Goal: Task Accomplishment & Management: Manage account settings

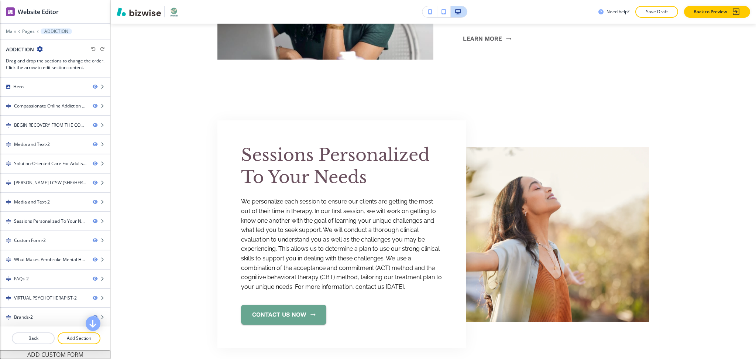
scroll to position [2118, 0]
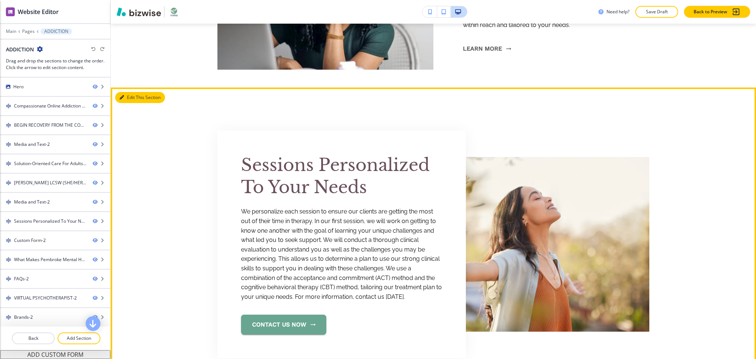
drag, startPoint x: 125, startPoint y: 99, endPoint x: 122, endPoint y: 101, distance: 4.0
click at [126, 99] on button "Edit This Section" at bounding box center [140, 97] width 50 height 11
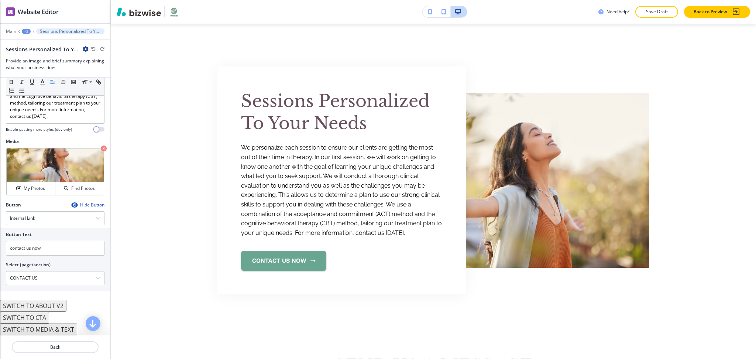
scroll to position [179, 0]
click at [25, 156] on p "Crop" at bounding box center [26, 157] width 10 height 7
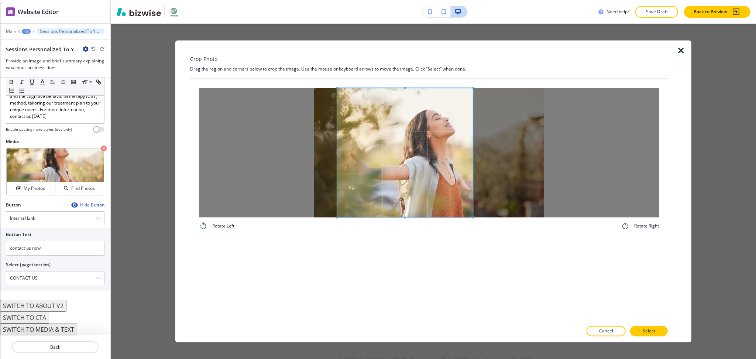
click at [473, 154] on div at bounding box center [405, 152] width 136 height 129
click at [650, 335] on button "Select" at bounding box center [649, 331] width 38 height 10
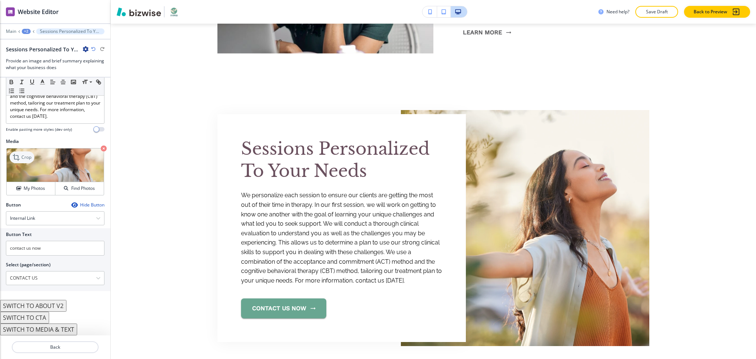
scroll to position [2134, 0]
click at [20, 158] on icon at bounding box center [17, 157] width 9 height 9
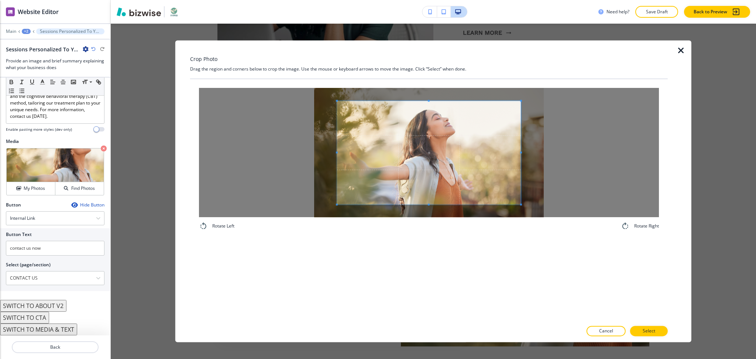
click at [428, 70] on div "Crop Photo Drag the region and corners below to crop the image. Use the mouse o…" at bounding box center [428, 190] width 477 height 301
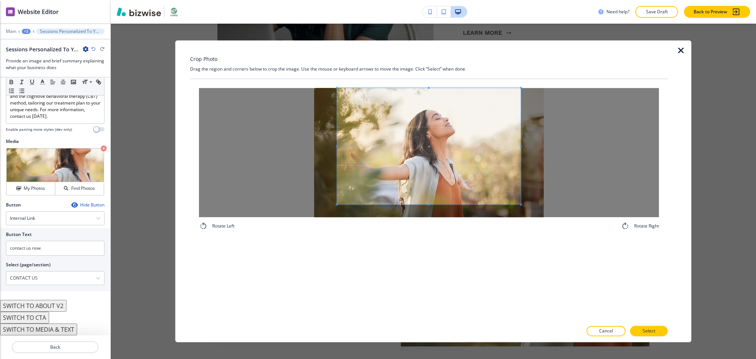
click at [436, 247] on div "Rotate Left Rotate Right" at bounding box center [428, 200] width 477 height 242
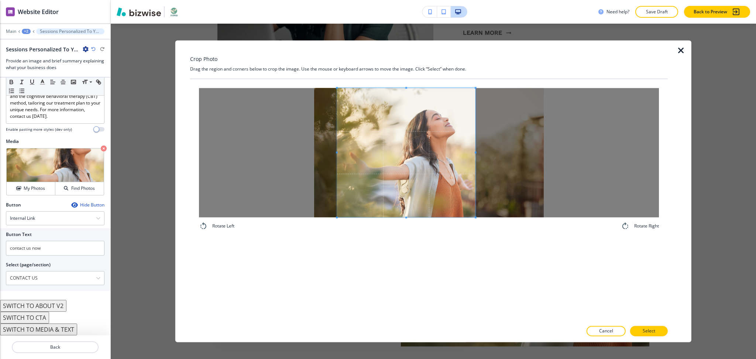
click at [475, 154] on div at bounding box center [406, 152] width 138 height 129
click at [476, 151] on span at bounding box center [476, 152] width 2 height 2
click at [480, 150] on span at bounding box center [480, 152] width 2 height 129
click at [658, 327] on button "Select" at bounding box center [649, 331] width 38 height 10
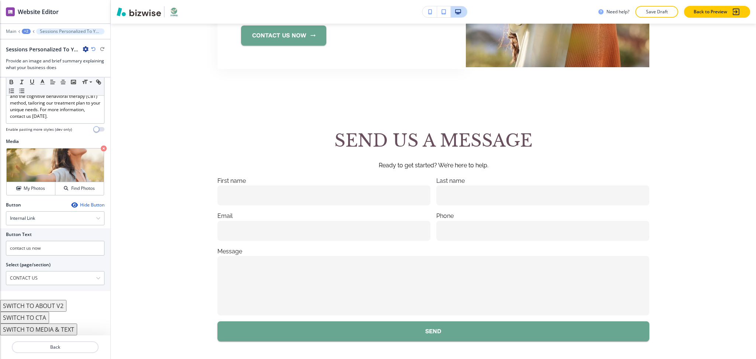
scroll to position [2431, 0]
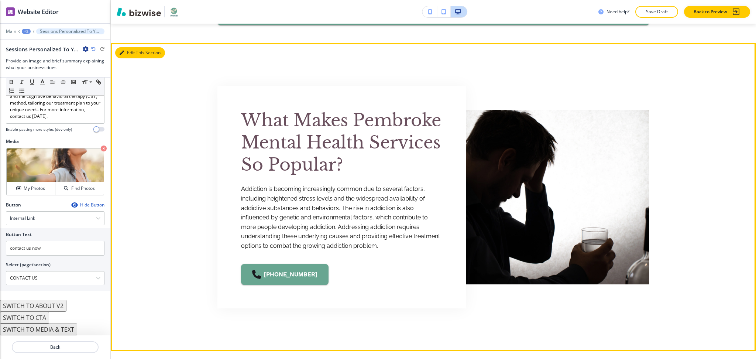
click at [131, 52] on button "Edit This Section" at bounding box center [140, 52] width 50 height 11
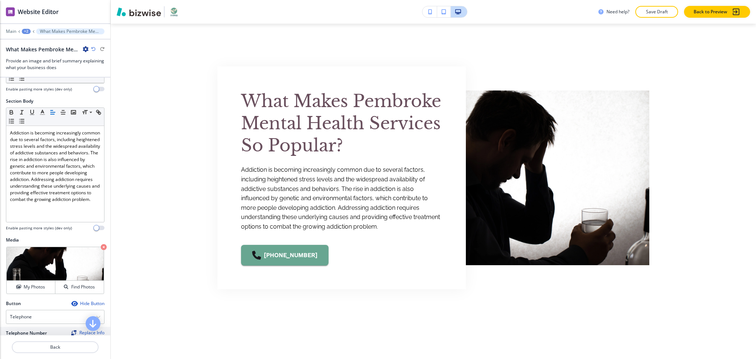
scroll to position [118, 0]
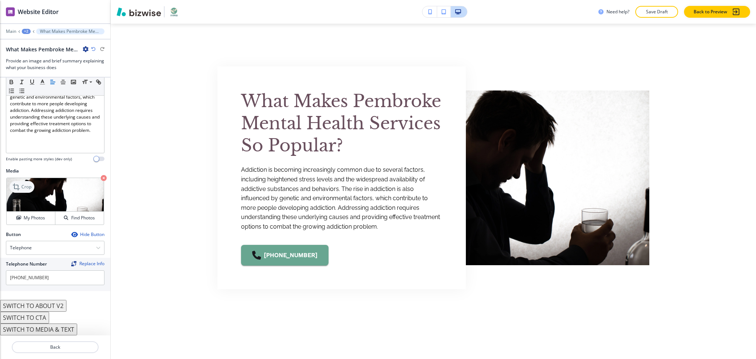
click at [27, 189] on p "Crop" at bounding box center [26, 186] width 10 height 7
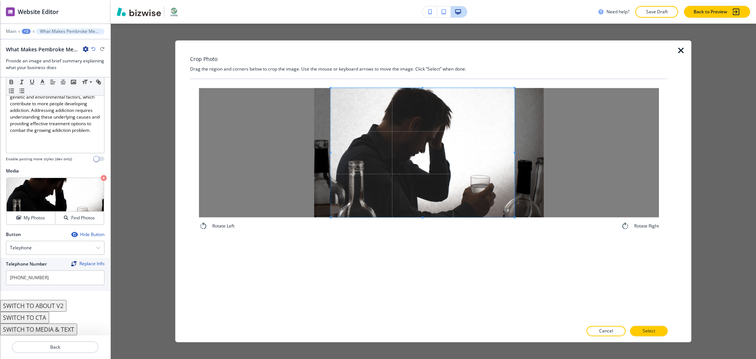
click at [489, 180] on span at bounding box center [423, 152] width 184 height 129
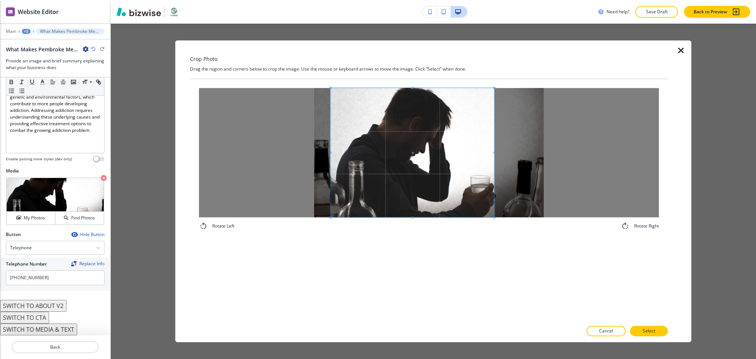
click at [493, 151] on span at bounding box center [494, 152] width 2 height 2
click at [642, 332] on button "Select" at bounding box center [649, 331] width 38 height 10
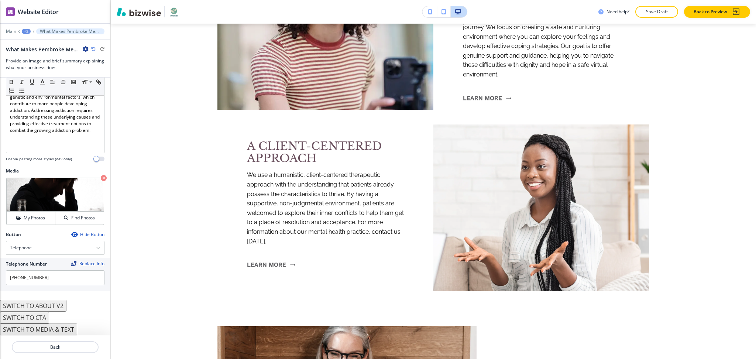
scroll to position [0, 0]
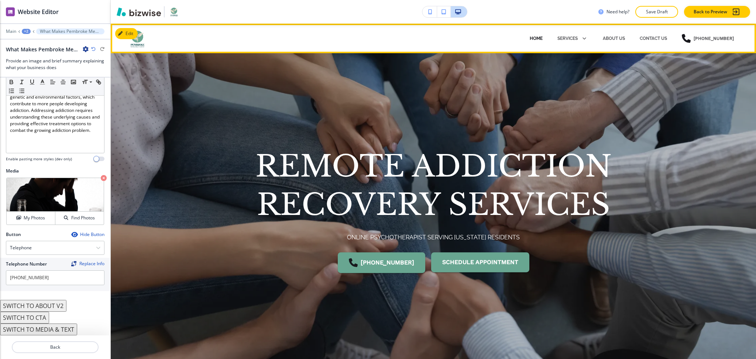
click at [536, 36] on p "HOME" at bounding box center [536, 38] width 13 height 7
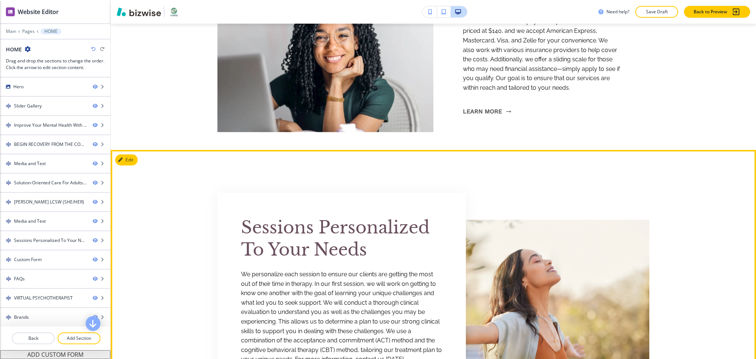
scroll to position [2362, 0]
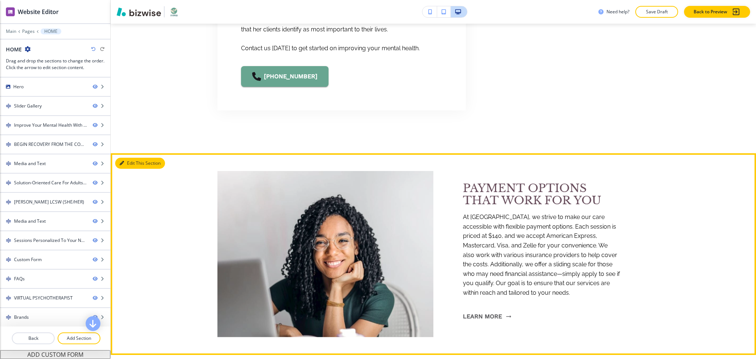
click at [126, 161] on button "Edit This Section" at bounding box center [140, 163] width 50 height 11
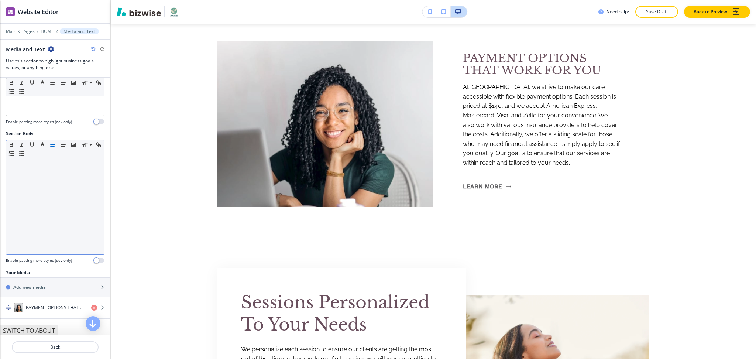
scroll to position [73, 0]
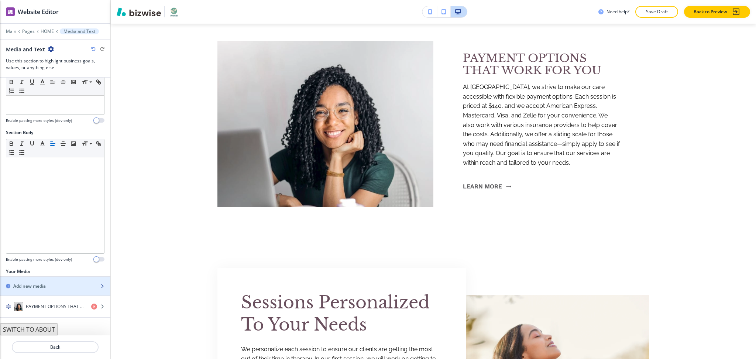
click at [41, 286] on h2 "Add new media" at bounding box center [29, 286] width 32 height 7
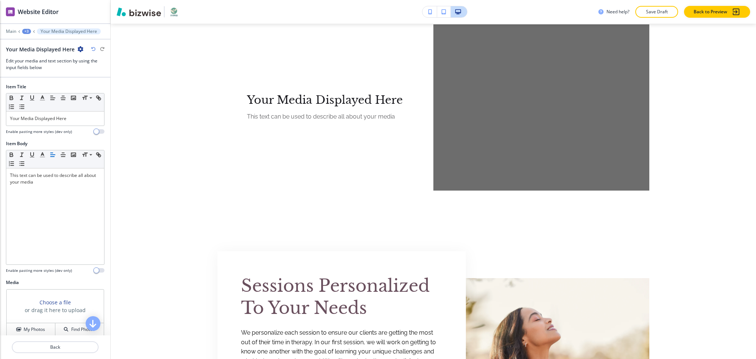
scroll to position [2486, 0]
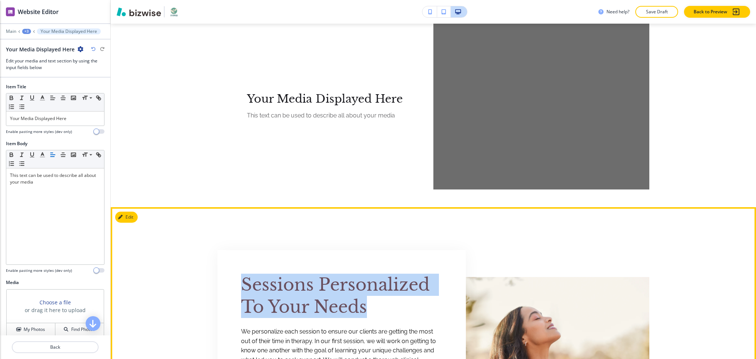
drag, startPoint x: 381, startPoint y: 308, endPoint x: 228, endPoint y: 277, distance: 156.6
click at [228, 277] on div "Sessions Personalized To Your Needs We personalize each session to ensure our c…" at bounding box center [341, 364] width 248 height 228
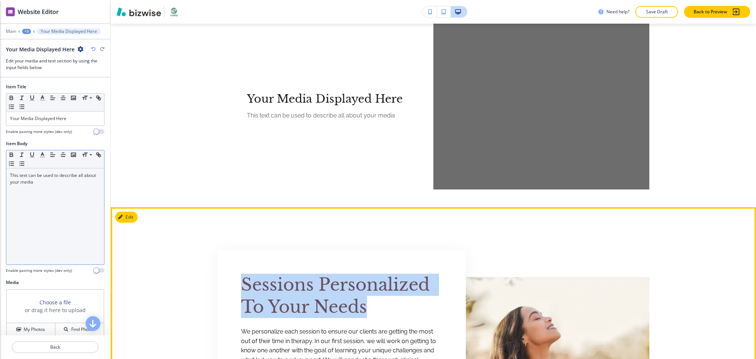
copy span "Sessions Personalized To Your Needs"
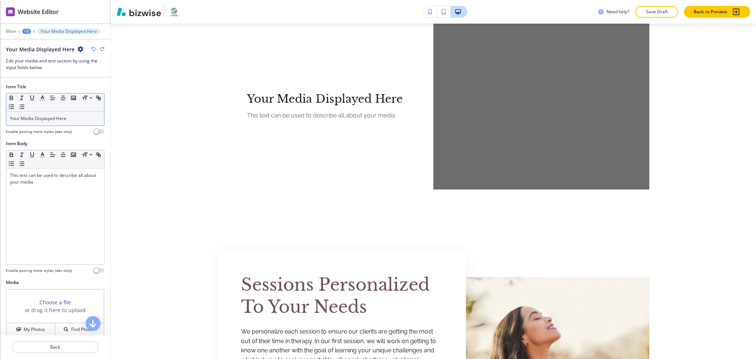
click at [78, 119] on p "Your Media Displayed Here" at bounding box center [55, 118] width 90 height 7
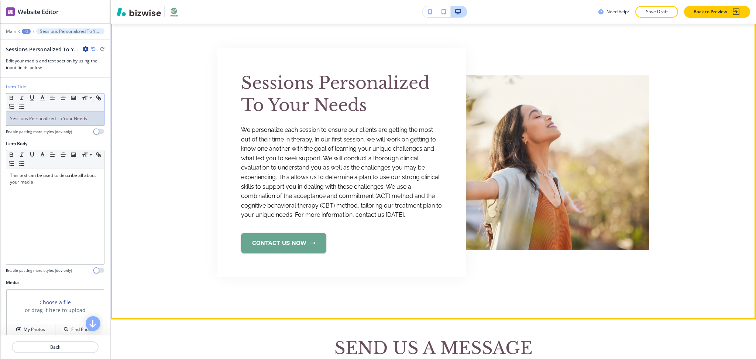
scroll to position [2687, 0]
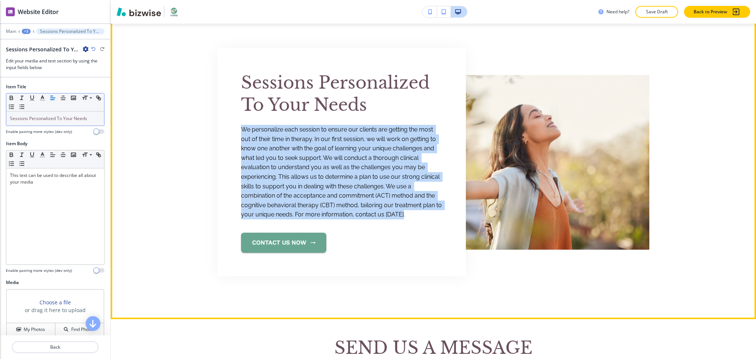
drag, startPoint x: 414, startPoint y: 217, endPoint x: 237, endPoint y: 127, distance: 198.2
click at [241, 127] on p "We personalize each session to ensure our clients are getting the most out of t…" at bounding box center [341, 172] width 201 height 94
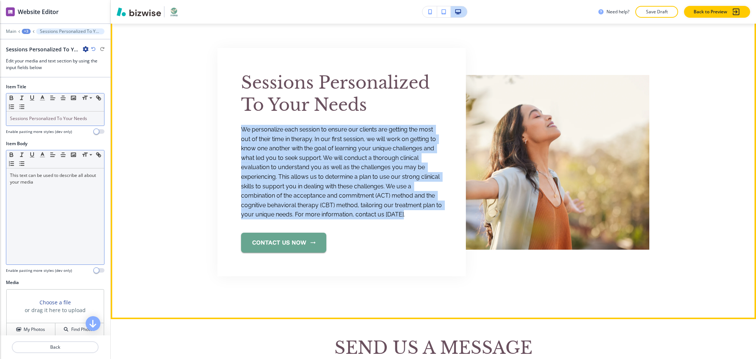
copy span "We personalize each session to ensure our clients are getting the most out of t…"
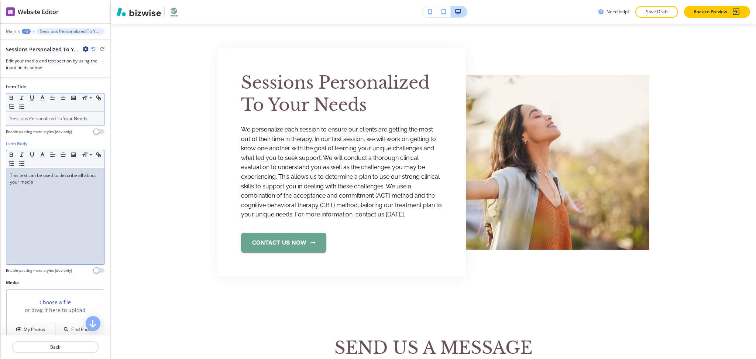
click at [55, 204] on div "This text can be used to describe all about your media" at bounding box center [55, 216] width 98 height 96
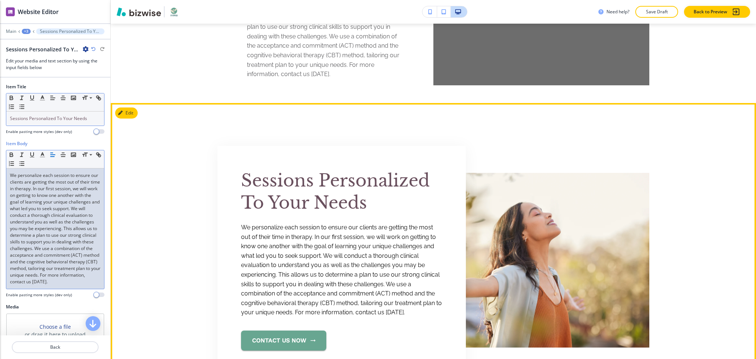
scroll to position [2589, 0]
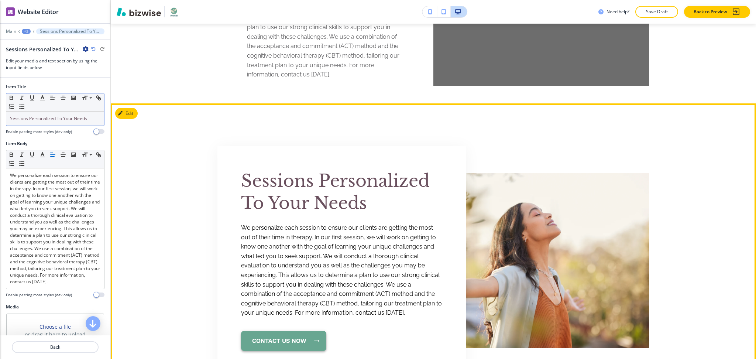
drag, startPoint x: 234, startPoint y: 335, endPoint x: 282, endPoint y: 342, distance: 47.8
click at [282, 342] on div "Sessions Personalized To Your Needs We personalize each session to ensure our c…" at bounding box center [341, 260] width 248 height 228
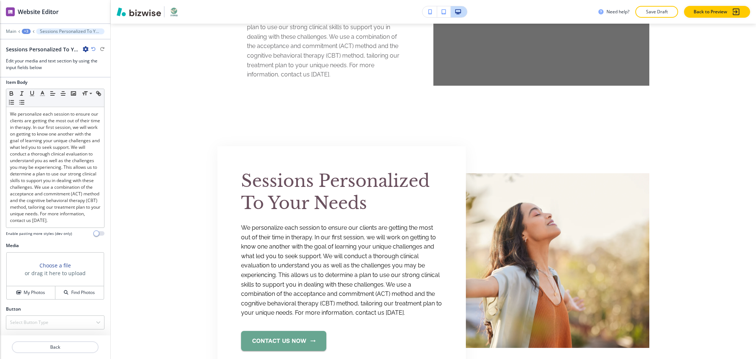
scroll to position [74, 0]
click at [40, 292] on h4 "My Photos" at bounding box center [34, 292] width 21 height 7
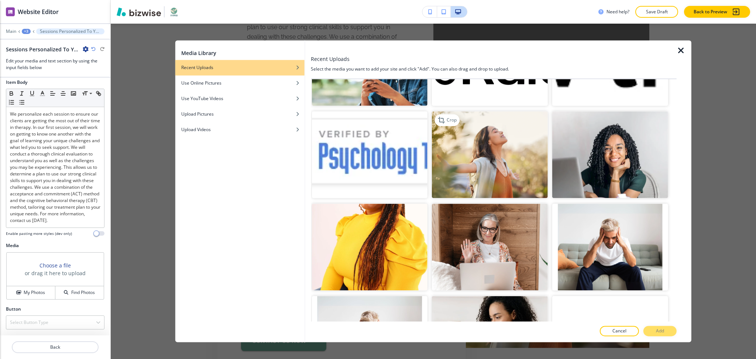
scroll to position [341, 0]
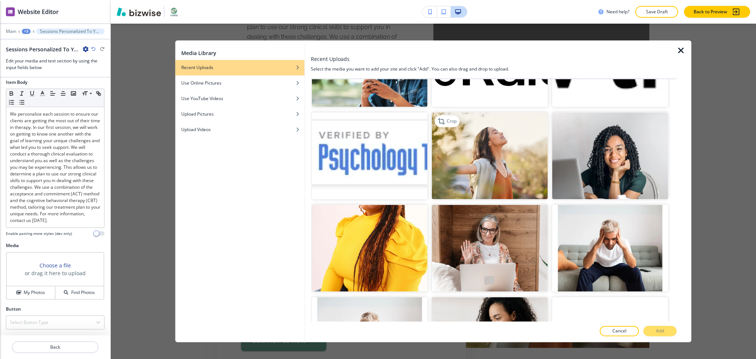
click at [497, 135] on img "button" at bounding box center [490, 155] width 116 height 87
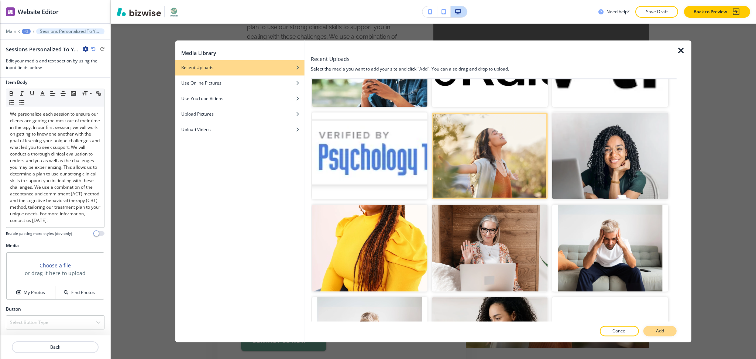
click at [664, 329] on button "Add" at bounding box center [659, 331] width 33 height 10
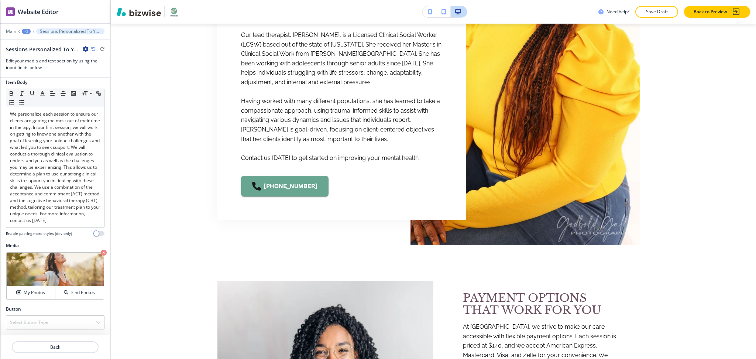
scroll to position [2048, 0]
click at [58, 351] on button "Back" at bounding box center [55, 347] width 87 height 12
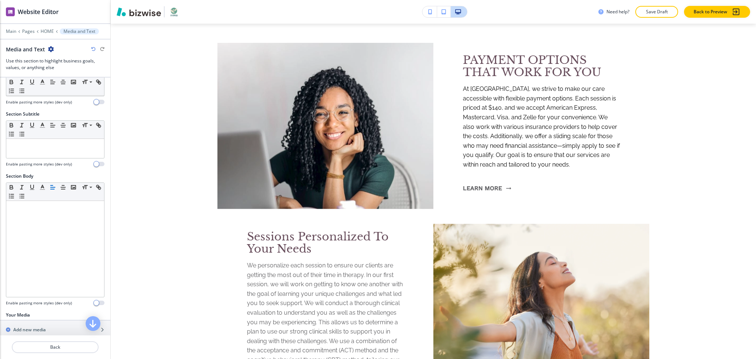
scroll to position [2287, 0]
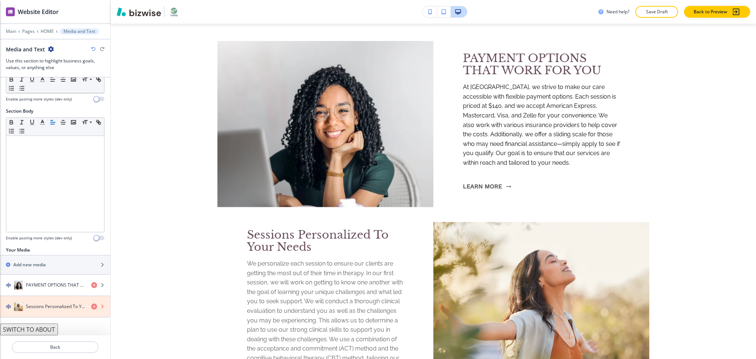
click at [91, 304] on icon "button" at bounding box center [94, 306] width 6 height 6
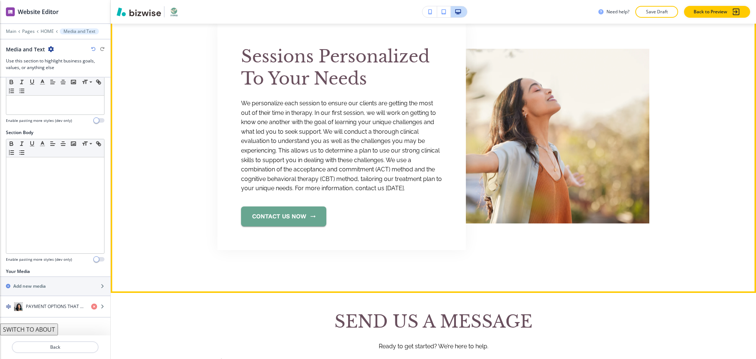
scroll to position [2533, 0]
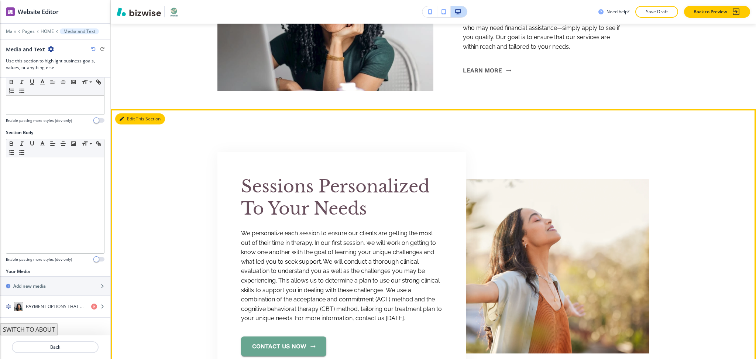
click at [132, 118] on button "Edit This Section" at bounding box center [140, 118] width 50 height 11
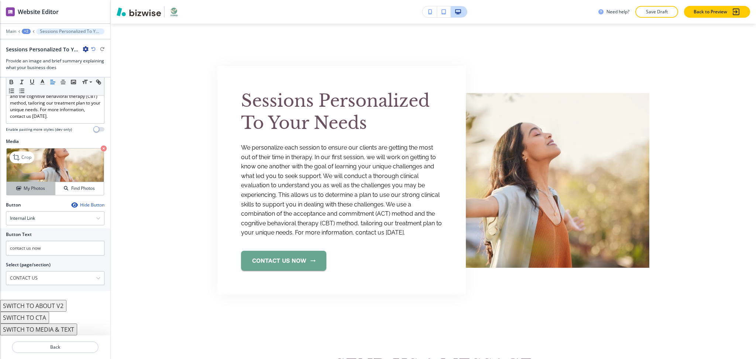
scroll to position [179, 0]
click at [15, 156] on icon at bounding box center [17, 157] width 9 height 9
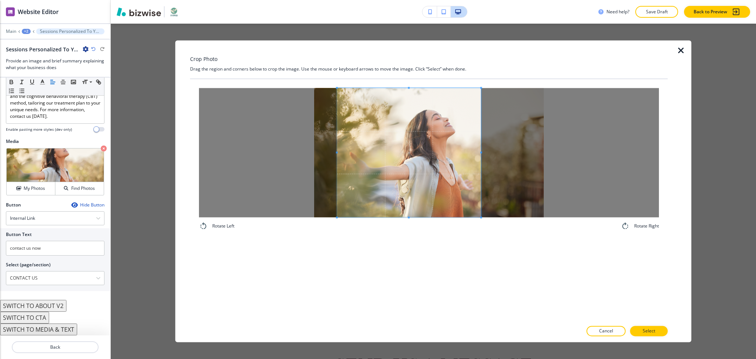
click at [481, 153] on span at bounding box center [481, 152] width 2 height 2
click at [477, 151] on div at bounding box center [407, 152] width 140 height 129
click at [643, 332] on p "Select" at bounding box center [648, 331] width 13 height 7
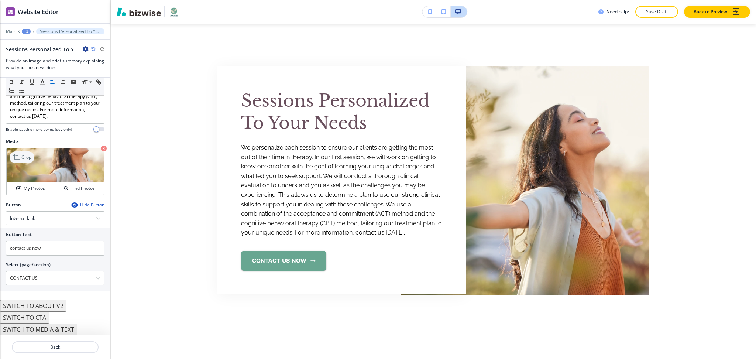
click at [17, 158] on icon at bounding box center [17, 157] width 9 height 9
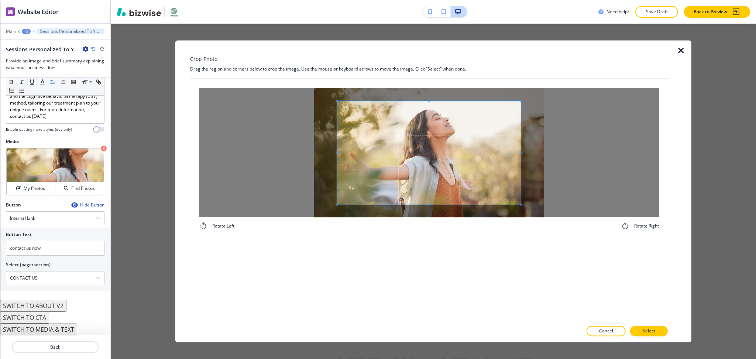
click at [425, 69] on div "Crop Photo Drag the region and corners below to crop the image. Use the mouse o…" at bounding box center [428, 190] width 477 height 301
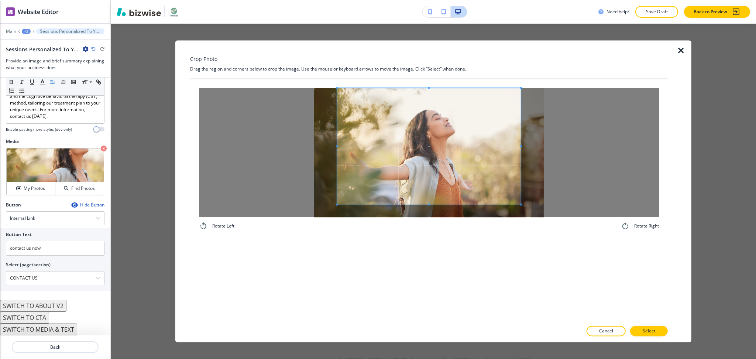
click at [444, 239] on div "Rotate Left Rotate Right" at bounding box center [428, 200] width 477 height 242
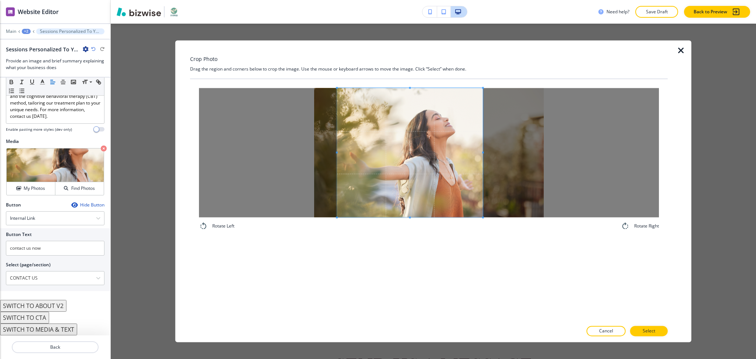
click at [482, 147] on div at bounding box center [410, 152] width 146 height 129
click at [659, 330] on button "Select" at bounding box center [649, 331] width 38 height 10
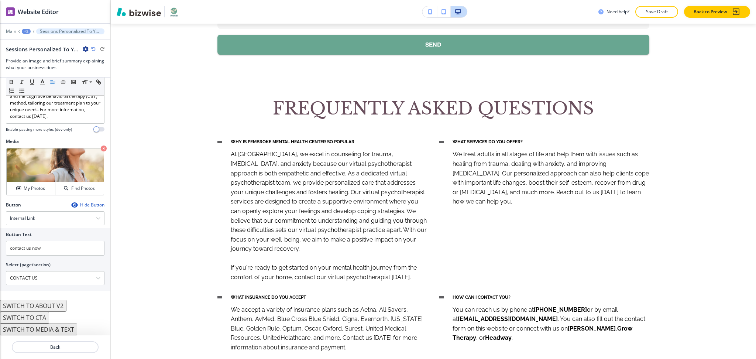
scroll to position [2889, 0]
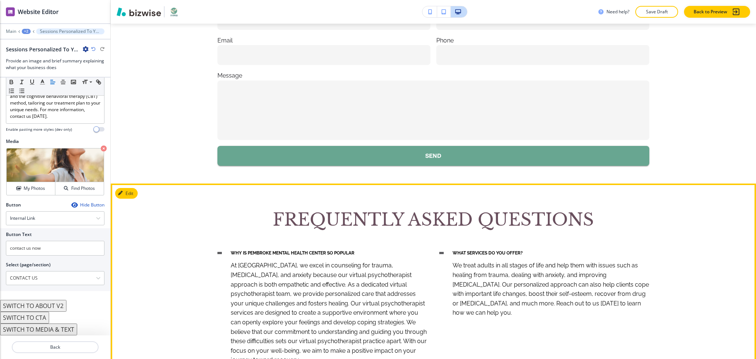
click at [217, 251] on div "WHY IS PEMBROKE MENTAL HEALTH CENTER SO POPULAR At [GEOGRAPHIC_DATA], we excel …" at bounding box center [322, 320] width 210 height 143
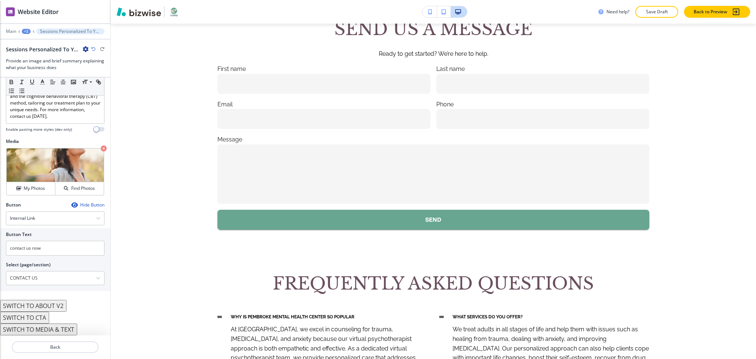
scroll to position [2791, 0]
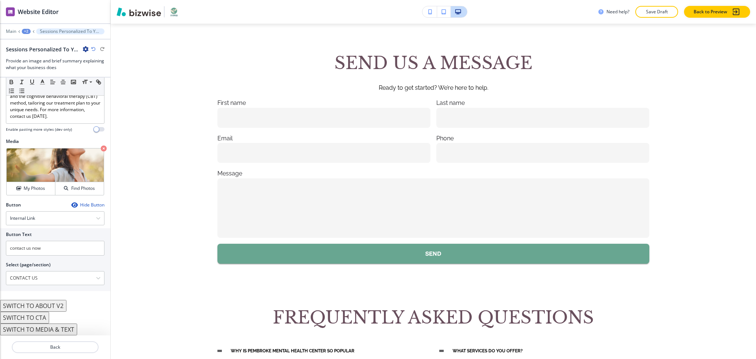
click at [24, 27] on div at bounding box center [55, 26] width 110 height 4
click at [27, 32] on div "+2" at bounding box center [26, 31] width 9 height 5
click at [38, 55] on p "HOME" at bounding box center [46, 56] width 38 height 7
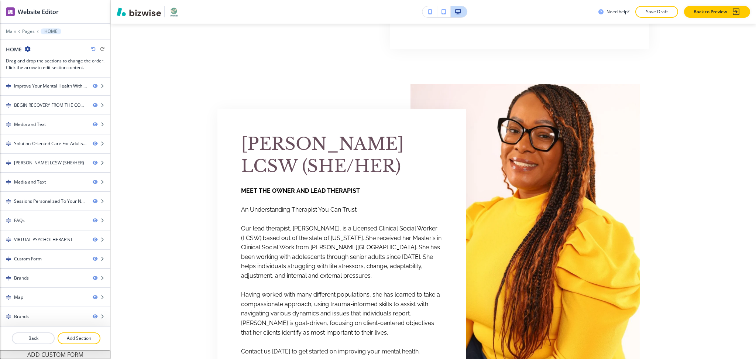
scroll to position [1825, 0]
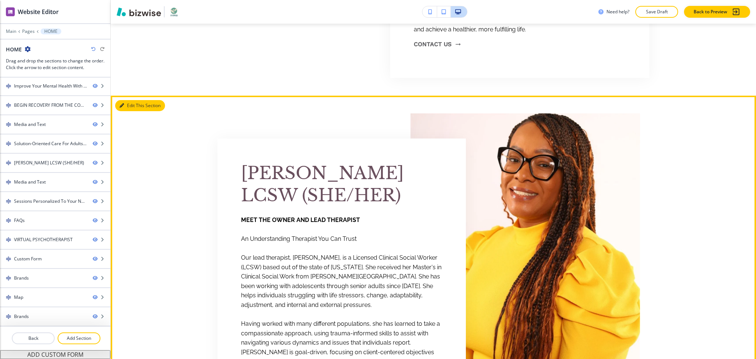
click at [125, 106] on button "Edit This Section" at bounding box center [140, 105] width 50 height 11
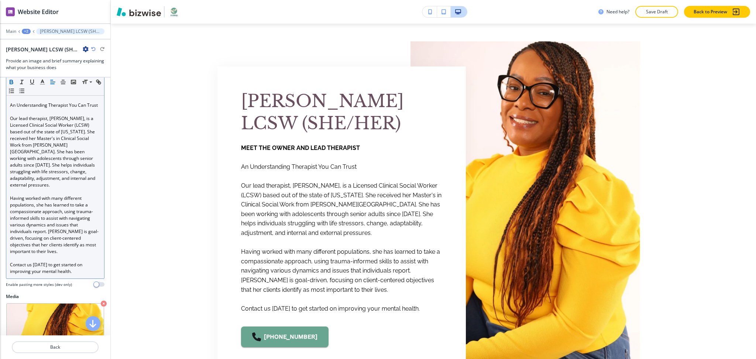
scroll to position [215, 0]
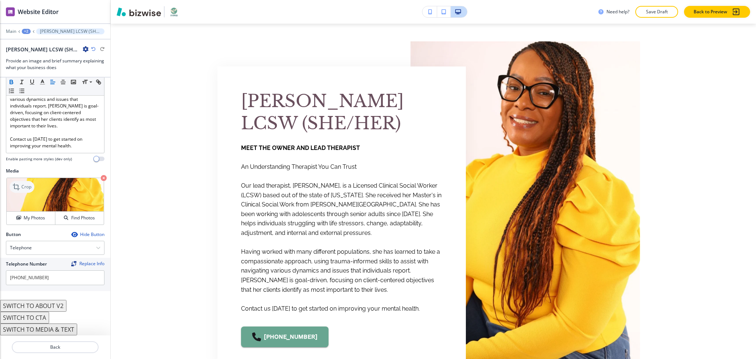
click at [24, 183] on div "Crop" at bounding box center [22, 187] width 25 height 12
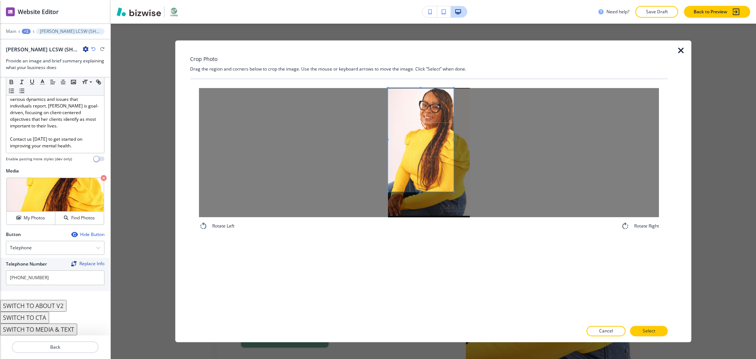
click at [441, 155] on span at bounding box center [421, 139] width 66 height 103
click at [494, 136] on div at bounding box center [429, 152] width 460 height 129
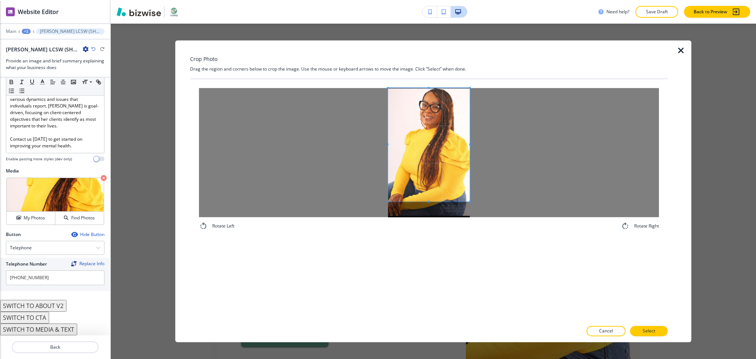
click at [430, 201] on div at bounding box center [429, 144] width 82 height 113
click at [646, 324] on div at bounding box center [428, 323] width 477 height 4
click at [429, 88] on span at bounding box center [429, 89] width 2 height 2
click at [644, 328] on p "Select" at bounding box center [648, 331] width 13 height 7
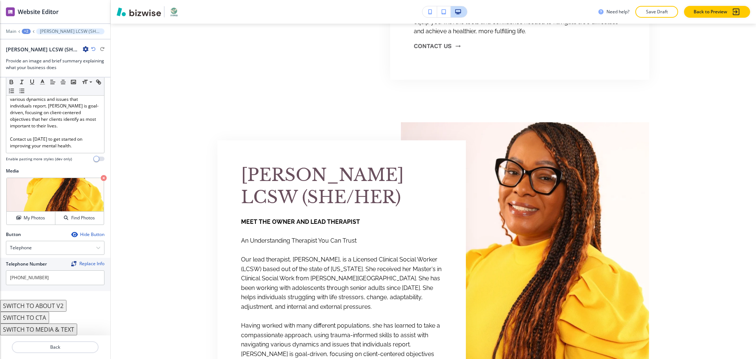
scroll to position [1799, 0]
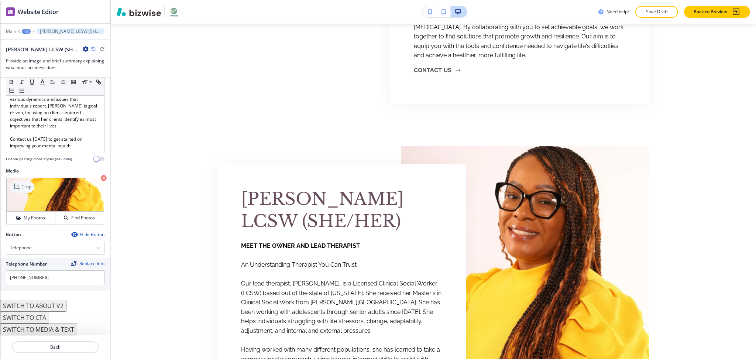
click at [22, 183] on p "Crop" at bounding box center [26, 186] width 10 height 7
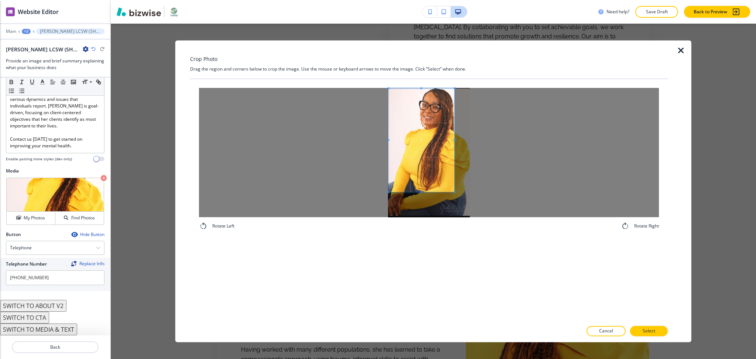
click at [441, 154] on span at bounding box center [422, 139] width 66 height 103
click at [409, 161] on span at bounding box center [421, 141] width 66 height 103
click at [431, 149] on span at bounding box center [421, 140] width 66 height 103
click at [551, 133] on div at bounding box center [429, 152] width 460 height 129
click at [659, 330] on button "Select" at bounding box center [649, 331] width 38 height 10
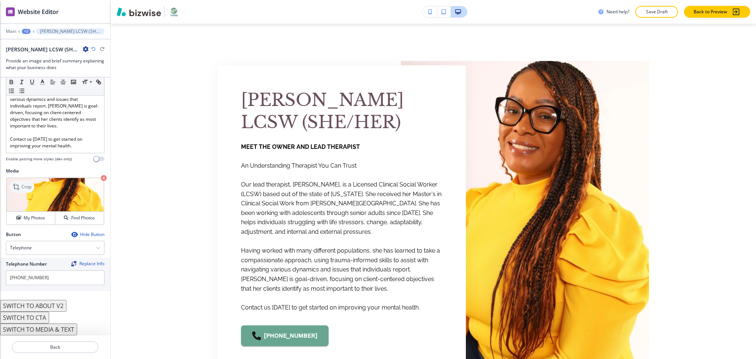
scroll to position [1898, 0]
click at [15, 189] on icon at bounding box center [16, 186] width 7 height 7
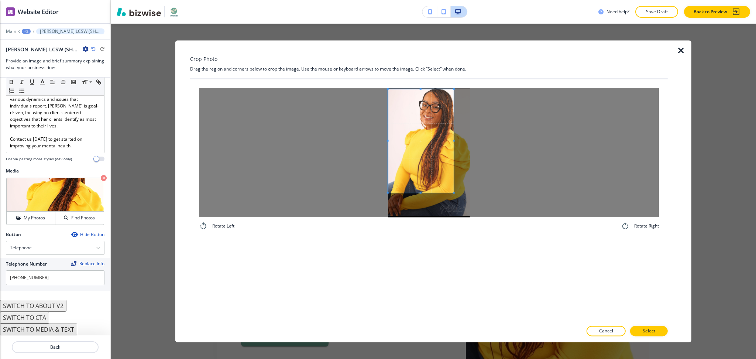
click at [432, 145] on span at bounding box center [421, 140] width 66 height 103
click at [487, 139] on div at bounding box center [429, 152] width 460 height 129
click at [428, 186] on span at bounding box center [429, 186] width 2 height 2
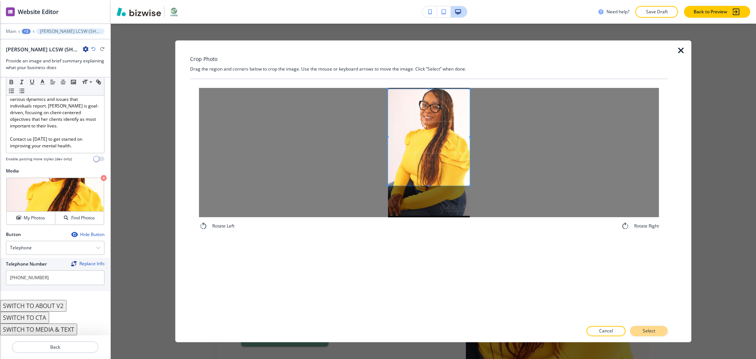
click at [656, 333] on button "Select" at bounding box center [649, 331] width 38 height 10
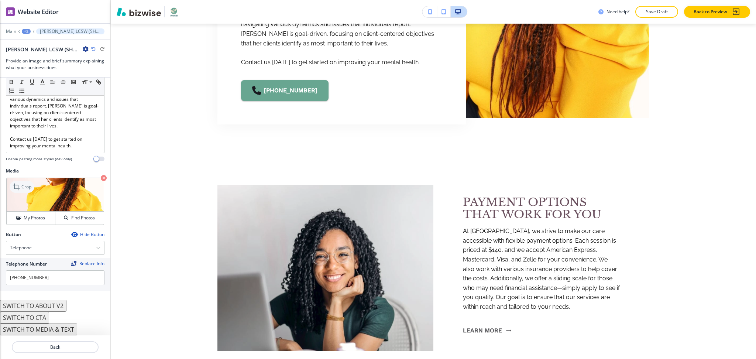
scroll to position [2144, 0]
click at [18, 188] on icon at bounding box center [17, 186] width 9 height 9
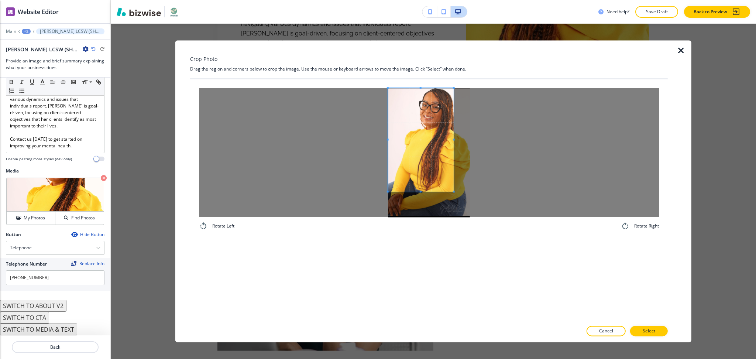
click at [441, 144] on span at bounding box center [421, 139] width 66 height 103
click at [482, 137] on div at bounding box center [429, 152] width 460 height 129
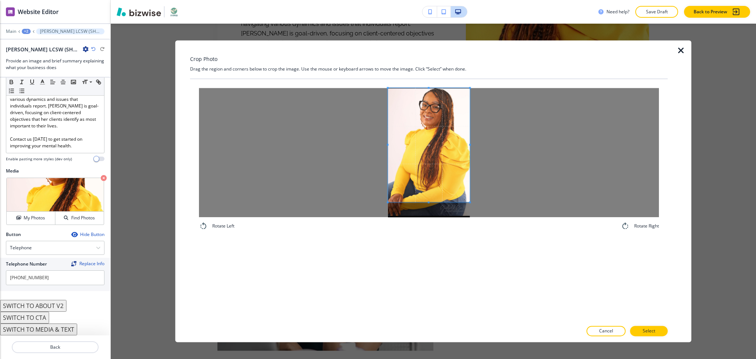
click at [432, 202] on div at bounding box center [429, 145] width 82 height 114
click at [647, 331] on p "Select" at bounding box center [648, 331] width 13 height 7
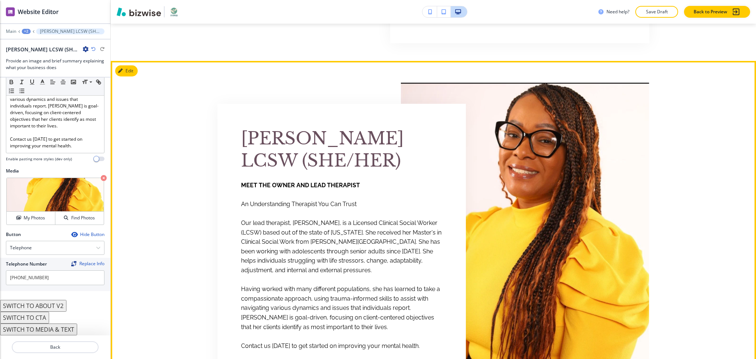
scroll to position [1859, 0]
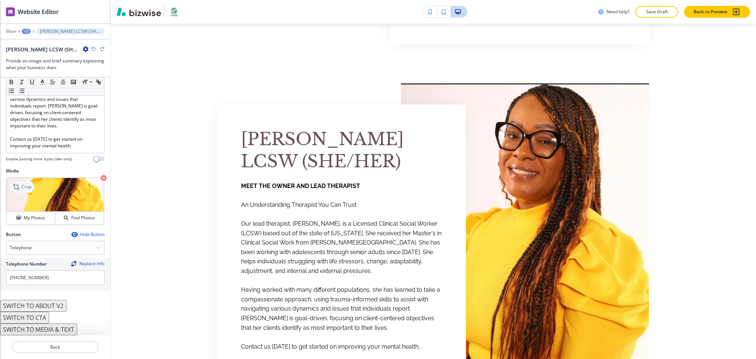
click at [25, 185] on p "Crop" at bounding box center [26, 186] width 10 height 7
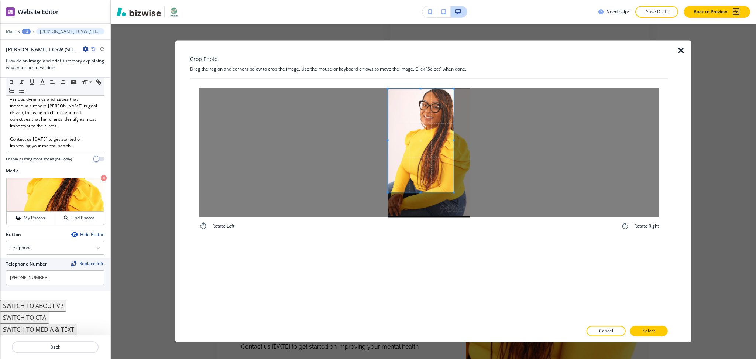
click at [423, 121] on span at bounding box center [421, 140] width 66 height 103
click at [501, 145] on div at bounding box center [429, 152] width 460 height 129
click at [425, 191] on span at bounding box center [429, 140] width 82 height 103
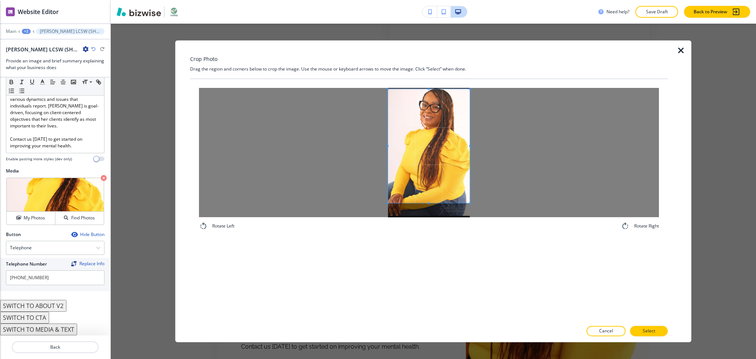
click at [430, 203] on div at bounding box center [429, 146] width 82 height 114
click at [647, 331] on p "Select" at bounding box center [648, 331] width 13 height 7
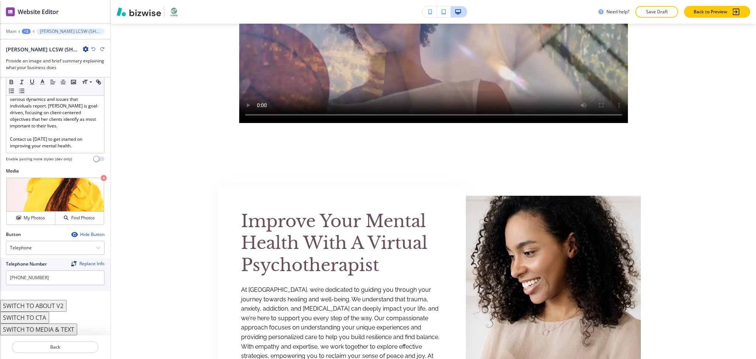
scroll to position [0, 0]
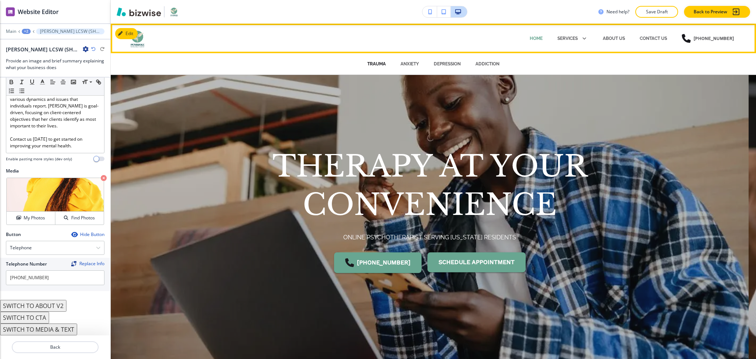
click at [377, 62] on p "TRAUMA" at bounding box center [376, 64] width 18 height 7
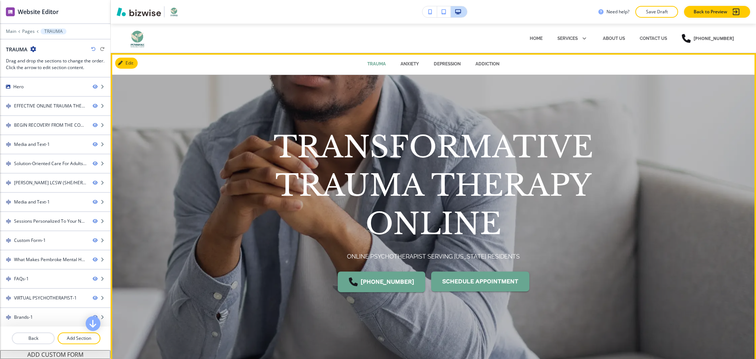
click at [671, 177] on div "TRANSFORMATIVE TRAUMA THERAPY ONLINE ONLINE PSYCHOTHERAPIST SERVING [US_STATE] …" at bounding box center [433, 214] width 645 height 287
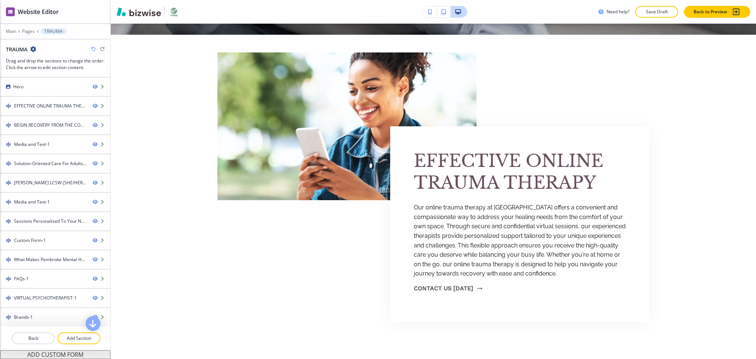
scroll to position [321, 0]
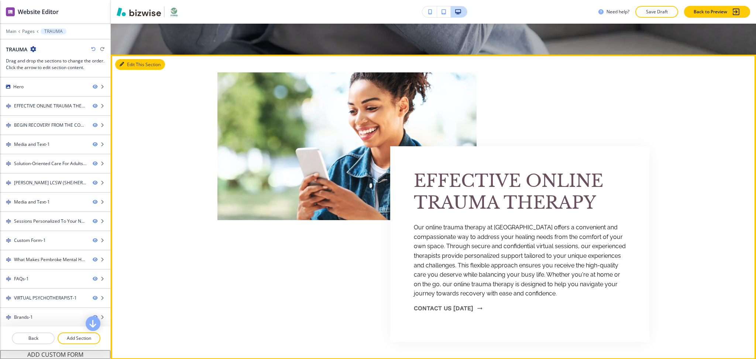
click at [121, 65] on icon "button" at bounding box center [122, 64] width 4 height 4
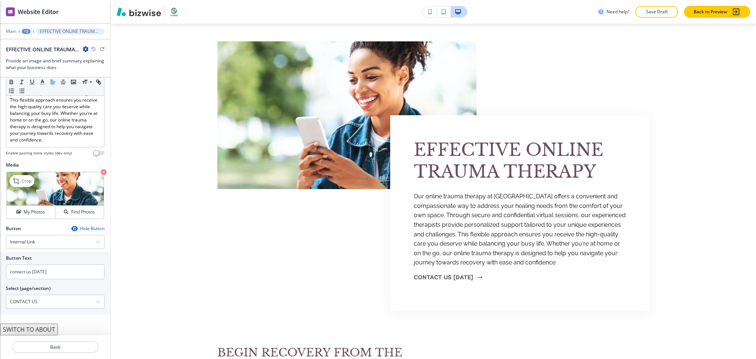
scroll to position [142, 0]
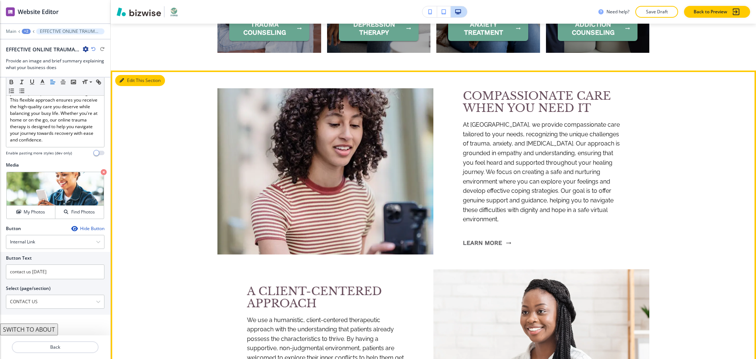
click at [130, 80] on button "Edit This Section" at bounding box center [140, 80] width 50 height 11
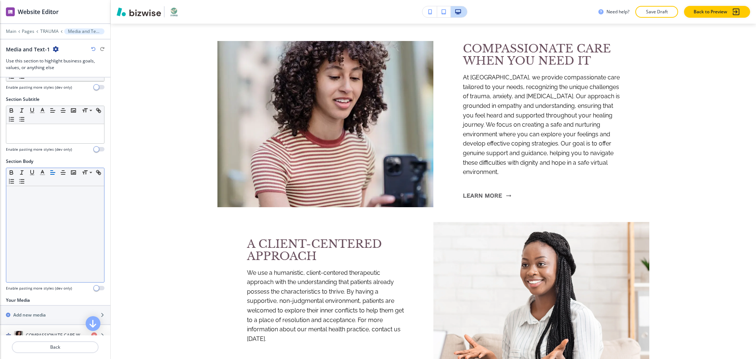
scroll to position [94, 0]
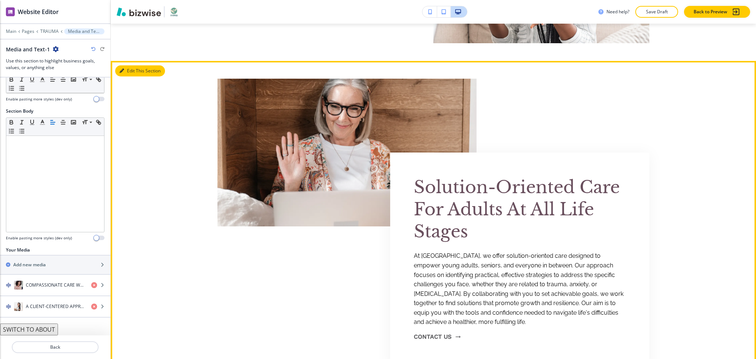
click at [134, 70] on button "Edit This Section" at bounding box center [140, 70] width 50 height 11
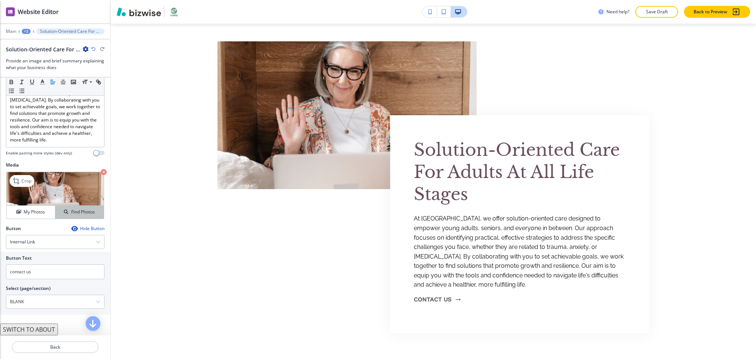
scroll to position [135, 0]
drag, startPoint x: 48, startPoint y: 273, endPoint x: 3, endPoint y: 275, distance: 44.7
click at [0, 274] on div "Button Text contact us Select (page/section) BLANK HOME HOME | Hero HOME | Slid…" at bounding box center [55, 283] width 110 height 63
click at [51, 309] on div "Button Text contact us Select (page/section) BLANK HOME HOME | Hero HOME | Slid…" at bounding box center [55, 283] width 110 height 63
click at [46, 302] on \(page\/section\) "BLANK" at bounding box center [51, 301] width 90 height 13
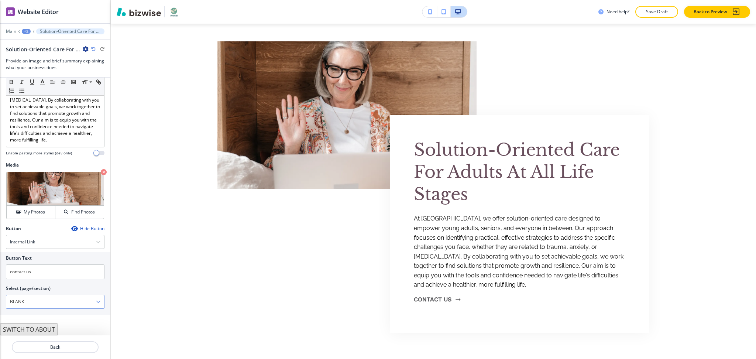
paste \(page\/section\) "contact us"
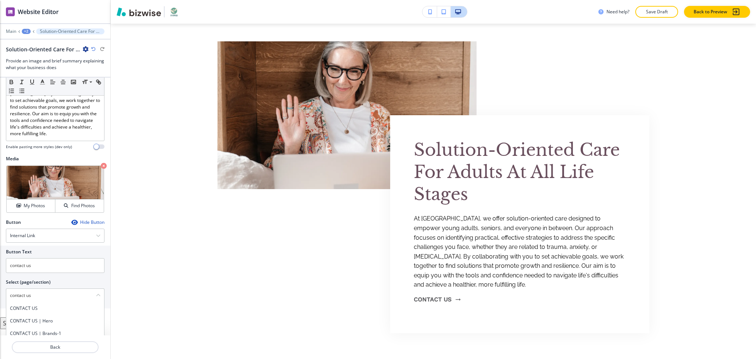
click at [51, 311] on h4 "CONTACT US" at bounding box center [55, 308] width 90 height 7
type \(page\/section\) "CONTACT US"
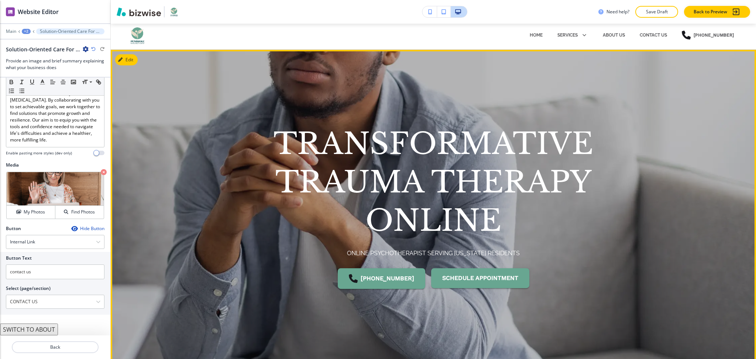
scroll to position [0, 0]
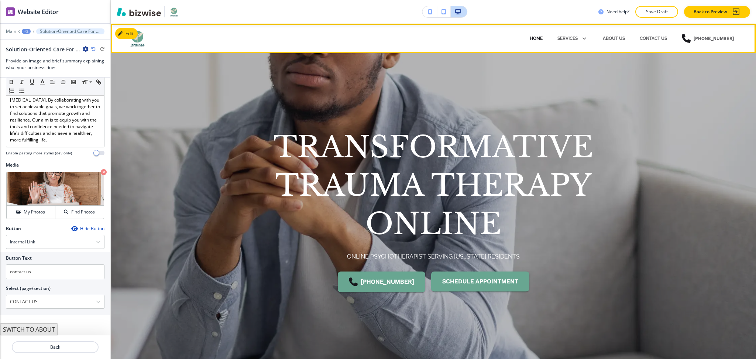
click at [532, 38] on p "HOME" at bounding box center [536, 38] width 13 height 7
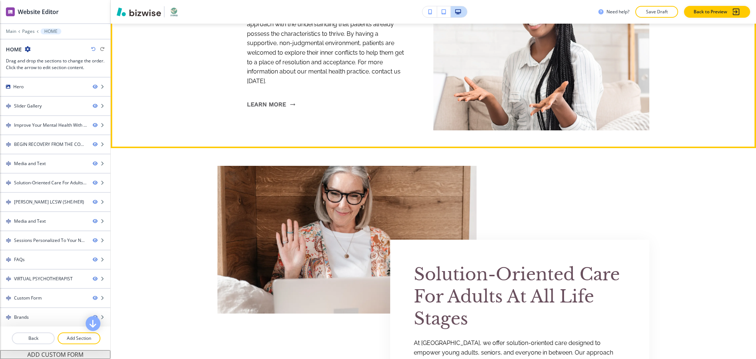
scroll to position [1447, 0]
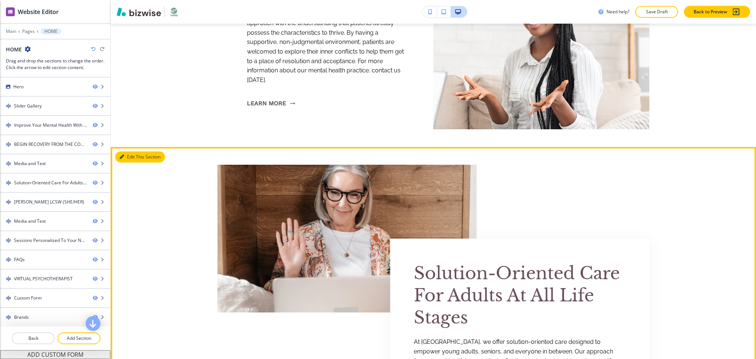
click at [130, 156] on button "Edit This Section" at bounding box center [140, 156] width 50 height 11
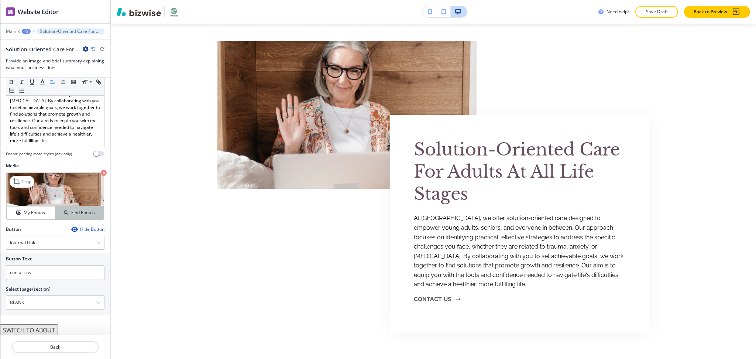
scroll to position [135, 0]
click at [46, 300] on \(page\/section\) "BLANK" at bounding box center [51, 301] width 90 height 13
paste \(page\/section\) "contact us"
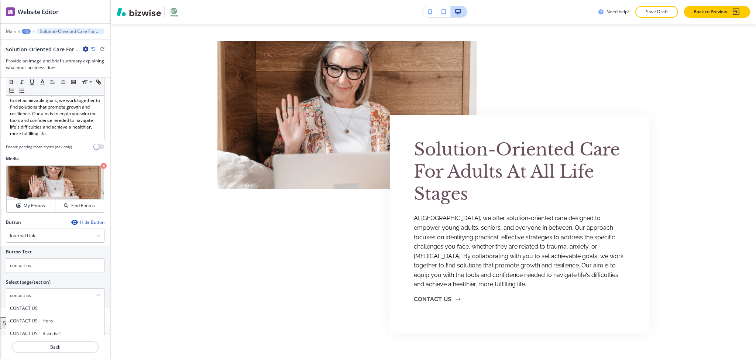
type \(page\/section\) "contact us"
click at [26, 30] on div "+2" at bounding box center [26, 31] width 9 height 5
click at [33, 43] on p "Pages" at bounding box center [46, 43] width 38 height 7
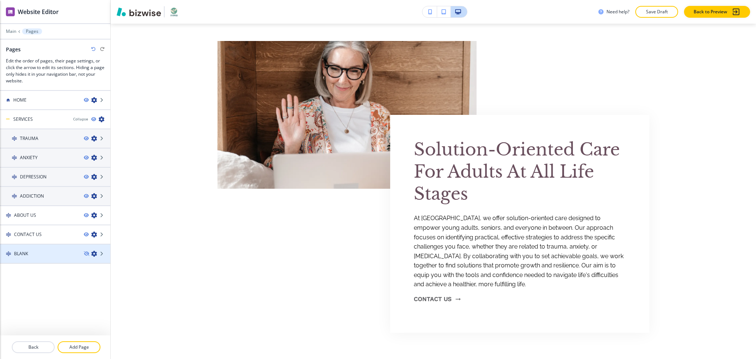
click at [44, 250] on div "BLANK" at bounding box center [39, 253] width 78 height 7
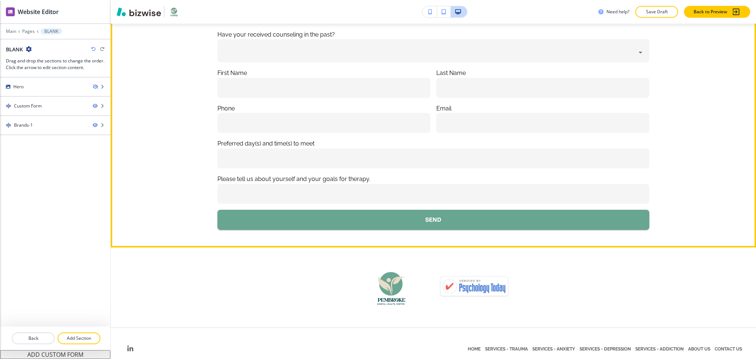
scroll to position [0, 0]
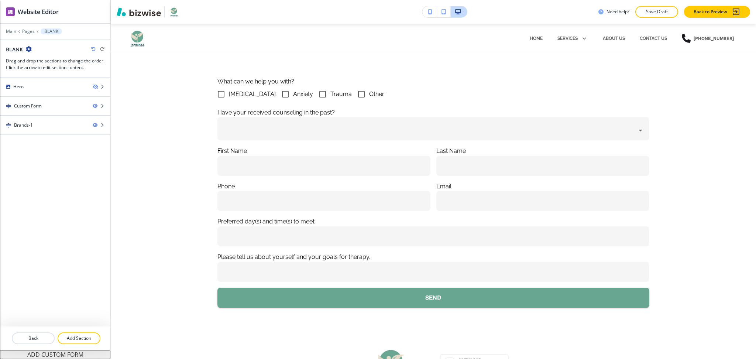
click at [92, 49] on icon "button" at bounding box center [93, 49] width 4 height 4
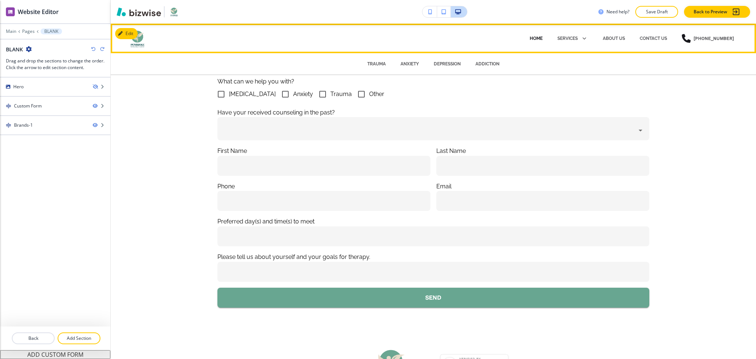
click at [534, 38] on p "HOME" at bounding box center [536, 38] width 13 height 7
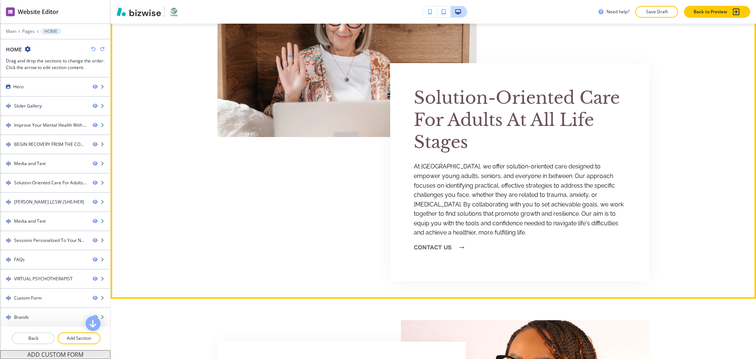
scroll to position [1623, 0]
click at [434, 249] on button "contact us" at bounding box center [437, 247] width 46 height 20
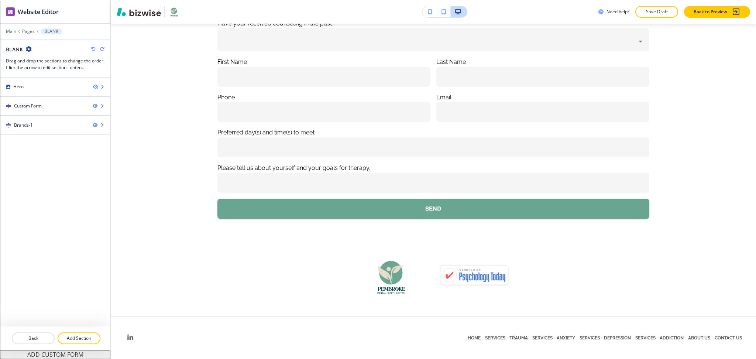
scroll to position [0, 0]
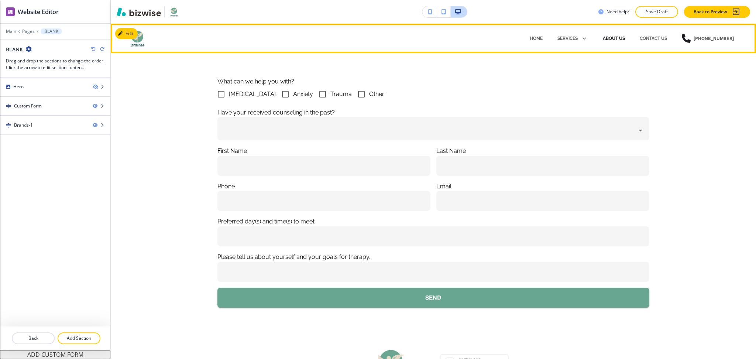
click at [616, 40] on p "ABOUT US" at bounding box center [614, 38] width 22 height 7
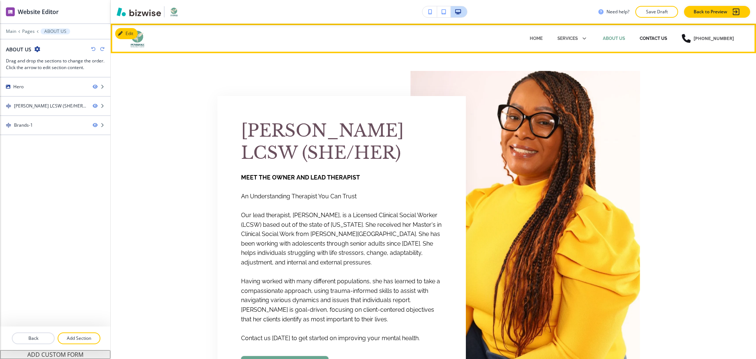
click at [657, 37] on p "CONTACT US" at bounding box center [652, 38] width 27 height 7
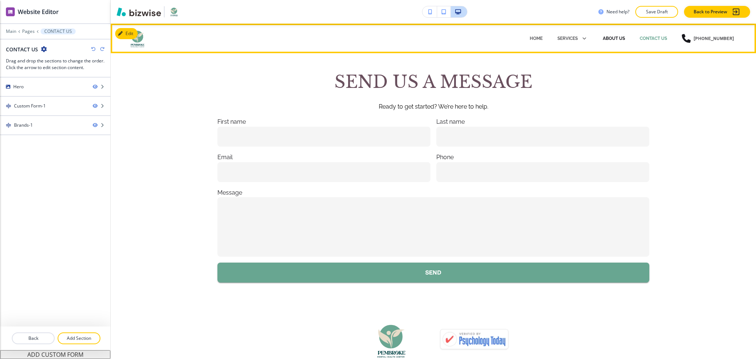
click at [619, 39] on p "ABOUT US" at bounding box center [614, 38] width 22 height 7
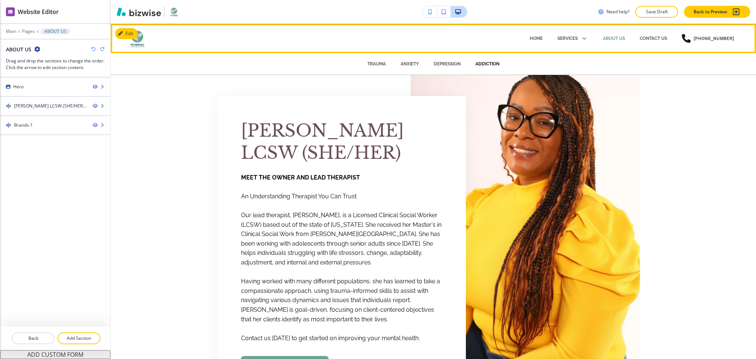
click at [485, 64] on p "ADDICTION" at bounding box center [487, 64] width 24 height 7
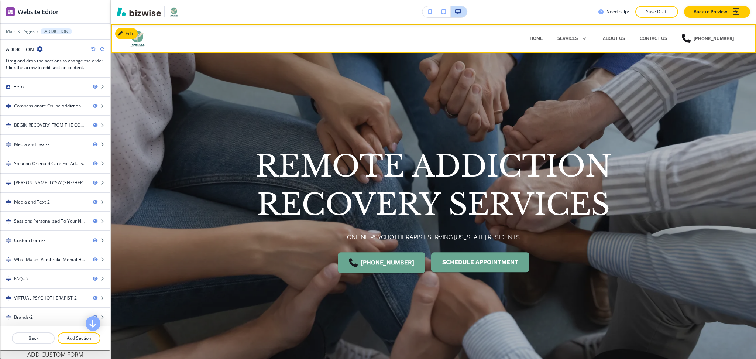
click at [609, 44] on div "ABOUT US" at bounding box center [613, 38] width 37 height 22
click at [608, 38] on p "ABOUT US" at bounding box center [614, 38] width 22 height 7
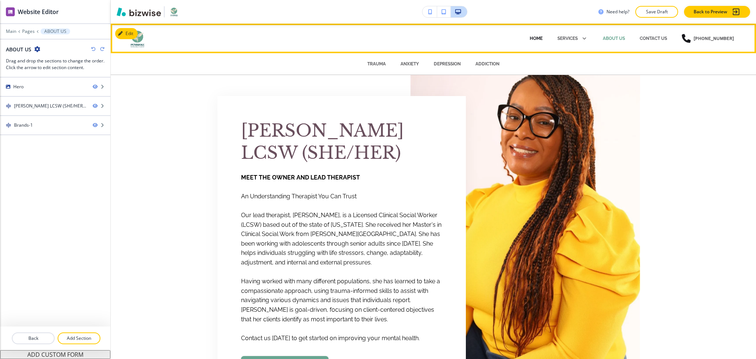
click at [530, 37] on p "HOME" at bounding box center [536, 38] width 13 height 7
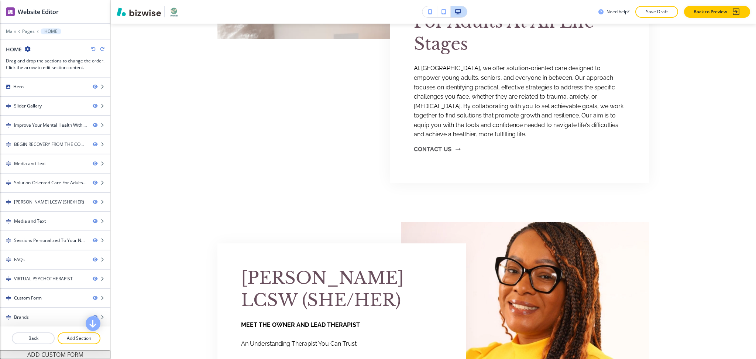
scroll to position [1725, 0]
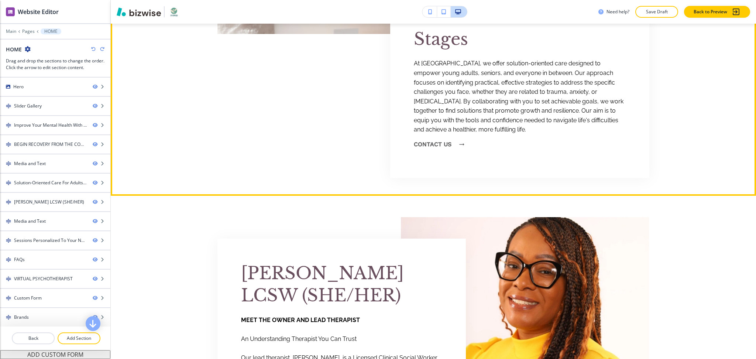
click at [426, 144] on button "contact us" at bounding box center [437, 144] width 46 height 20
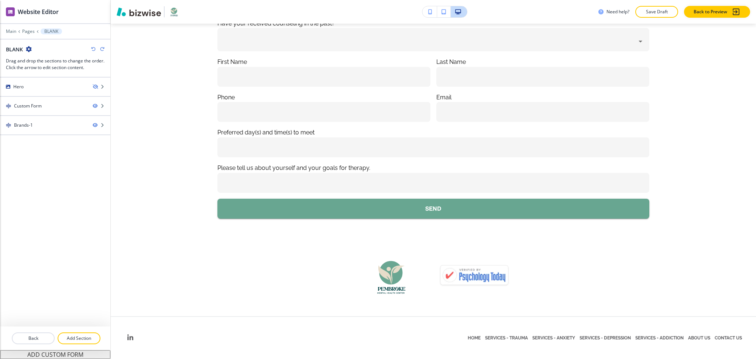
scroll to position [0, 0]
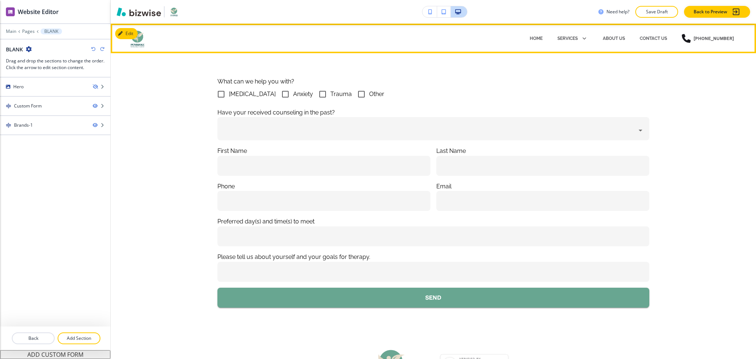
drag, startPoint x: 535, startPoint y: 35, endPoint x: 535, endPoint y: 43, distance: 7.8
click at [535, 36] on p "HOME" at bounding box center [536, 38] width 13 height 7
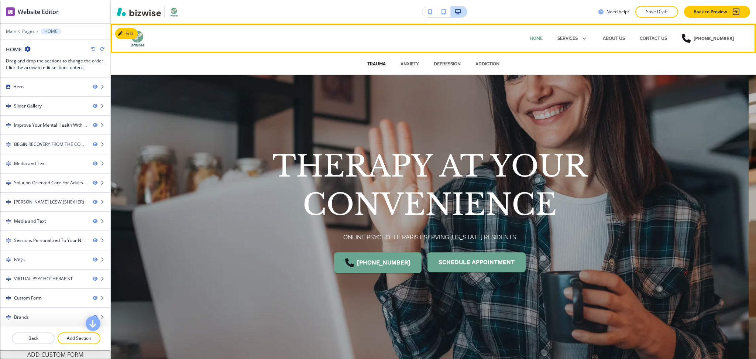
click at [368, 65] on p "TRAUMA" at bounding box center [376, 64] width 18 height 7
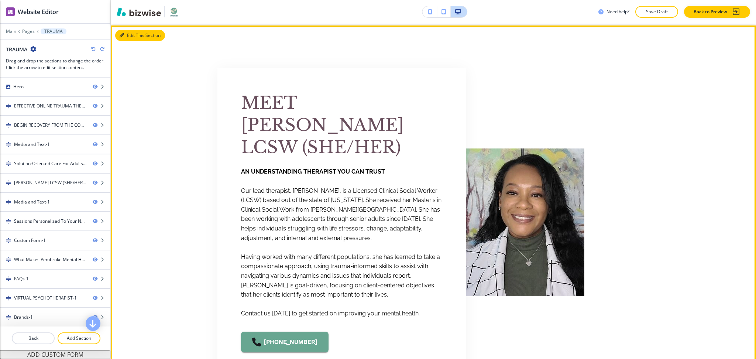
click at [130, 36] on button "Edit This Section" at bounding box center [140, 35] width 50 height 11
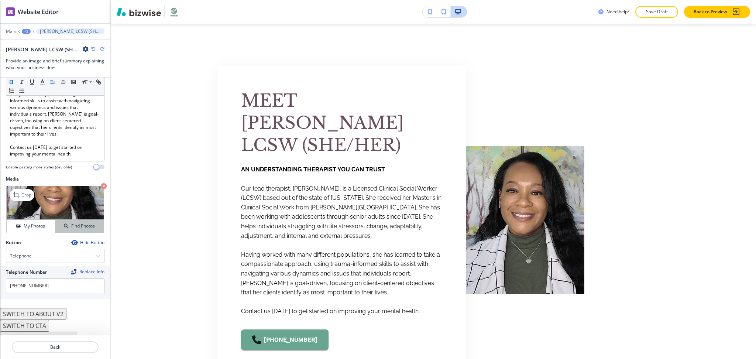
scroll to position [202, 0]
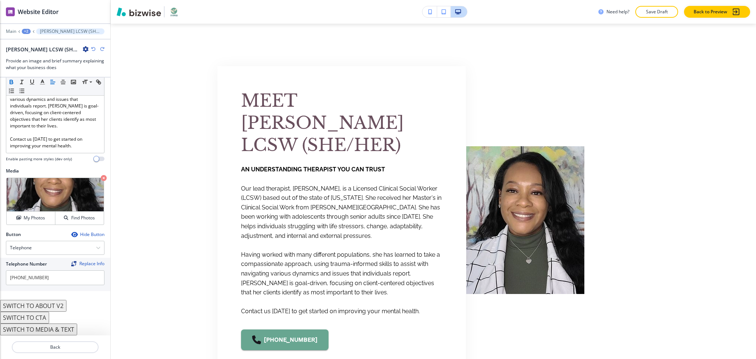
click at [39, 318] on button "SWITCH TO CTA" at bounding box center [24, 317] width 49 height 12
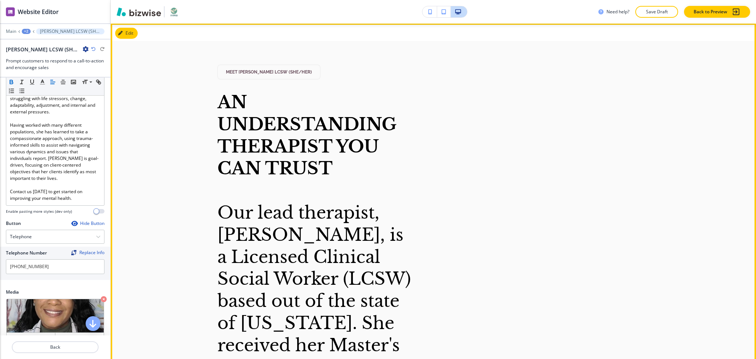
scroll to position [179, 0]
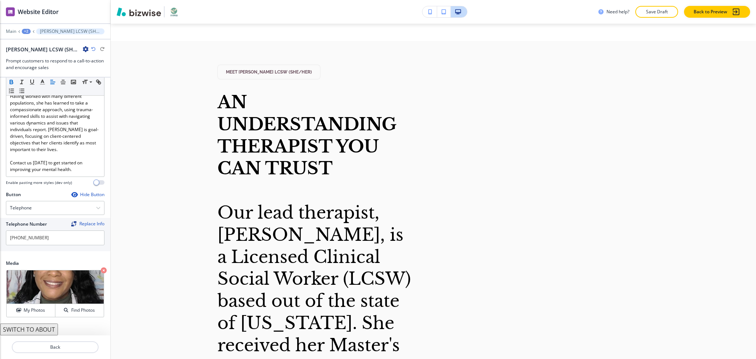
click at [46, 330] on button "SWITCH TO ABOUT" at bounding box center [29, 329] width 58 height 12
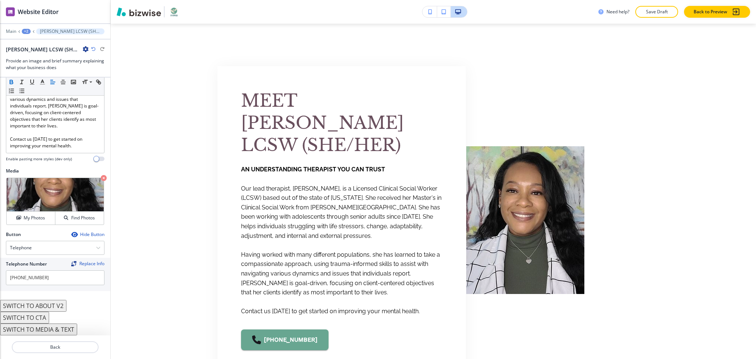
click at [51, 304] on button "SWITCH TO ABOUT V2" at bounding box center [33, 306] width 66 height 12
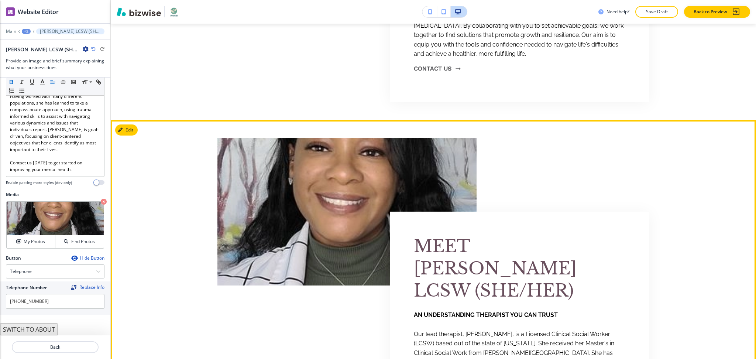
scroll to position [1511, 0]
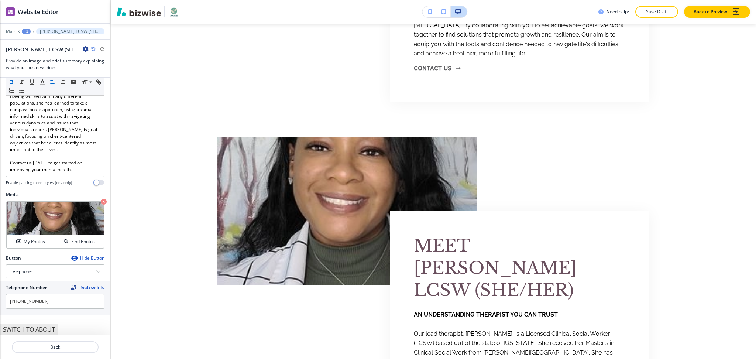
click at [44, 326] on button "SWITCH TO ABOUT" at bounding box center [29, 329] width 58 height 12
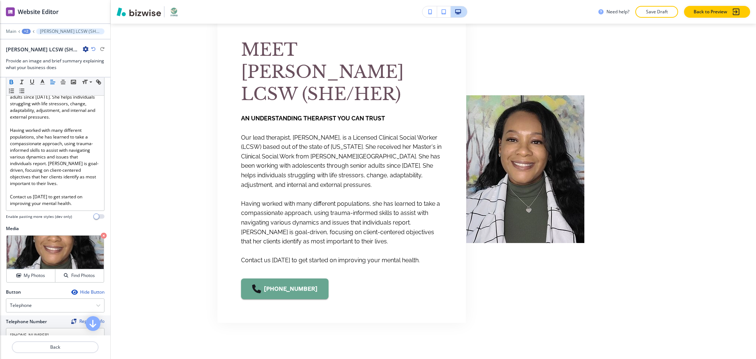
scroll to position [202, 0]
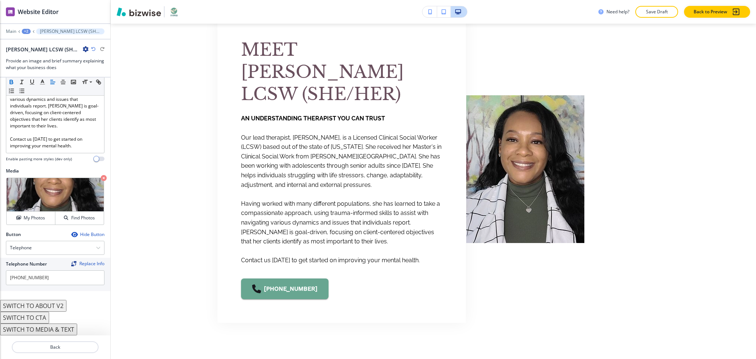
click at [54, 332] on button "SWITCH TO MEDIA & TEXT" at bounding box center [38, 329] width 77 height 12
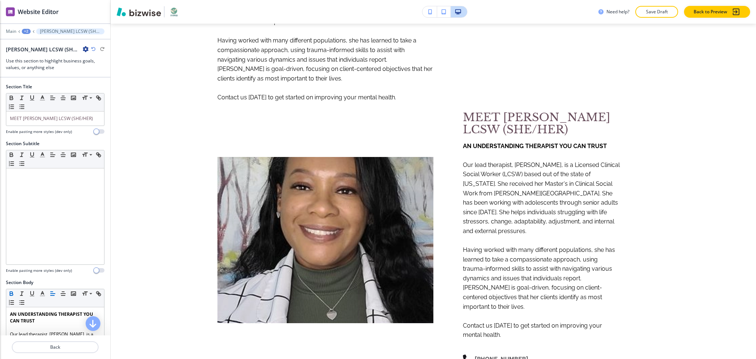
scroll to position [1714, 0]
click at [94, 48] on icon "button" at bounding box center [93, 49] width 4 height 4
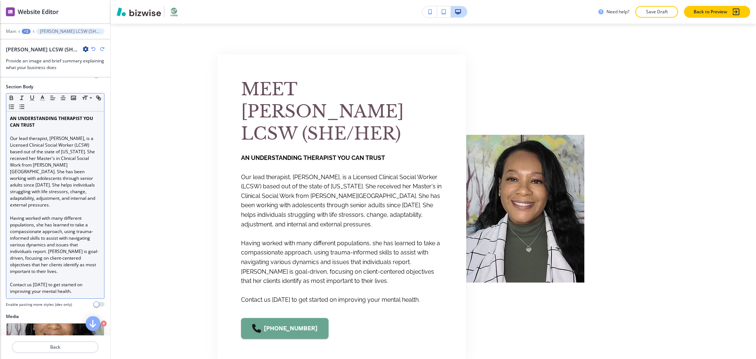
scroll to position [202, 0]
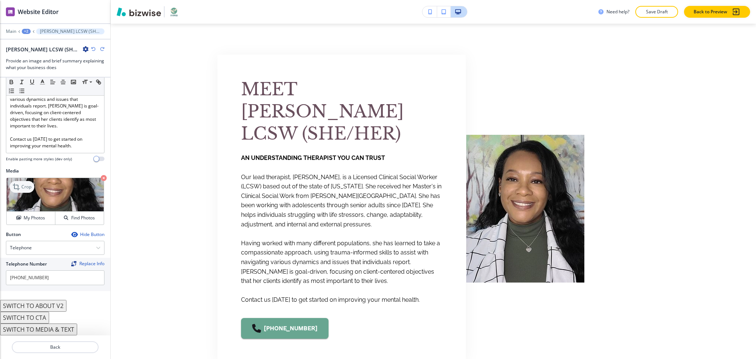
click at [24, 189] on p "Crop" at bounding box center [26, 186] width 10 height 7
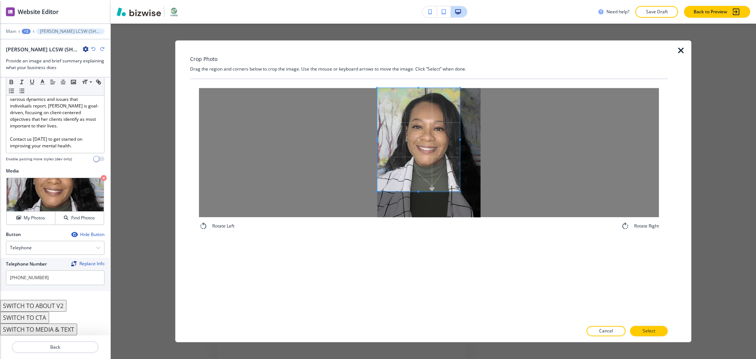
click at [413, 150] on span at bounding box center [418, 139] width 83 height 103
click at [425, 261] on div "Rotate Left Rotate Right" at bounding box center [428, 200] width 477 height 242
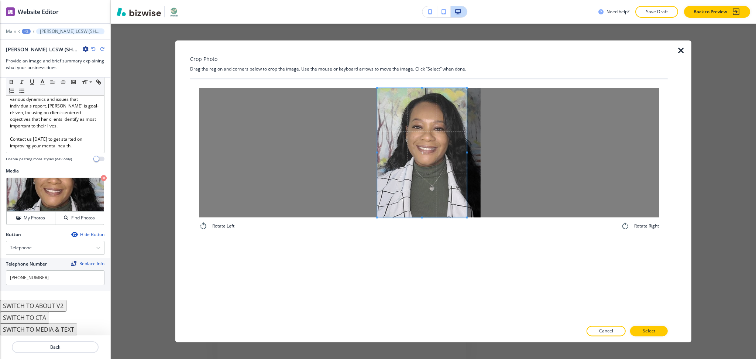
click at [466, 150] on div at bounding box center [422, 152] width 90 height 129
click at [653, 328] on p "Select" at bounding box center [648, 331] width 13 height 7
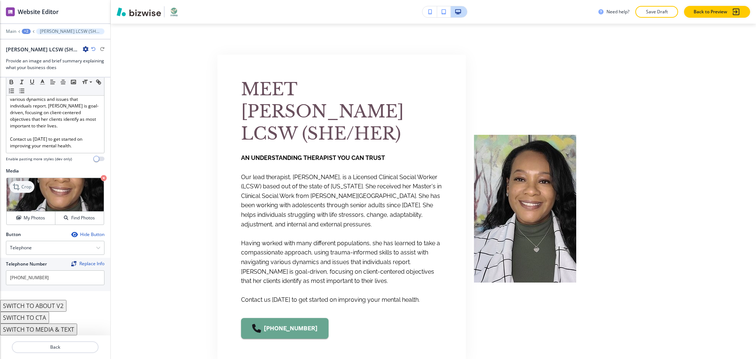
click at [26, 188] on p "Crop" at bounding box center [26, 186] width 10 height 7
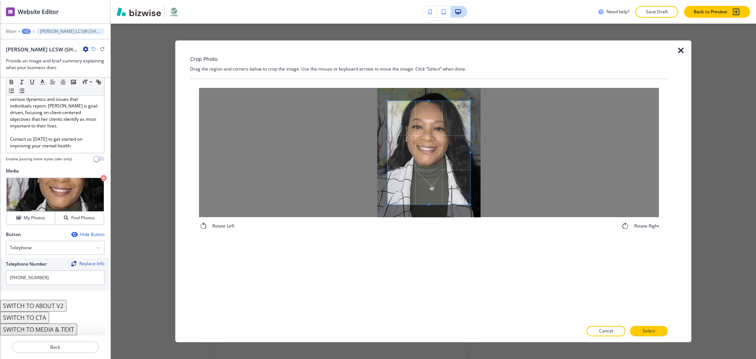
click at [423, 70] on div "Crop Photo Drag the region and corners below to crop the image. Use the mouse o…" at bounding box center [428, 190] width 477 height 301
click at [431, 239] on div "Rotate Left Rotate Right" at bounding box center [428, 200] width 477 height 242
click at [333, 150] on div at bounding box center [429, 152] width 460 height 129
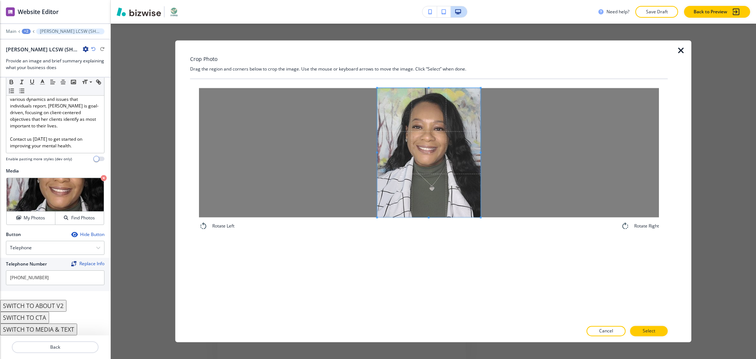
click at [503, 156] on div at bounding box center [429, 152] width 460 height 129
click at [659, 331] on button "Select" at bounding box center [649, 331] width 38 height 10
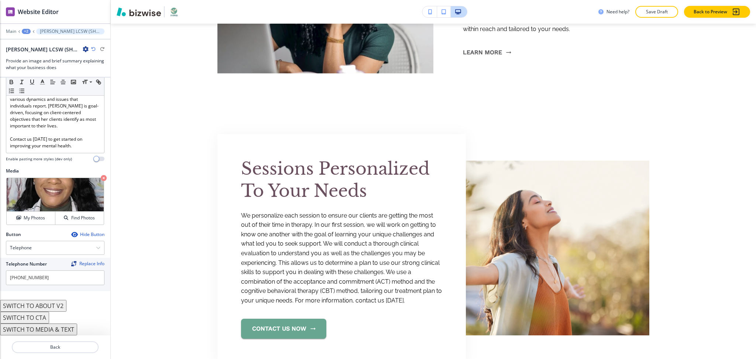
scroll to position [2139, 0]
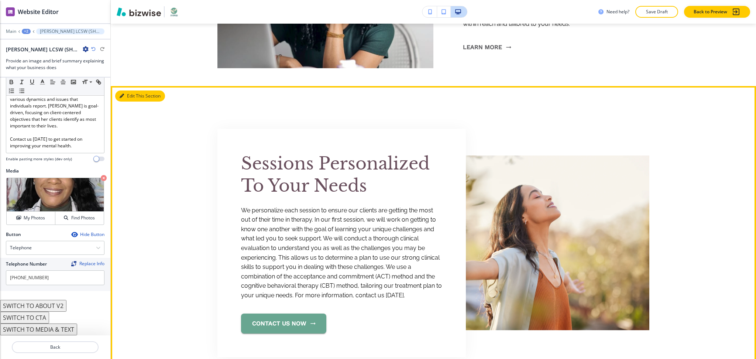
click at [128, 97] on button "Edit This Section" at bounding box center [140, 95] width 50 height 11
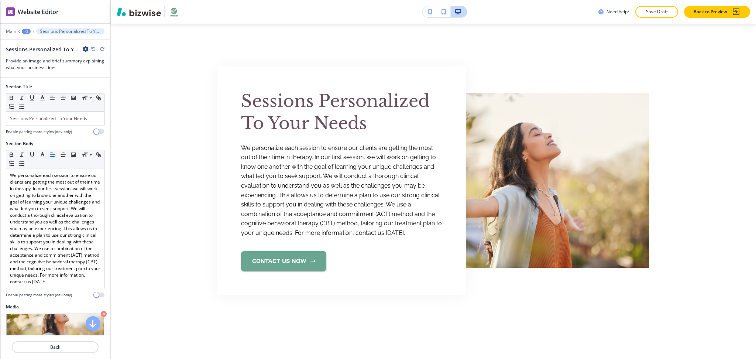
scroll to position [179, 0]
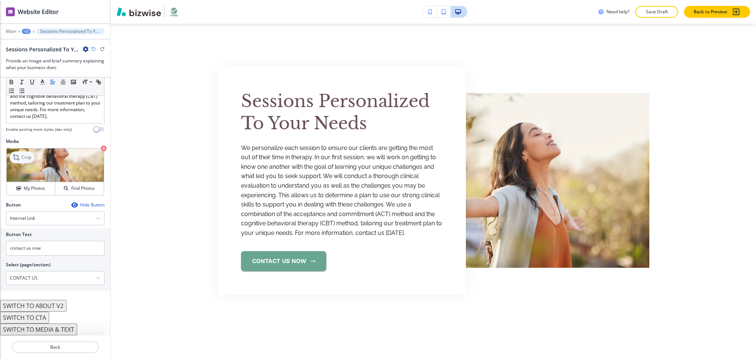
click at [16, 156] on icon at bounding box center [17, 157] width 9 height 9
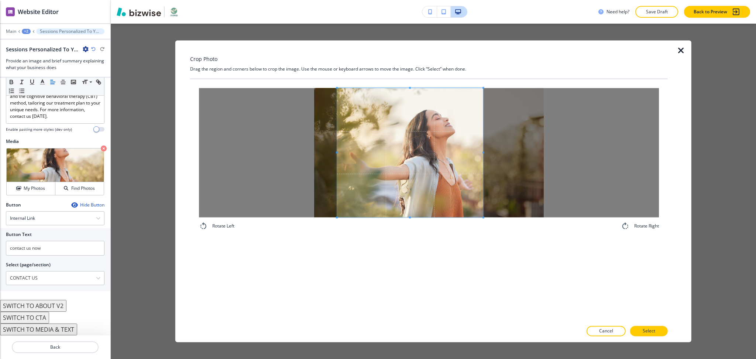
click at [482, 149] on div at bounding box center [410, 152] width 146 height 129
click at [660, 333] on button "Select" at bounding box center [649, 331] width 38 height 10
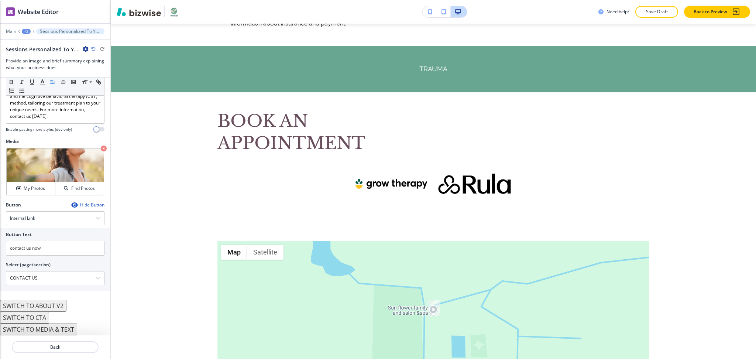
scroll to position [3401, 0]
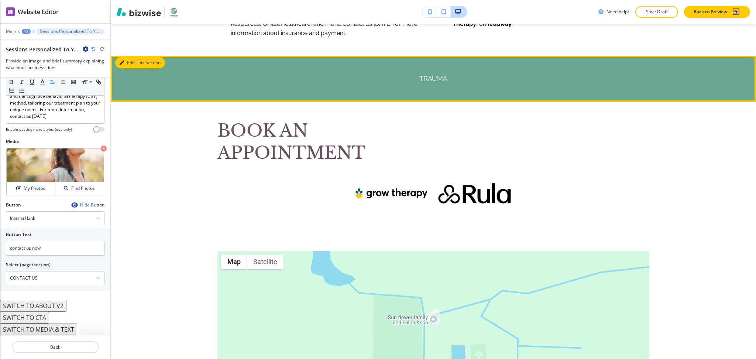
click at [125, 68] on button "Edit This Section" at bounding box center [140, 62] width 50 height 11
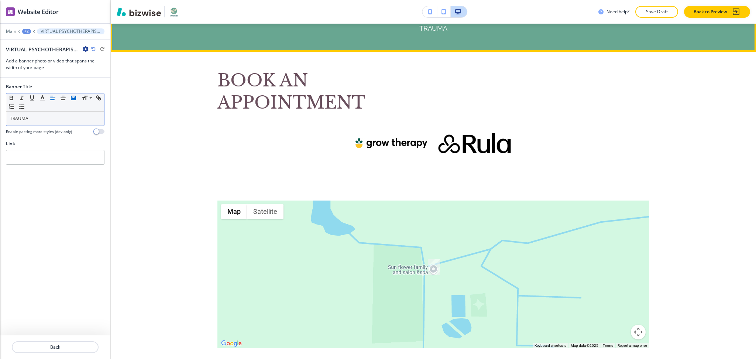
scroll to position [3455, 0]
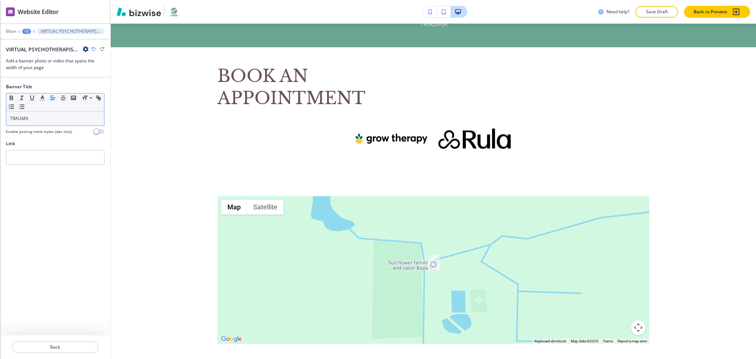
click at [47, 113] on div "TRAUMA" at bounding box center [55, 118] width 98 height 14
click at [27, 33] on div "Main +2 VIRTUAL PSYCHOTHERAPIST-1" at bounding box center [55, 31] width 99 height 6
click at [26, 30] on div "+2" at bounding box center [26, 31] width 9 height 5
click at [39, 54] on p "TRAUMA" at bounding box center [46, 56] width 38 height 7
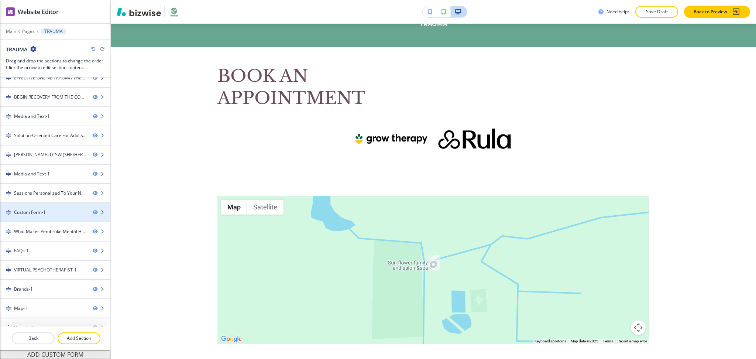
scroll to position [39, 0]
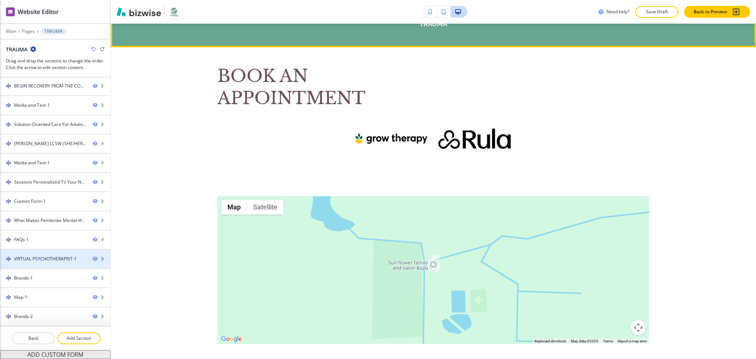
click at [54, 259] on div "VIRTUAL PSYCHOTHERAPIST-1" at bounding box center [45, 258] width 63 height 7
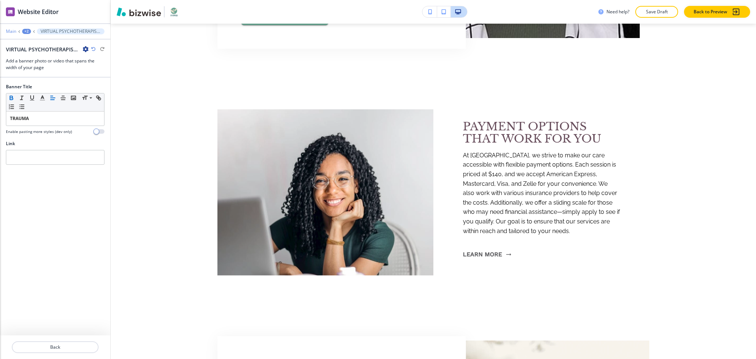
click at [10, 32] on p "Main" at bounding box center [11, 31] width 10 height 5
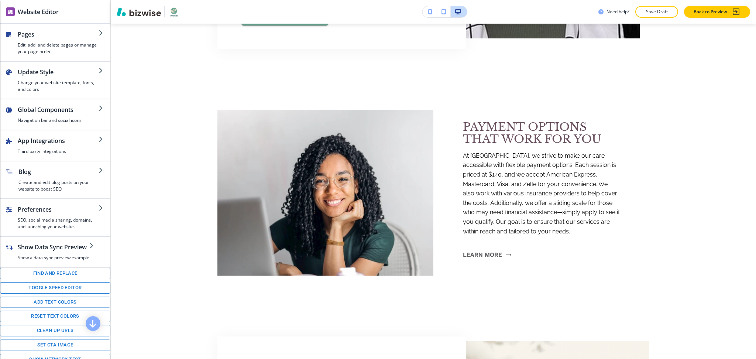
click at [59, 293] on button "Toggle speed editor" at bounding box center [55, 287] width 110 height 11
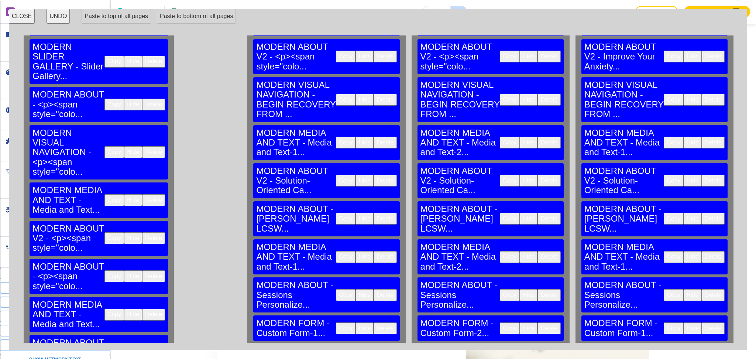
scroll to position [163, 0]
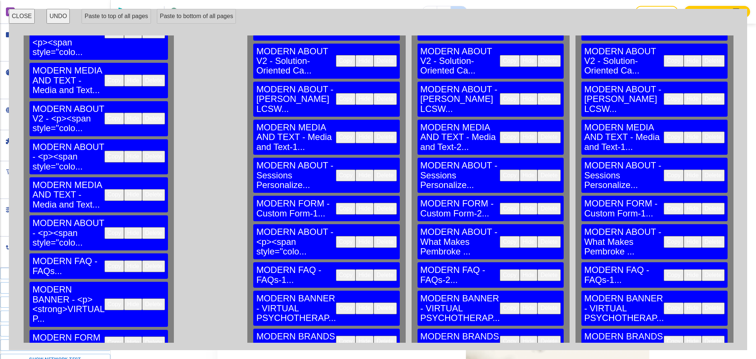
click at [104, 336] on button "Copy" at bounding box center [114, 342] width 20 height 12
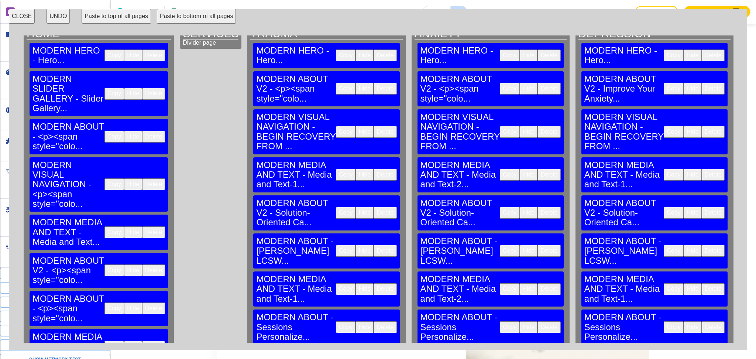
scroll to position [0, 0]
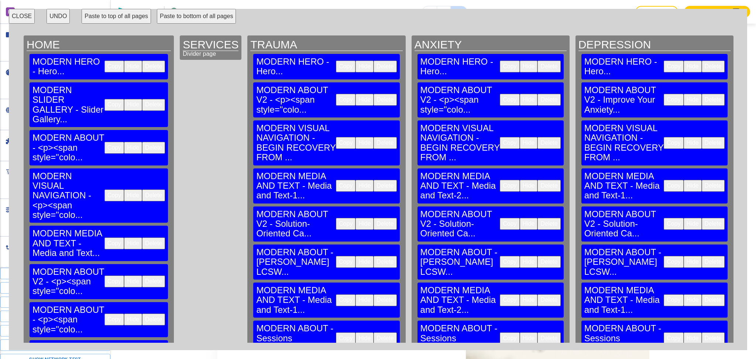
click at [197, 13] on button "Paste to bottom of all pages" at bounding box center [196, 16] width 79 height 15
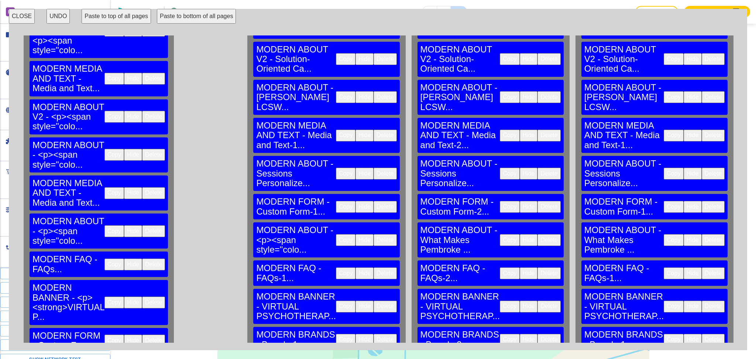
scroll to position [3632, 0]
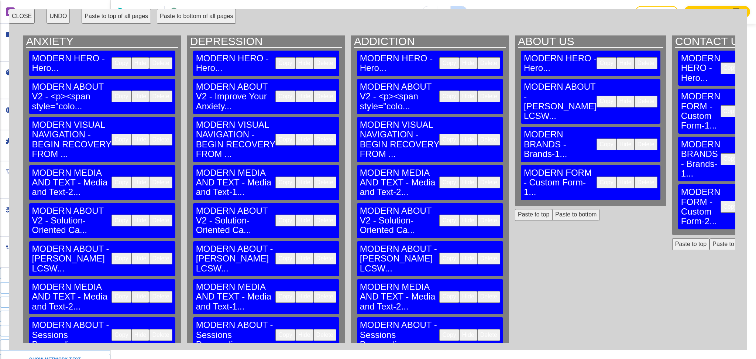
scroll to position [0, 388]
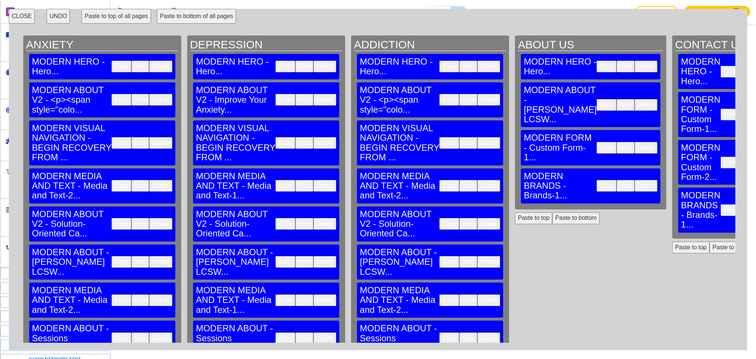
click at [755, 156] on button "Delete" at bounding box center [769, 162] width 23 height 12
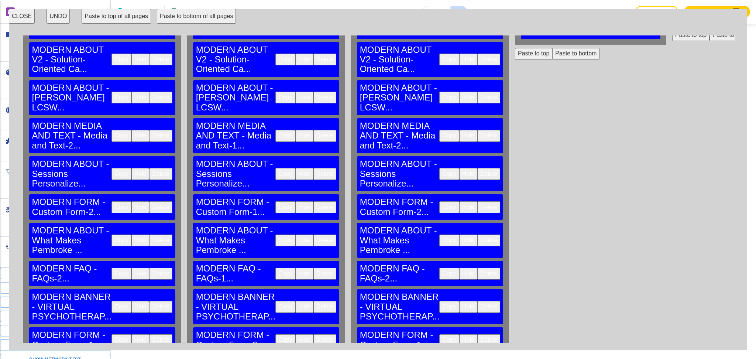
scroll to position [165, 388]
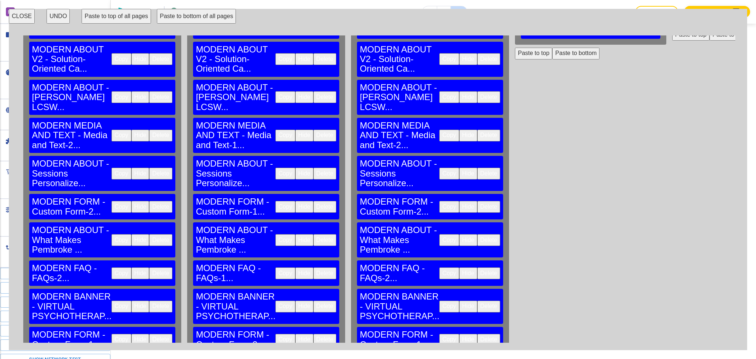
click at [23, 16] on button "CLOSE" at bounding box center [22, 16] width 26 height 15
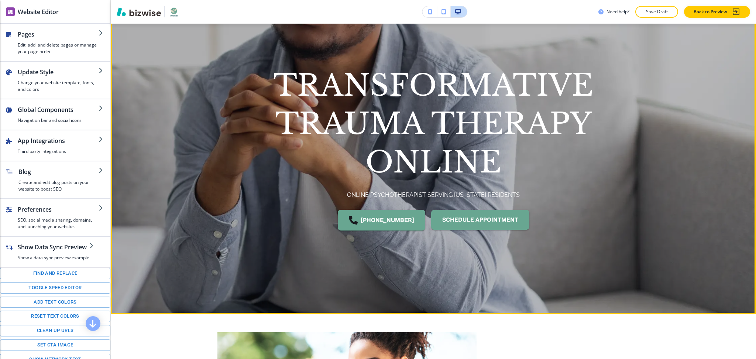
scroll to position [0, 0]
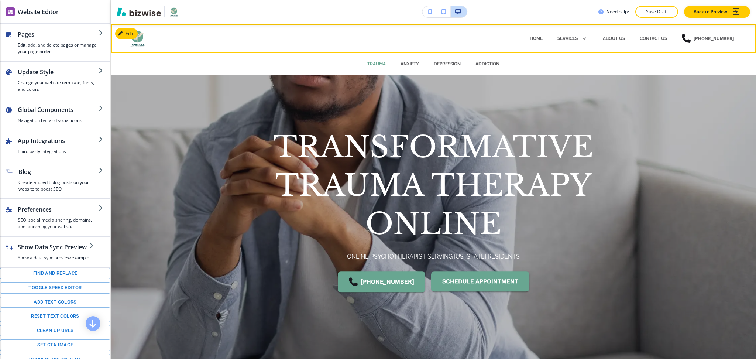
drag, startPoint x: 400, startPoint y: 61, endPoint x: 402, endPoint y: 67, distance: 6.5
click at [400, 61] on p "ANXIETY" at bounding box center [409, 64] width 18 height 7
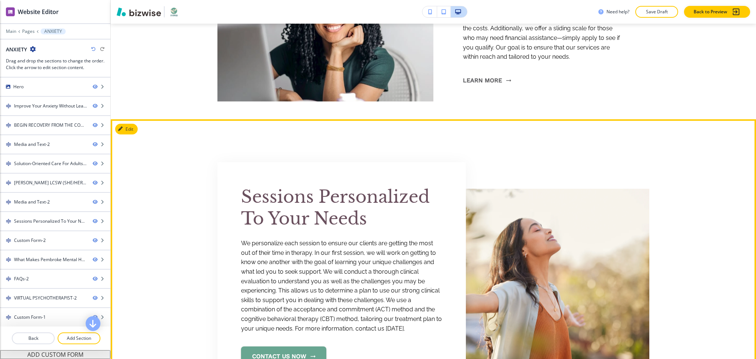
scroll to position [2114, 0]
click at [128, 131] on button "Edit This Section" at bounding box center [140, 129] width 50 height 11
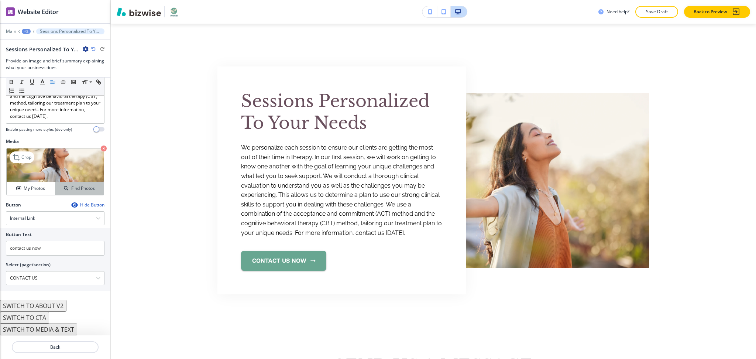
scroll to position [179, 0]
click at [23, 154] on p "Crop" at bounding box center [26, 157] width 10 height 7
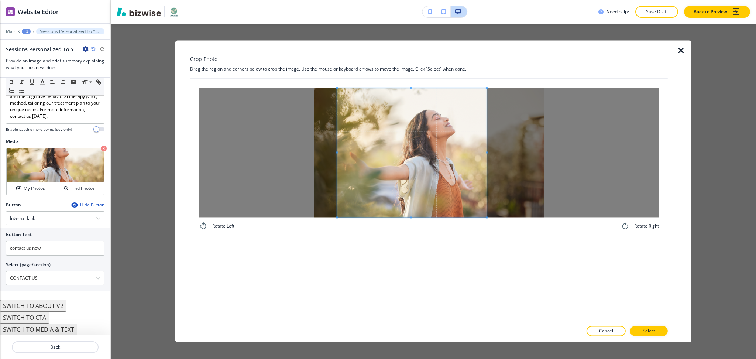
click at [485, 151] on div at bounding box center [411, 152] width 149 height 129
click at [652, 331] on p "Select" at bounding box center [648, 331] width 13 height 7
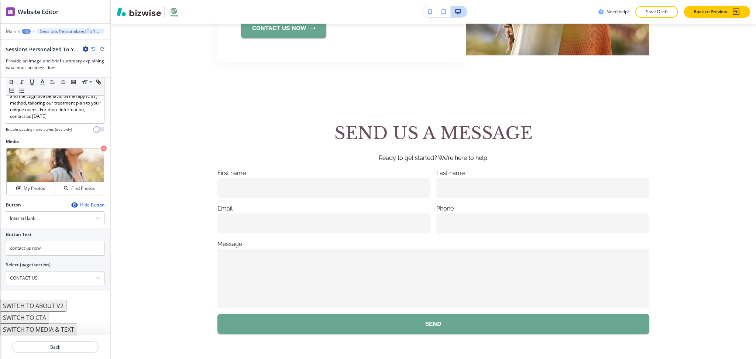
scroll to position [2438, 0]
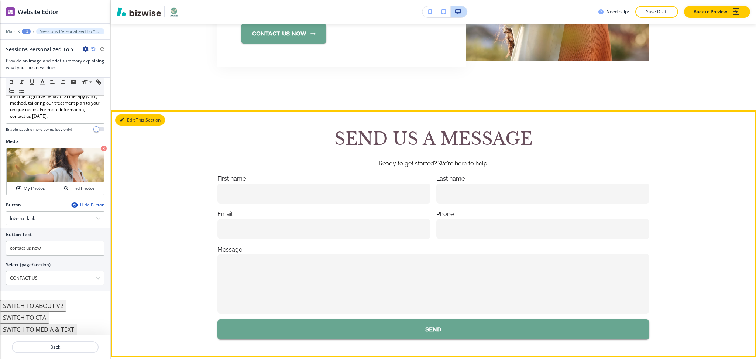
click at [131, 117] on button "Edit This Section" at bounding box center [140, 119] width 50 height 11
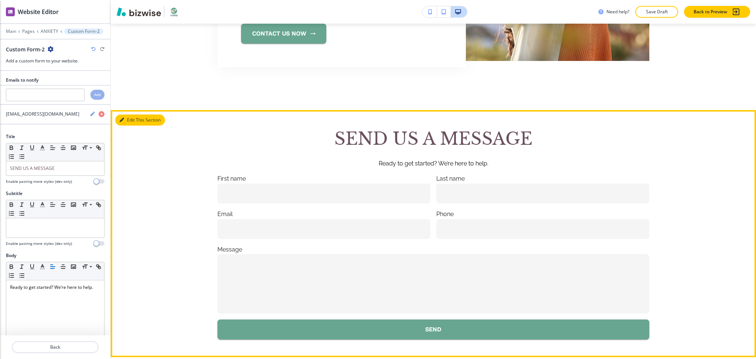
scroll to position [2524, 0]
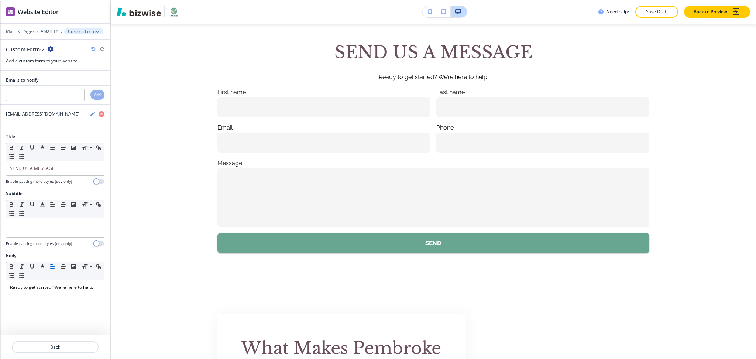
click at [49, 49] on icon "button" at bounding box center [51, 49] width 6 height 6
click at [69, 88] on p "Delete Section" at bounding box center [71, 88] width 38 height 7
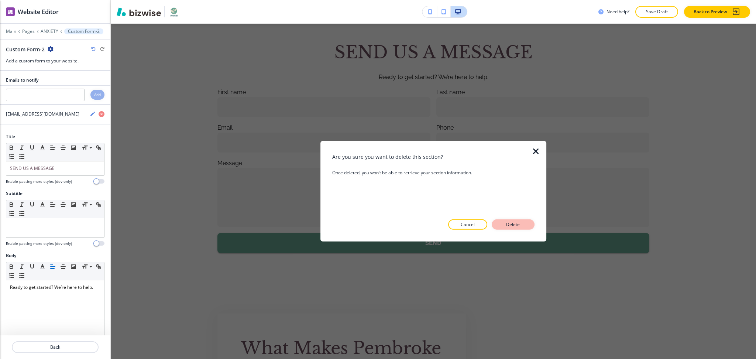
click at [508, 224] on p "Delete" at bounding box center [513, 224] width 18 height 7
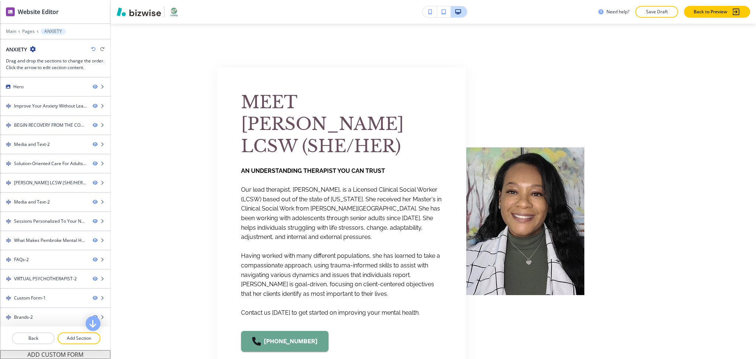
scroll to position [1596, 0]
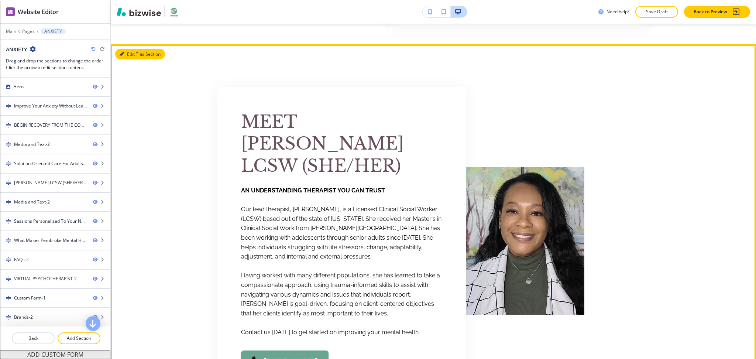
click at [130, 55] on button "Edit This Section" at bounding box center [140, 54] width 50 height 11
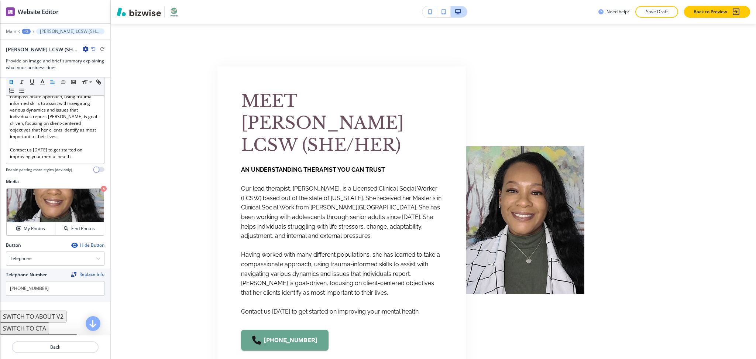
scroll to position [202, 0]
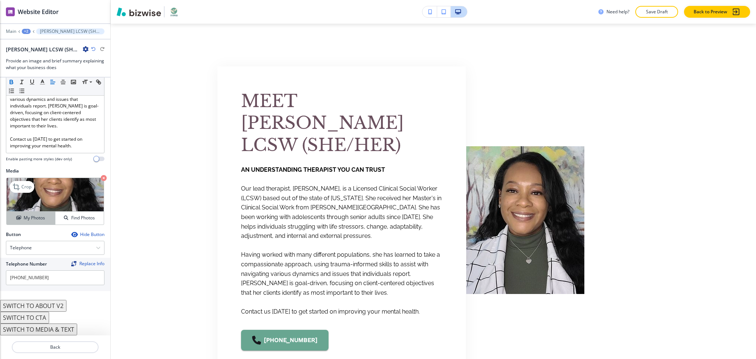
click at [30, 218] on h4 "My Photos" at bounding box center [34, 217] width 21 height 7
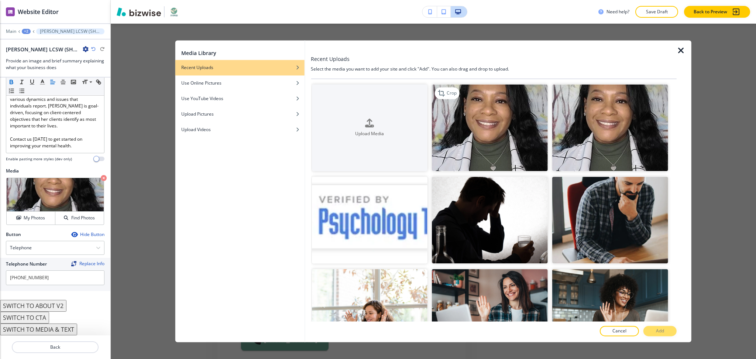
drag, startPoint x: 465, startPoint y: 125, endPoint x: 471, endPoint y: 126, distance: 6.8
click at [465, 124] on img "button" at bounding box center [490, 127] width 116 height 87
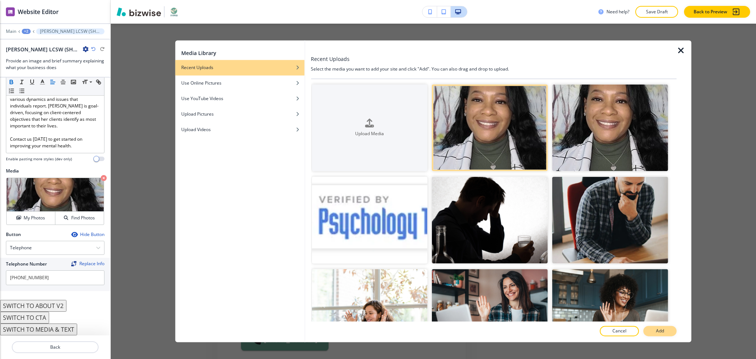
click at [659, 330] on p "Add" at bounding box center [660, 331] width 8 height 7
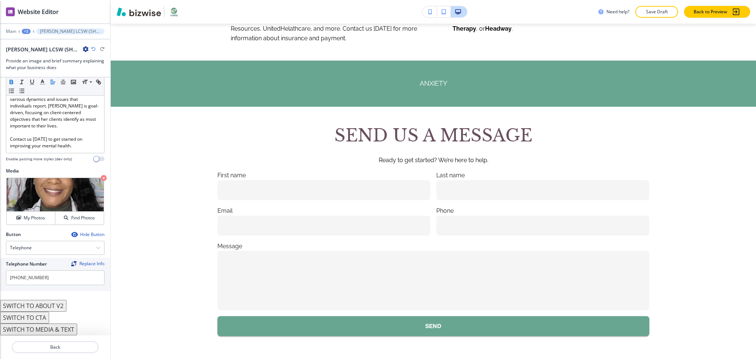
scroll to position [3144, 0]
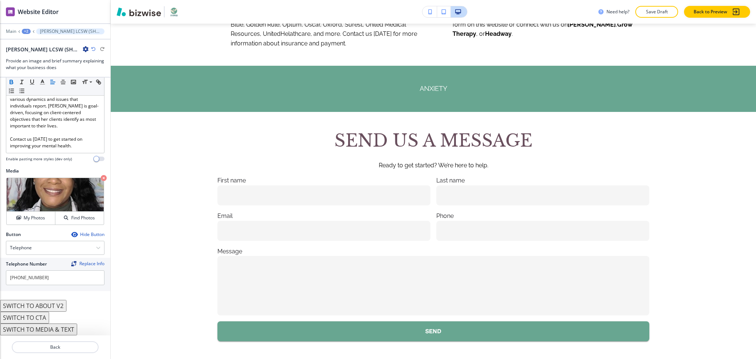
click at [25, 30] on div "+2" at bounding box center [26, 31] width 9 height 5
click at [42, 56] on p "ANXIETY" at bounding box center [46, 56] width 38 height 7
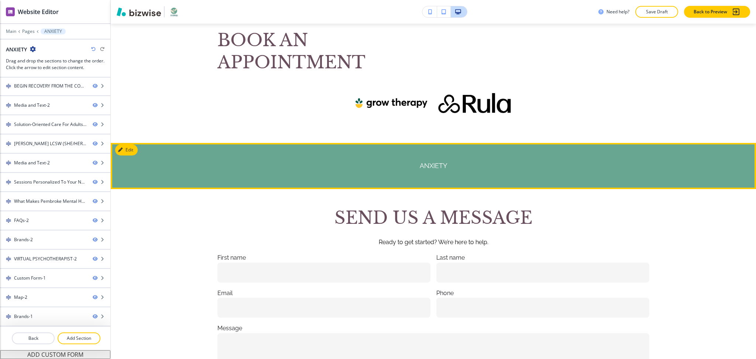
scroll to position [3199, 0]
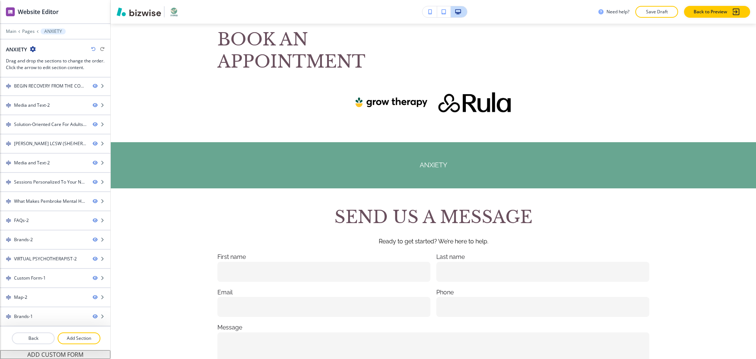
click at [93, 50] on icon "button" at bounding box center [93, 49] width 4 height 4
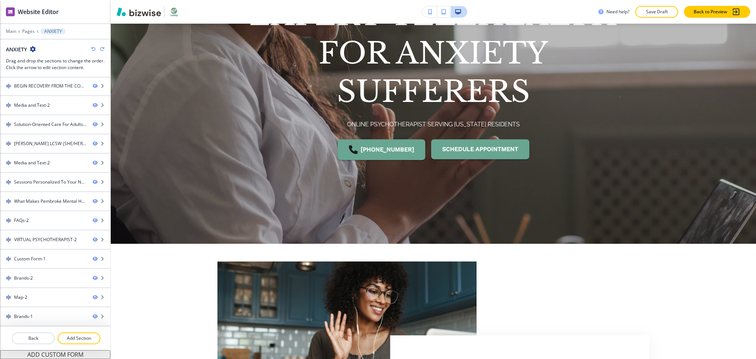
scroll to position [0, 0]
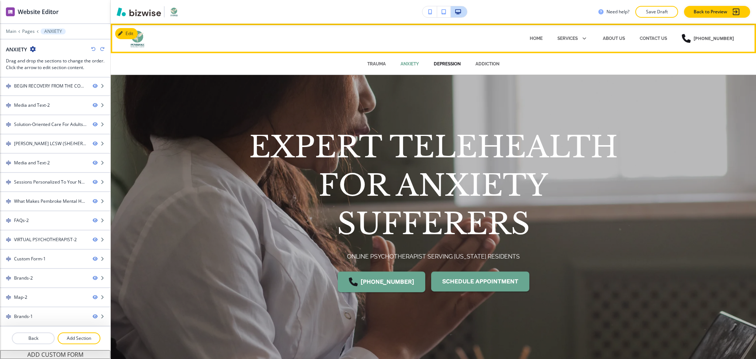
click at [435, 63] on p "DEPRESSION" at bounding box center [447, 64] width 27 height 7
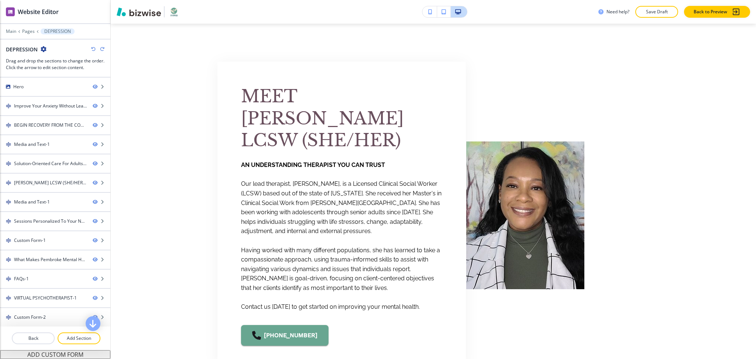
scroll to position [1561, 0]
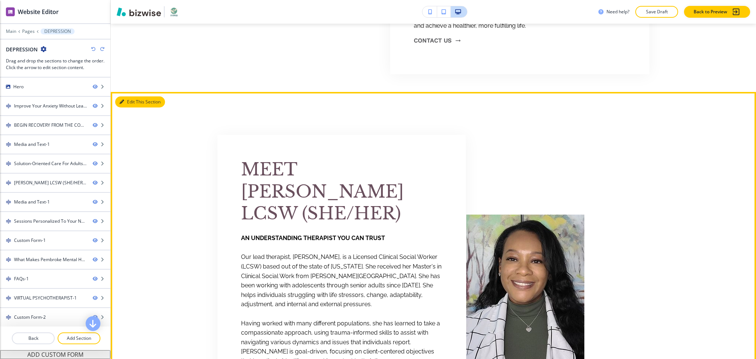
click at [123, 100] on icon "button" at bounding box center [122, 102] width 4 height 4
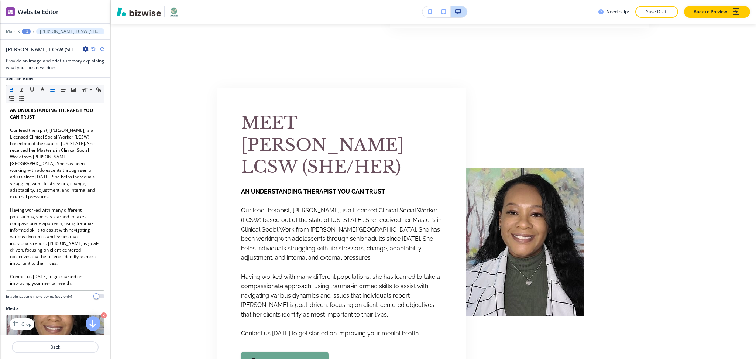
scroll to position [202, 0]
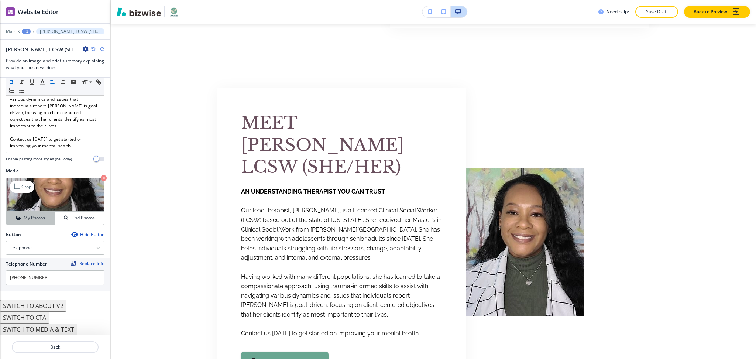
drag, startPoint x: 32, startPoint y: 218, endPoint x: 36, endPoint y: 218, distance: 4.1
click at [31, 218] on h4 "My Photos" at bounding box center [34, 217] width 21 height 7
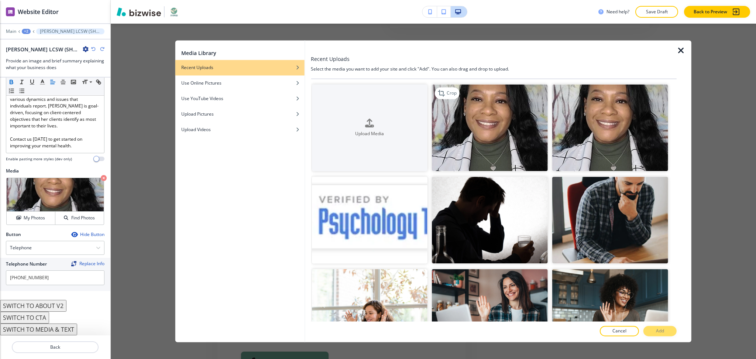
click at [458, 112] on img "button" at bounding box center [490, 127] width 116 height 87
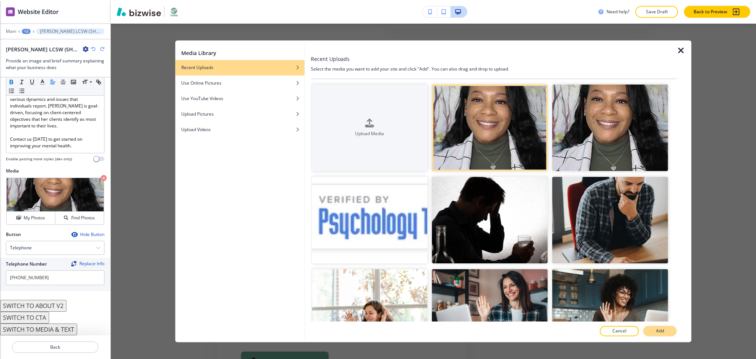
click at [654, 331] on button "Add" at bounding box center [659, 331] width 33 height 10
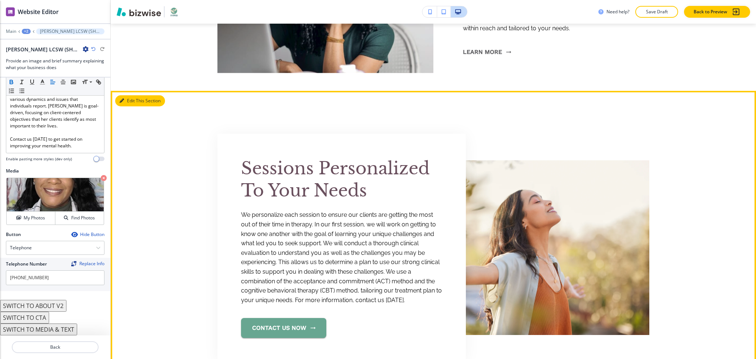
click at [127, 95] on button "Edit This Section" at bounding box center [140, 100] width 50 height 11
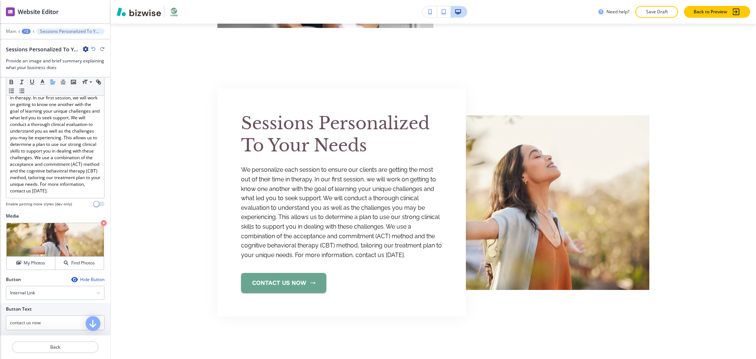
scroll to position [179, 0]
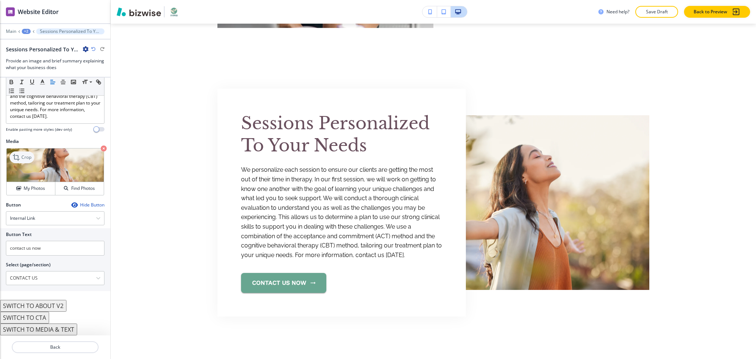
click at [23, 156] on p "Crop" at bounding box center [26, 157] width 10 height 7
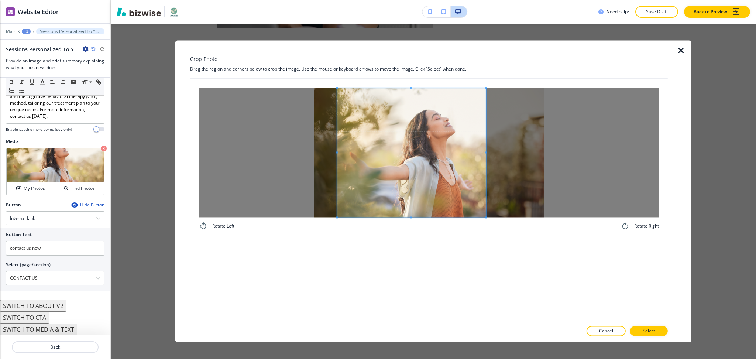
click at [484, 148] on div at bounding box center [411, 152] width 149 height 129
click at [654, 334] on button "Select" at bounding box center [649, 331] width 38 height 10
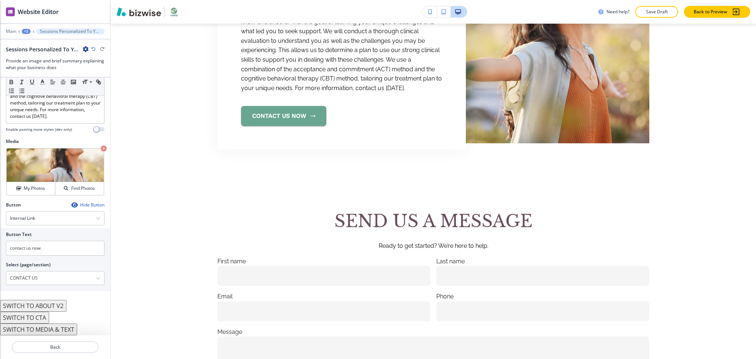
scroll to position [2373, 0]
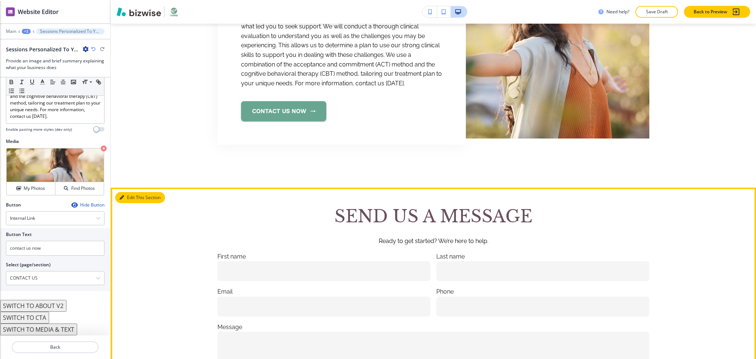
click at [132, 192] on button "Edit This Section" at bounding box center [140, 197] width 50 height 11
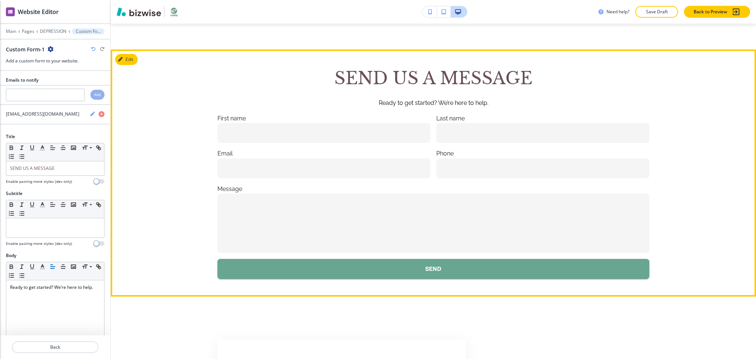
scroll to position [2514, 0]
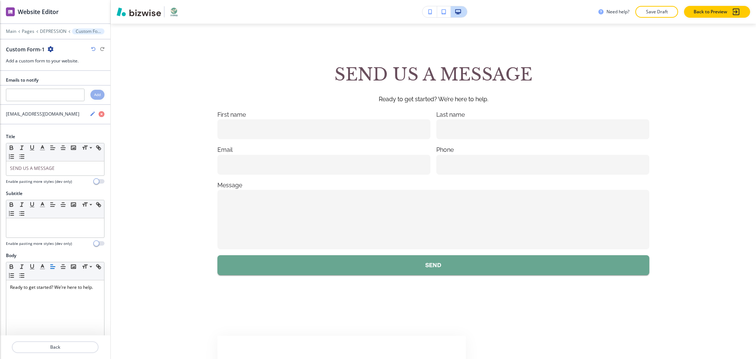
click at [51, 49] on icon "button" at bounding box center [51, 49] width 6 height 6
click at [72, 89] on p "Delete Section" at bounding box center [71, 88] width 38 height 7
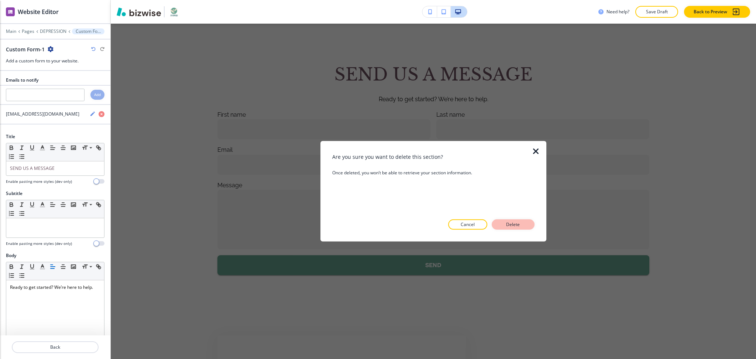
click at [516, 221] on p "Delete" at bounding box center [513, 224] width 18 height 7
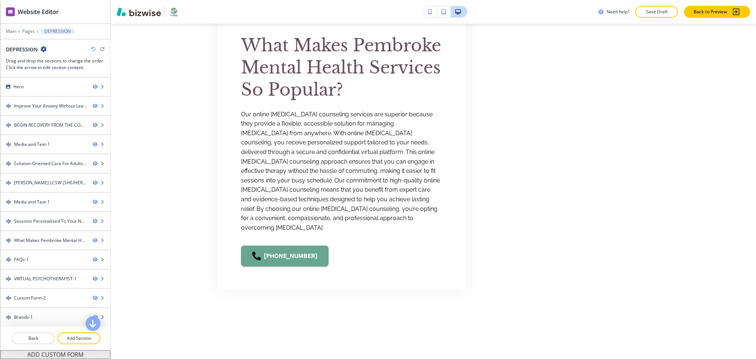
scroll to position [2484, 0]
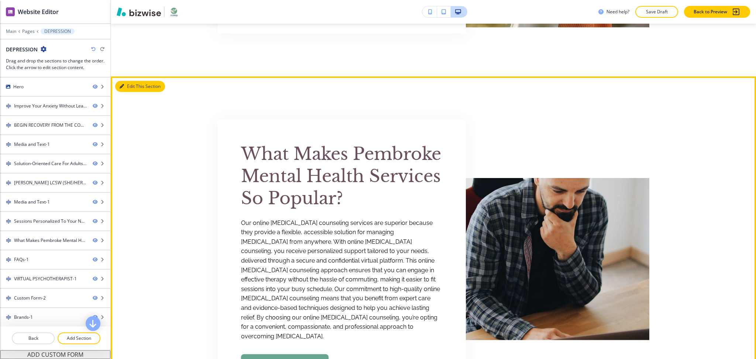
click at [132, 81] on button "Edit This Section" at bounding box center [140, 86] width 50 height 11
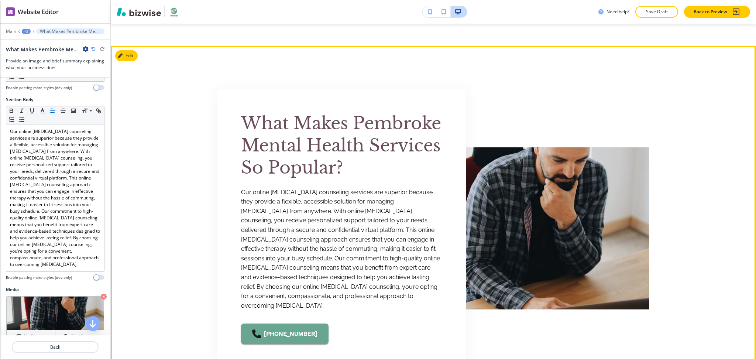
scroll to position [182, 0]
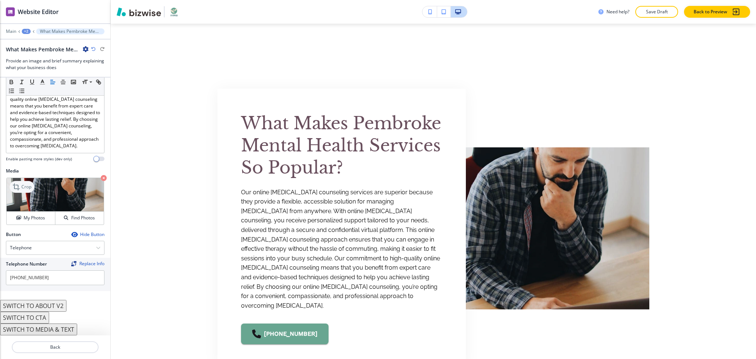
click at [24, 189] on p "Crop" at bounding box center [26, 186] width 10 height 7
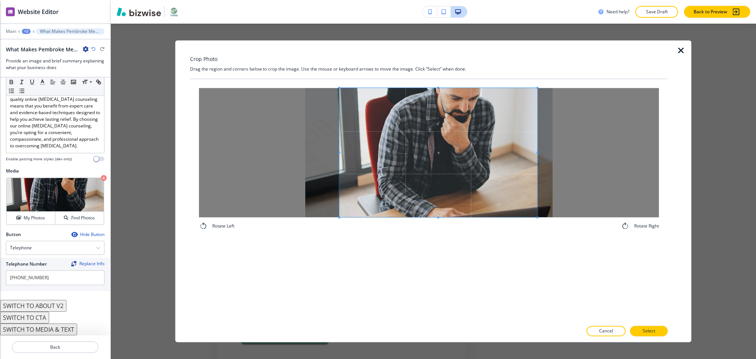
click at [438, 184] on span at bounding box center [438, 152] width 198 height 129
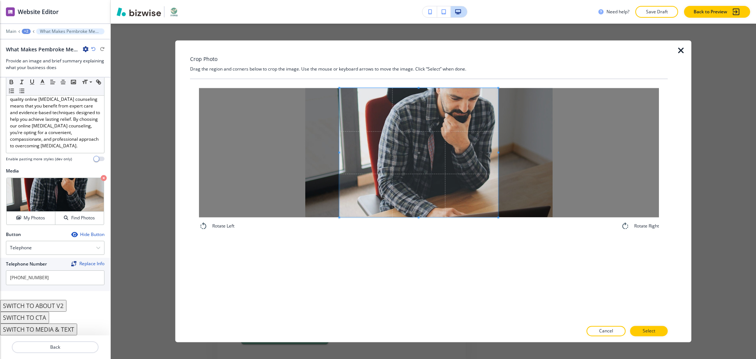
click at [499, 138] on span at bounding box center [498, 152] width 2 height 129
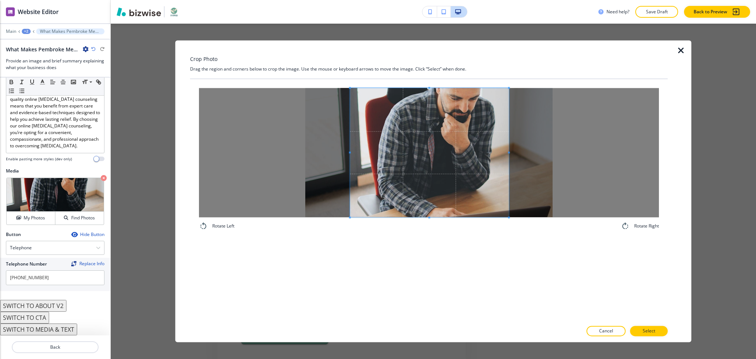
click at [461, 146] on span at bounding box center [429, 152] width 159 height 129
click at [502, 144] on span at bounding box center [503, 152] width 2 height 129
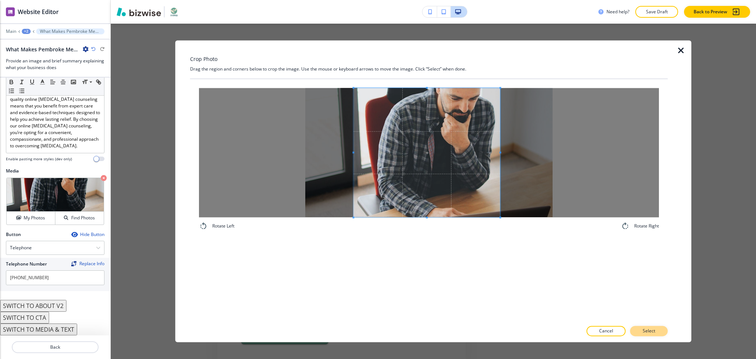
click at [656, 332] on button "Select" at bounding box center [649, 331] width 38 height 10
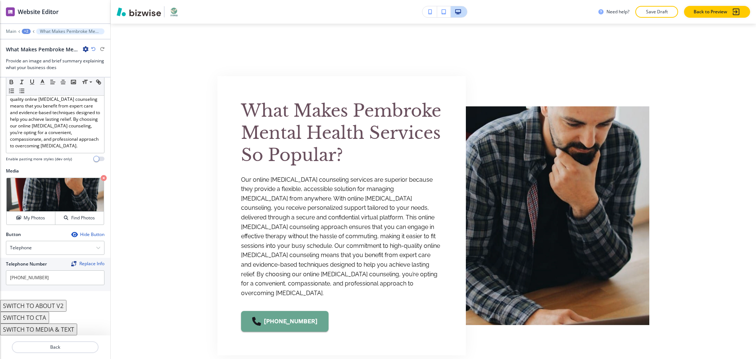
scroll to position [2502, 0]
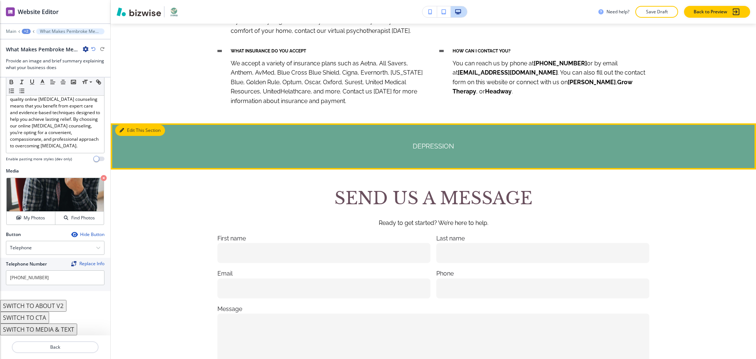
click at [127, 125] on button "Edit This Section" at bounding box center [140, 130] width 50 height 11
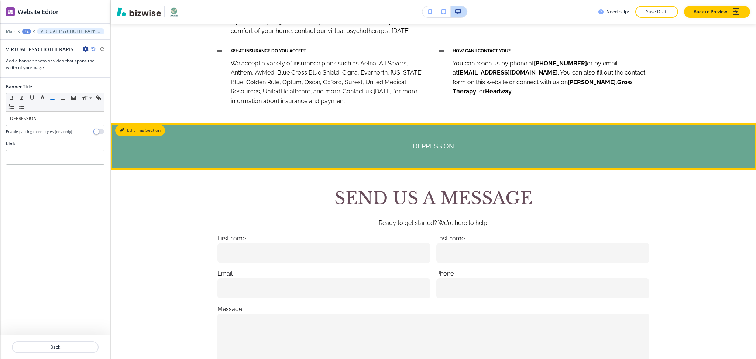
scroll to position [3190, 0]
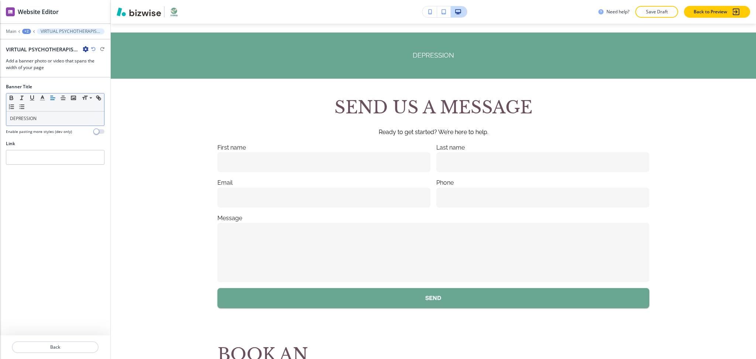
click at [56, 120] on p "DEPRESSION" at bounding box center [55, 118] width 90 height 7
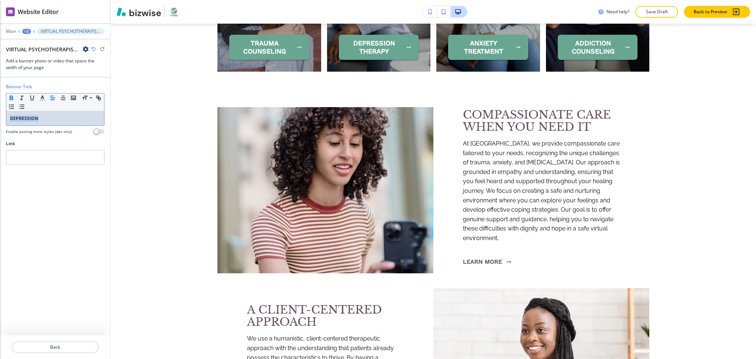
scroll to position [0, 0]
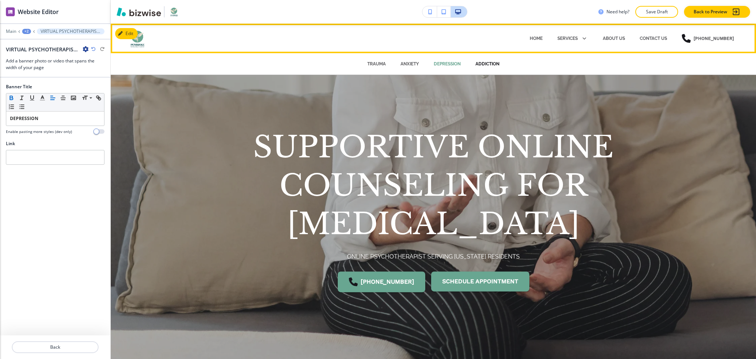
click at [481, 61] on p "ADDICTION" at bounding box center [487, 64] width 24 height 7
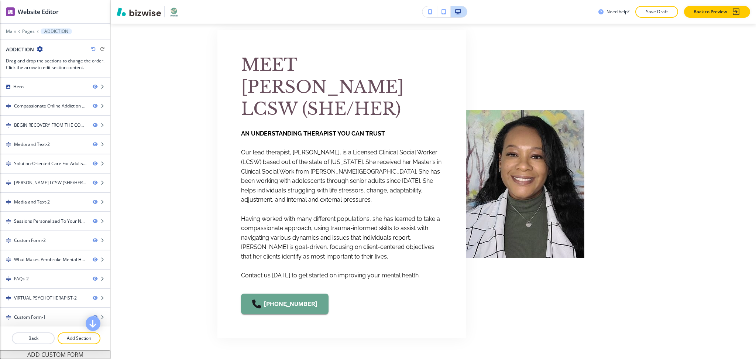
scroll to position [1598, 0]
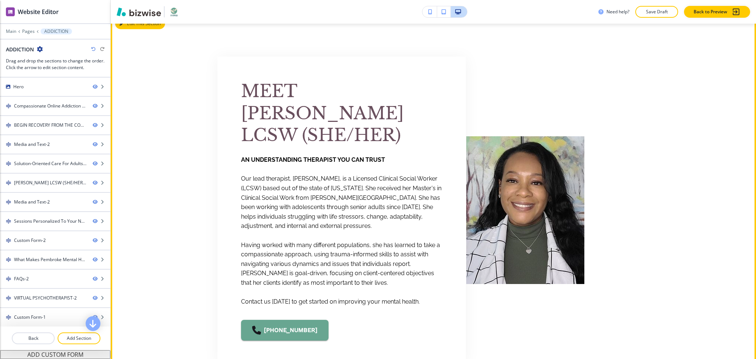
click at [125, 25] on button "Edit This Section" at bounding box center [140, 23] width 50 height 11
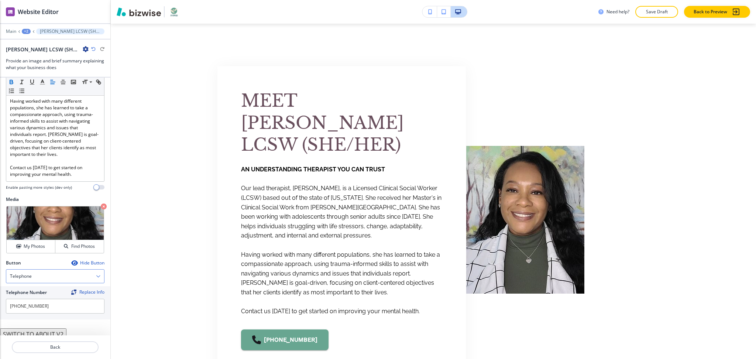
scroll to position [202, 0]
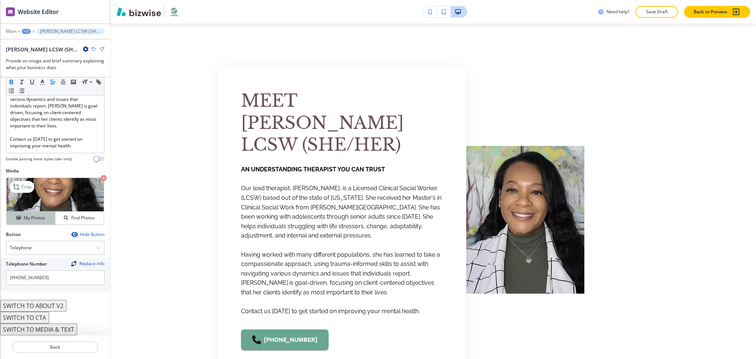
click at [24, 221] on h4 "My Photos" at bounding box center [34, 217] width 21 height 7
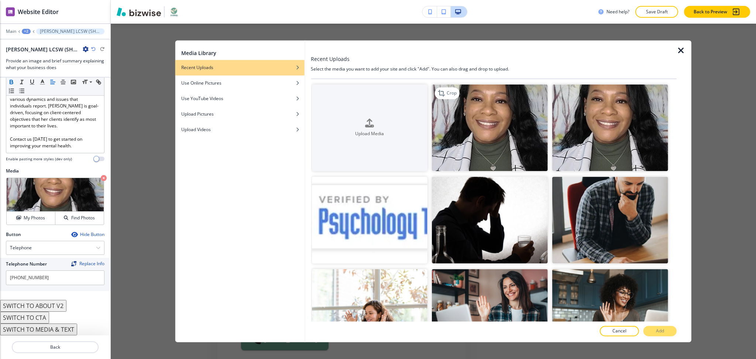
click at [518, 130] on img "button" at bounding box center [490, 127] width 116 height 87
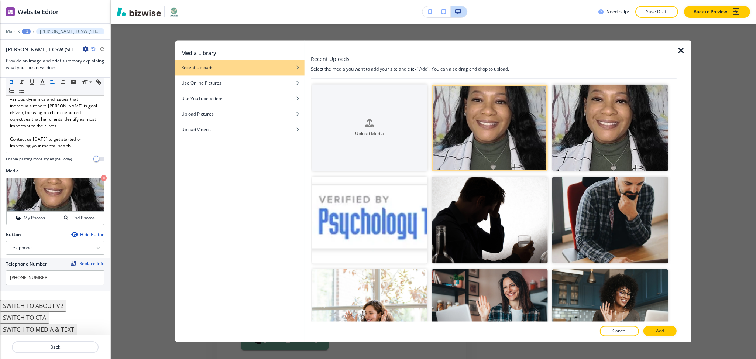
click at [647, 329] on button "Add" at bounding box center [659, 331] width 33 height 10
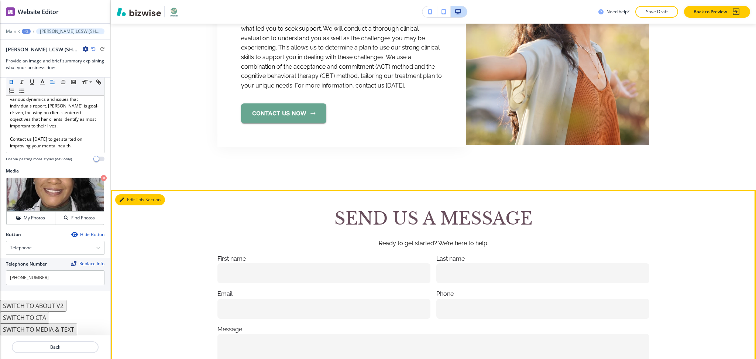
click at [132, 197] on button "Edit This Section" at bounding box center [140, 199] width 50 height 11
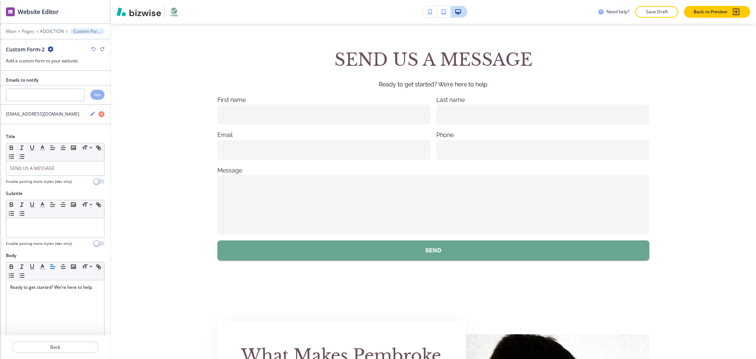
scroll to position [2496, 0]
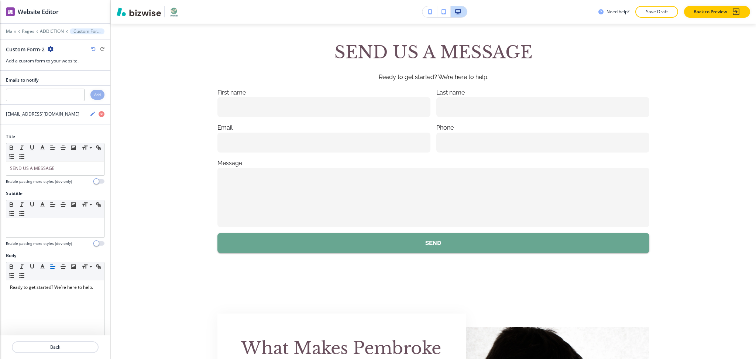
click at [48, 49] on icon "button" at bounding box center [51, 49] width 6 height 6
click at [67, 88] on p "Delete Section" at bounding box center [71, 88] width 38 height 7
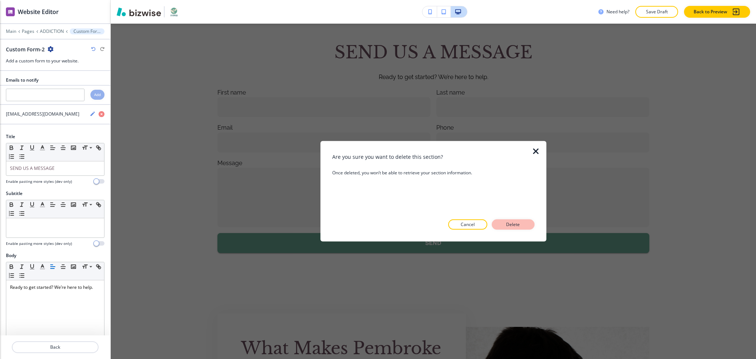
click at [514, 228] on button "Delete" at bounding box center [513, 224] width 43 height 10
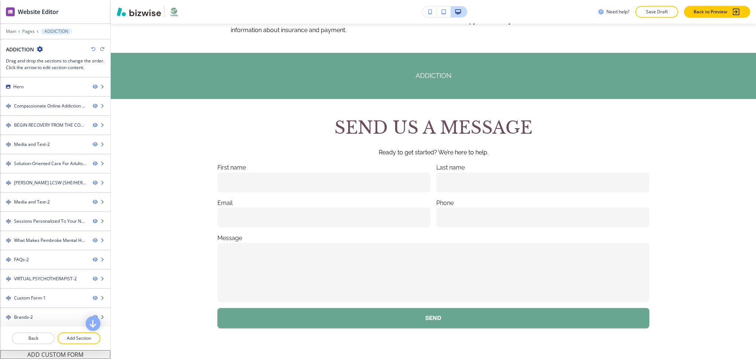
scroll to position [3086, 0]
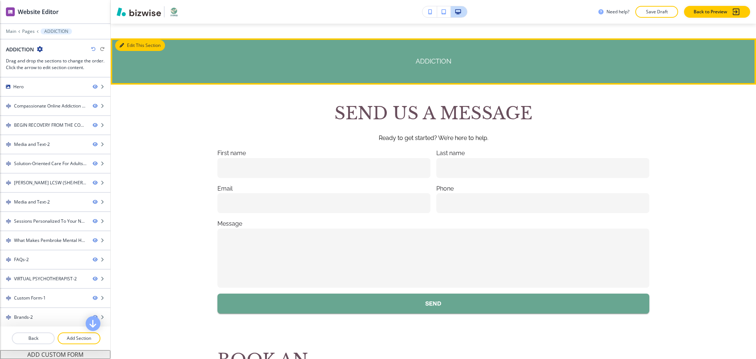
click at [120, 48] on icon "button" at bounding box center [122, 45] width 4 height 4
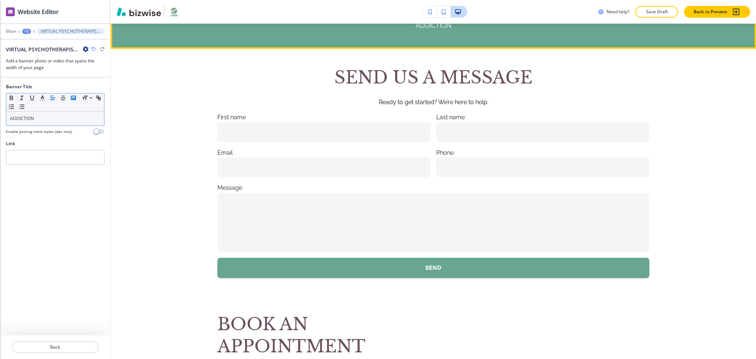
scroll to position [3124, 0]
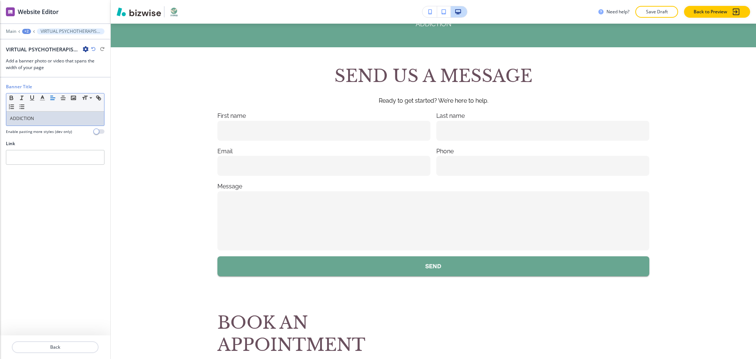
click at [64, 119] on p "ADDICTION" at bounding box center [55, 118] width 90 height 7
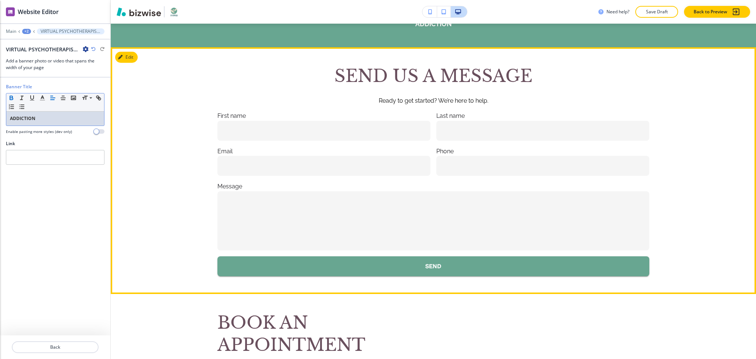
click at [715, 99] on div "SEND US A MESSAGE Ready to get started? We’re here to help. First name Last nam…" at bounding box center [433, 170] width 645 height 211
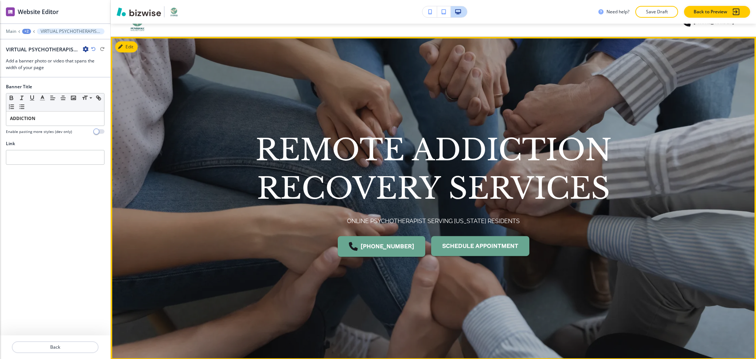
scroll to position [0, 0]
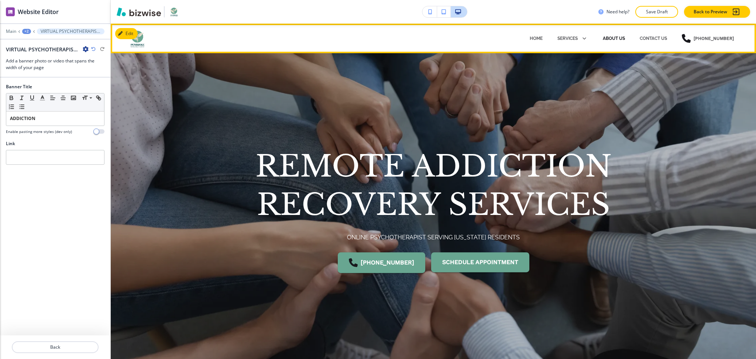
click at [610, 37] on p "ABOUT US" at bounding box center [614, 38] width 22 height 7
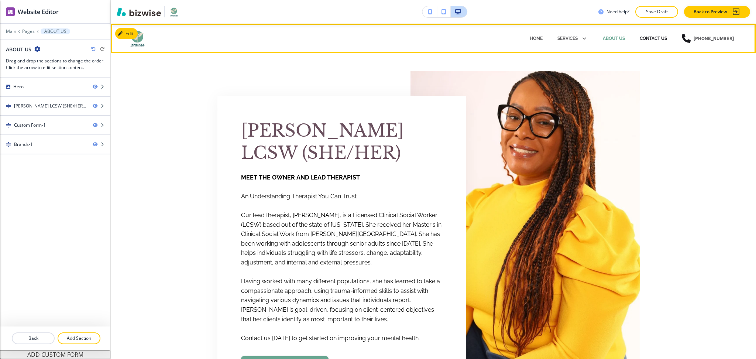
click at [659, 37] on p "CONTACT US" at bounding box center [652, 38] width 27 height 7
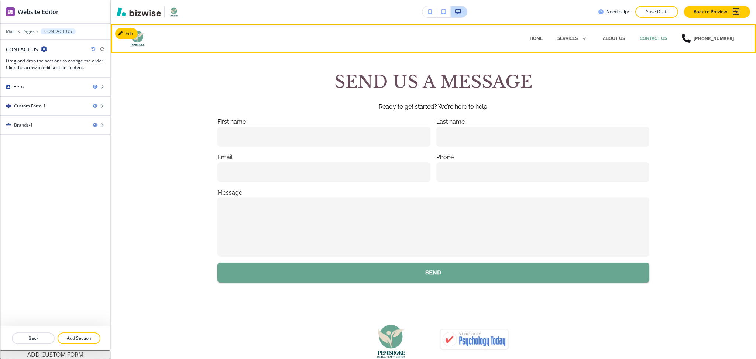
click at [608, 34] on div "ABOUT US" at bounding box center [613, 38] width 37 height 22
click at [610, 36] on p "ABOUT US" at bounding box center [614, 38] width 22 height 7
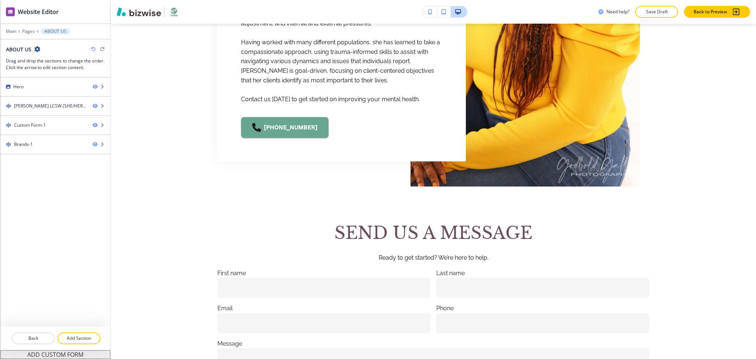
scroll to position [239, 0]
click at [8, 31] on p "Main" at bounding box center [11, 31] width 10 height 5
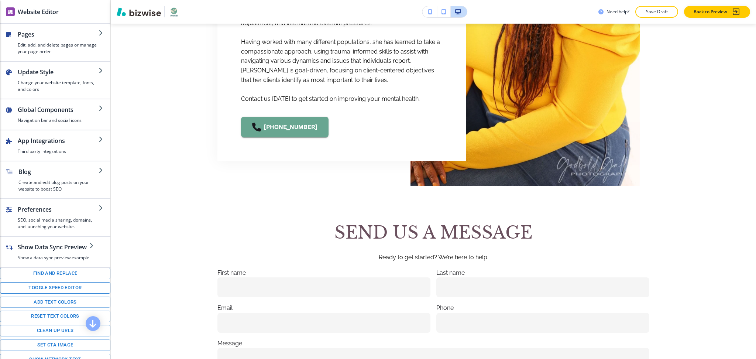
click at [52, 293] on button "Toggle speed editor" at bounding box center [55, 287] width 110 height 11
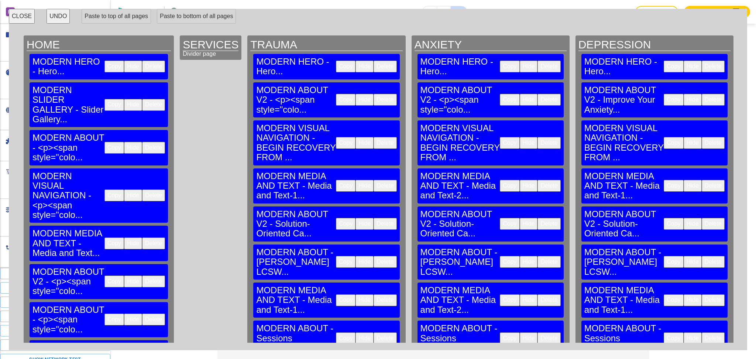
click at [336, 62] on button "Copy" at bounding box center [346, 67] width 20 height 12
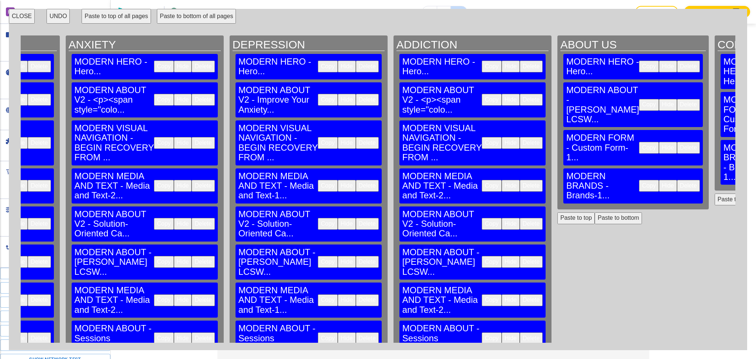
scroll to position [0, 388]
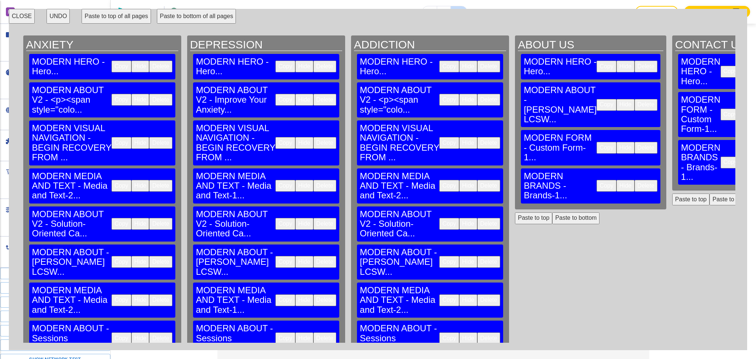
click at [515, 212] on button "Paste to top" at bounding box center [533, 218] width 37 height 12
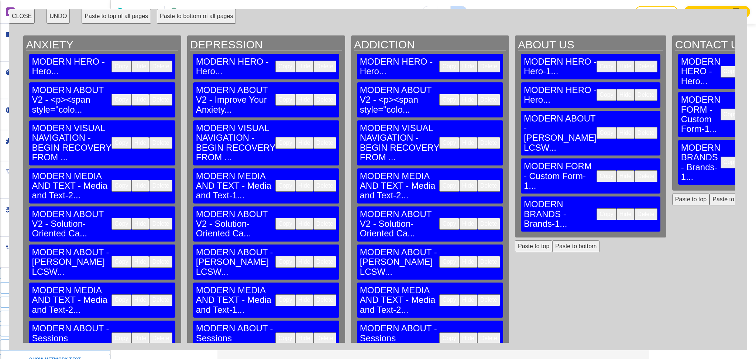
click at [672, 193] on button "Paste to top" at bounding box center [690, 199] width 37 height 12
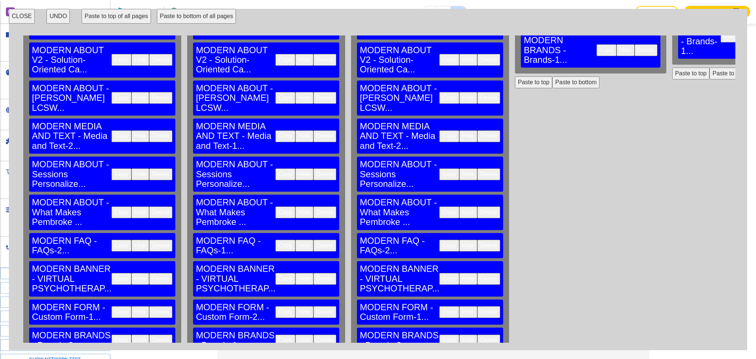
scroll to position [165, 388]
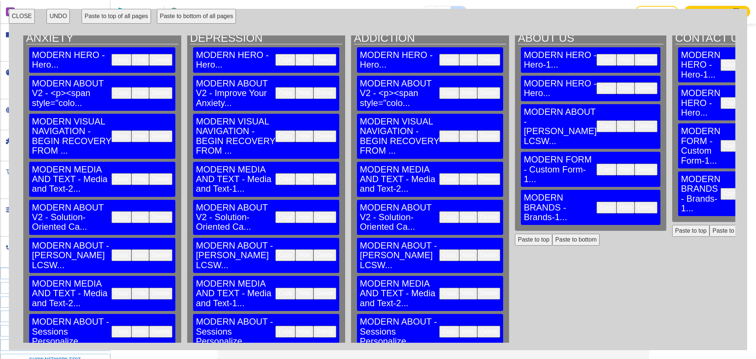
scroll to position [0, 388]
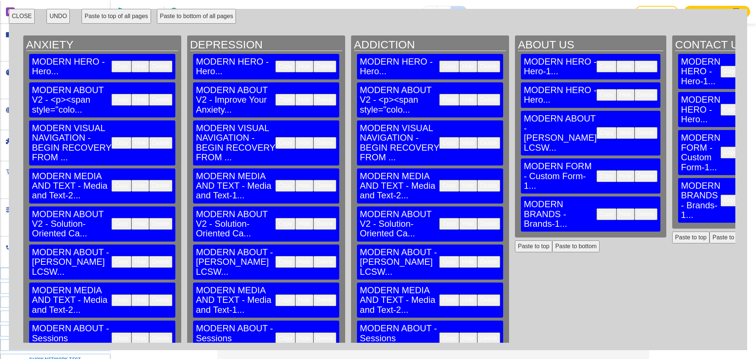
click at [552, 240] on button "Paste to bottom" at bounding box center [575, 246] width 47 height 12
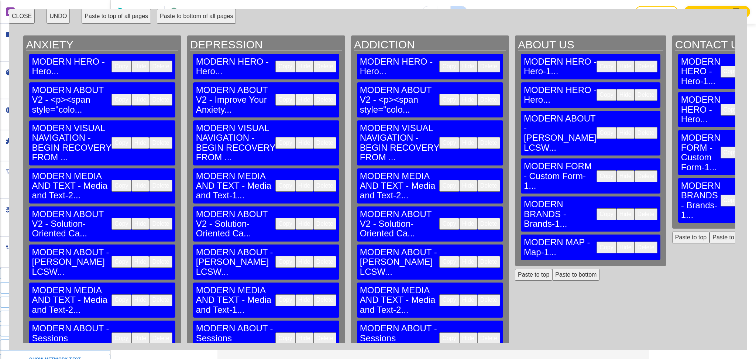
click at [709, 231] on button "Paste to bottom" at bounding box center [732, 237] width 47 height 12
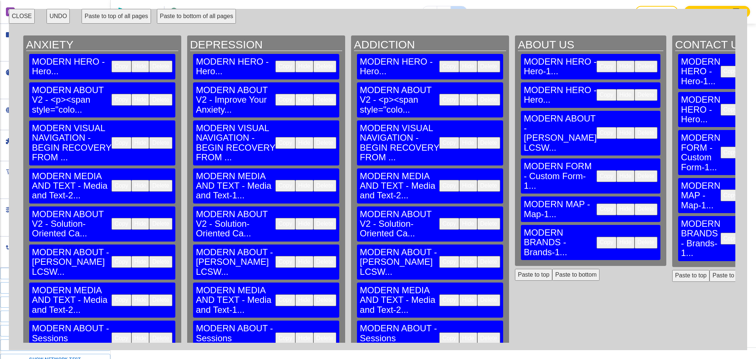
scroll to position [989, 0]
click at [634, 90] on button "Delete" at bounding box center [645, 95] width 23 height 12
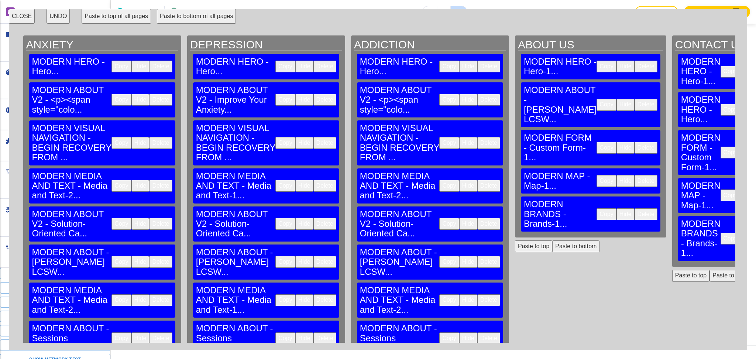
click at [755, 104] on button "Delete" at bounding box center [769, 110] width 23 height 12
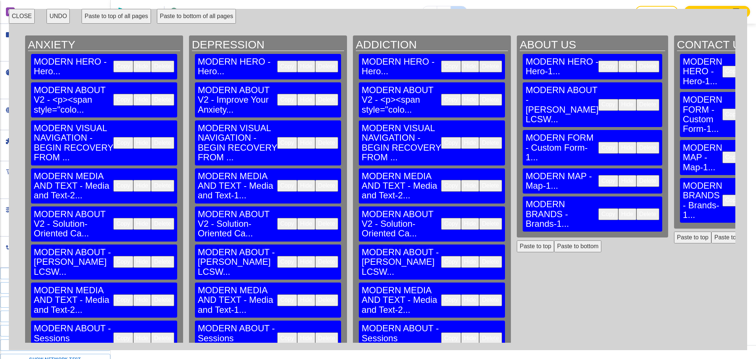
click at [26, 17] on button "CLOSE" at bounding box center [22, 16] width 26 height 15
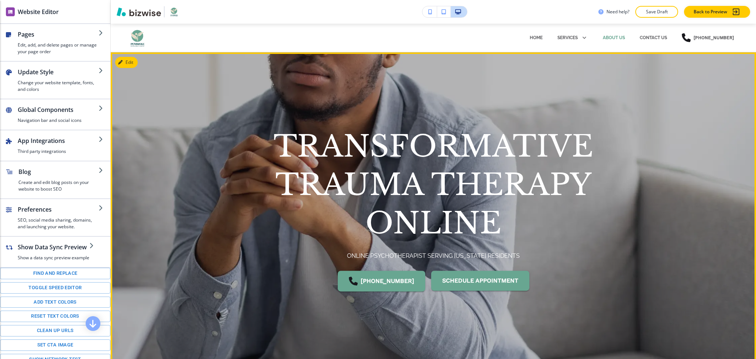
scroll to position [0, 0]
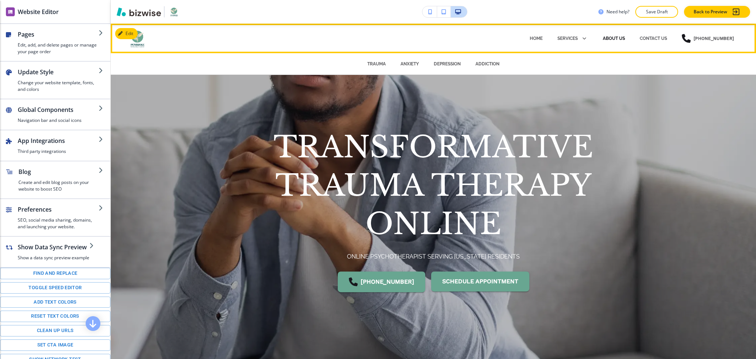
click at [610, 37] on p "ABOUT US" at bounding box center [614, 38] width 22 height 7
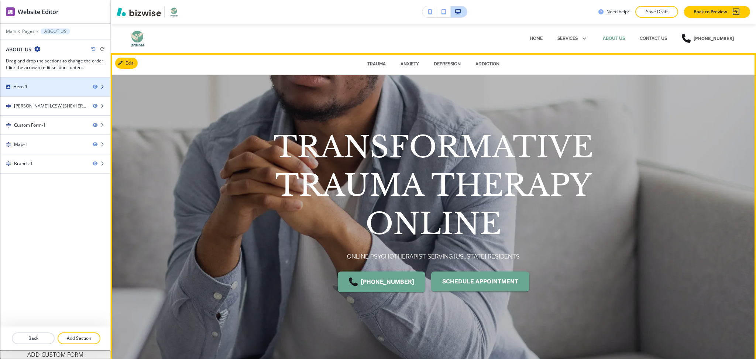
click at [38, 86] on div "Hero-1" at bounding box center [43, 86] width 87 height 7
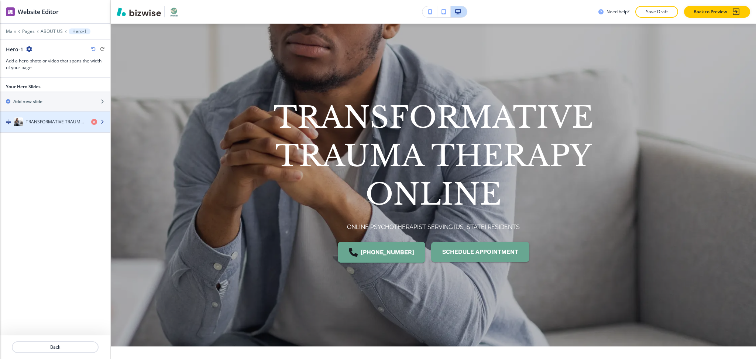
click at [57, 126] on div "button" at bounding box center [55, 129] width 110 height 6
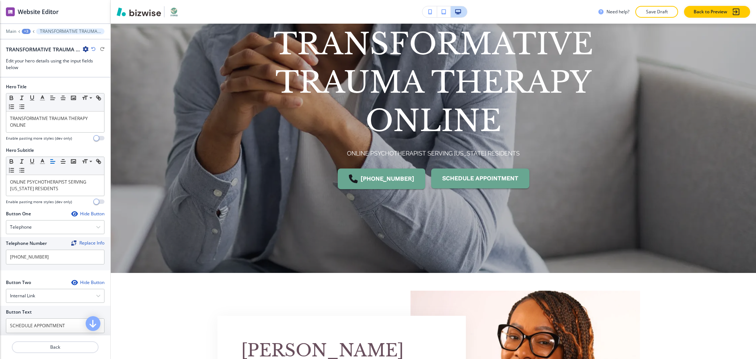
scroll to position [104, 0]
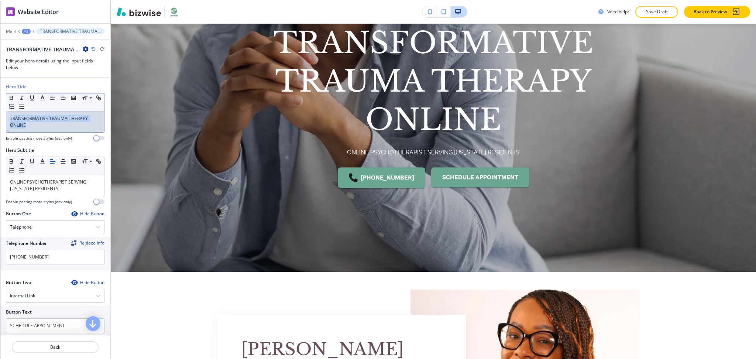
drag, startPoint x: 52, startPoint y: 126, endPoint x: 0, endPoint y: 103, distance: 57.3
click at [0, 103] on div "Hero Title Small Normal Large Huge TRANSFORMATIVE TRAUMA THERAPY ONLINE Enable …" at bounding box center [55, 114] width 110 height 63
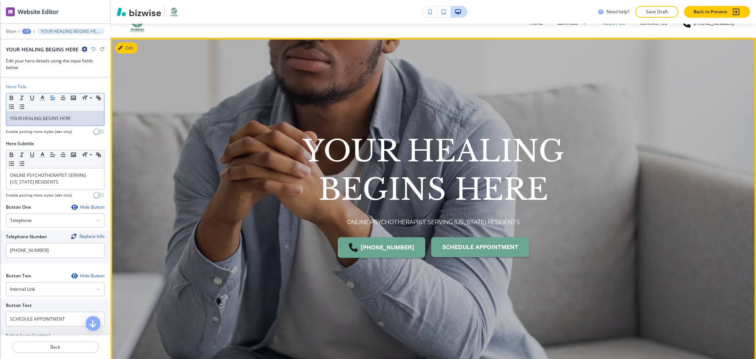
scroll to position [0, 0]
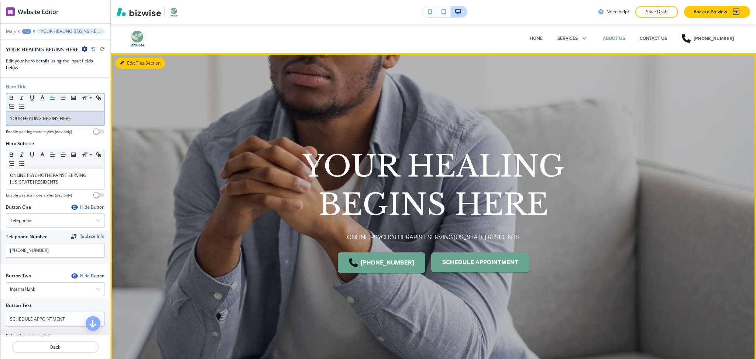
click at [125, 59] on button "Edit This Section" at bounding box center [140, 63] width 50 height 11
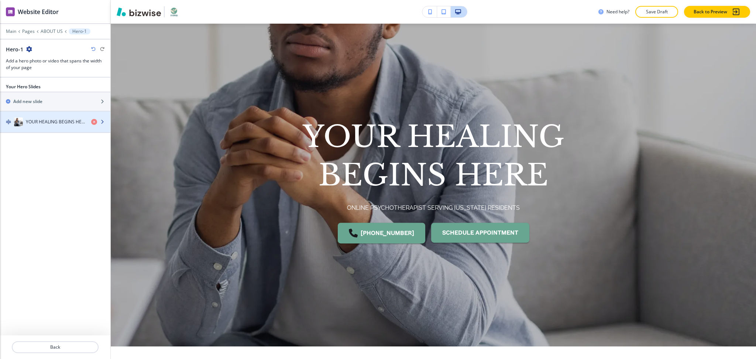
click at [52, 120] on h4 "YOUR HEALING BEGINS HERE" at bounding box center [55, 121] width 59 height 7
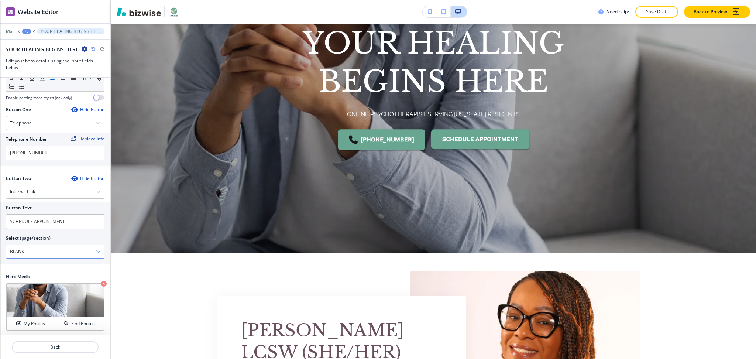
scroll to position [99, 0]
click at [27, 325] on h4 "My Photos" at bounding box center [34, 321] width 21 height 7
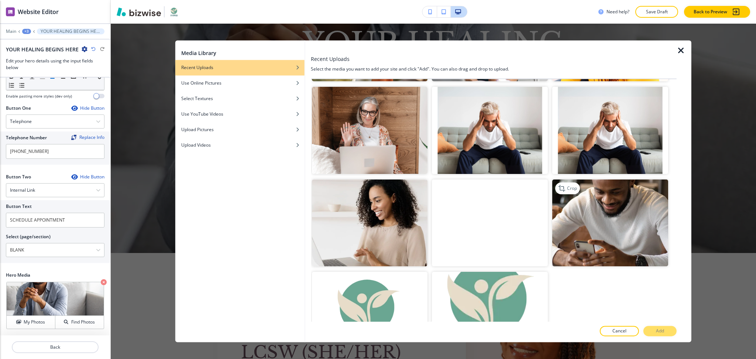
scroll to position [552, 0]
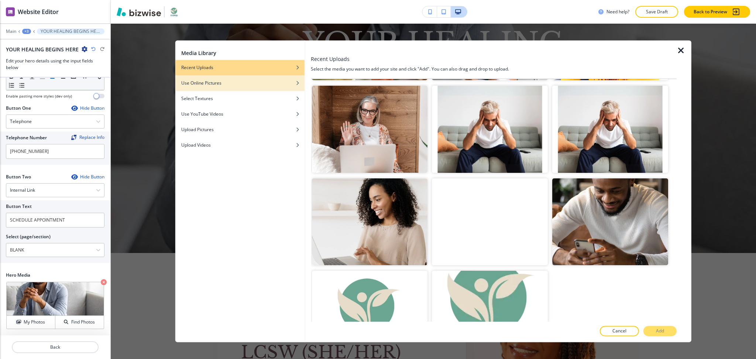
click at [222, 80] on div "Use Online Pictures" at bounding box center [239, 83] width 129 height 7
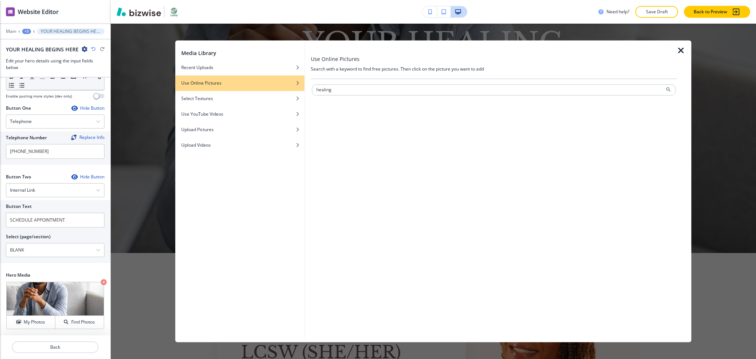
type input "healing"
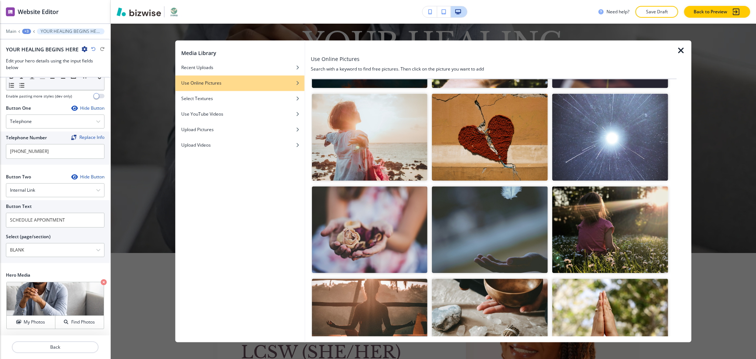
scroll to position [191, 0]
click at [366, 145] on img "button" at bounding box center [369, 136] width 116 height 87
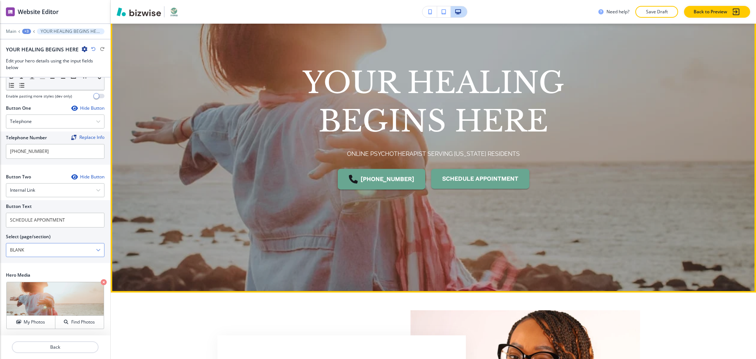
scroll to position [83, 0]
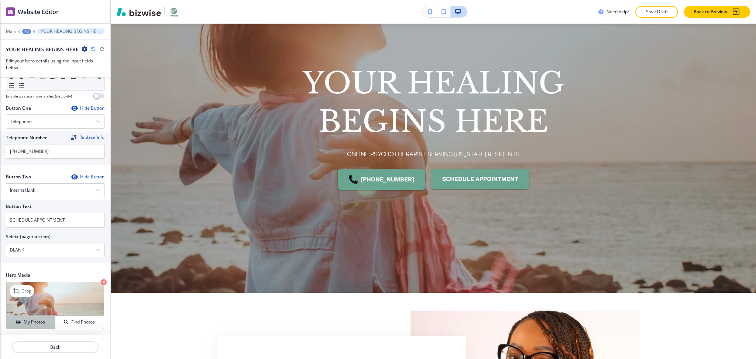
click at [34, 322] on h4 "My Photos" at bounding box center [34, 321] width 21 height 7
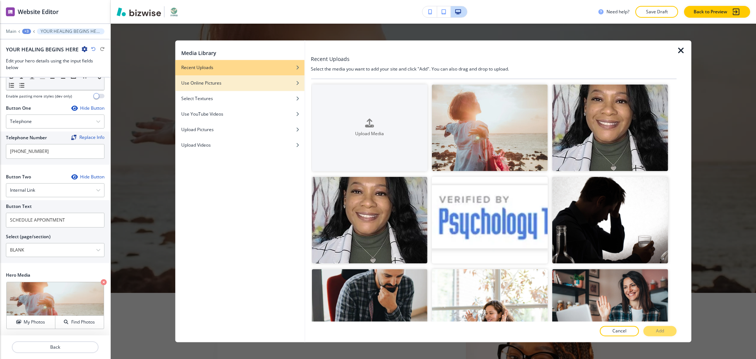
click at [255, 82] on div "Use Online Pictures" at bounding box center [239, 83] width 129 height 7
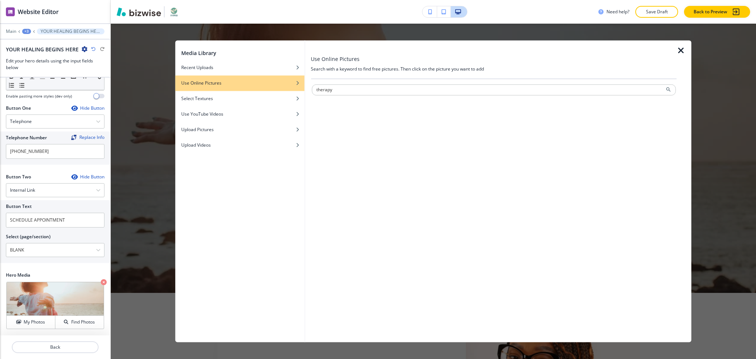
type input "therapy"
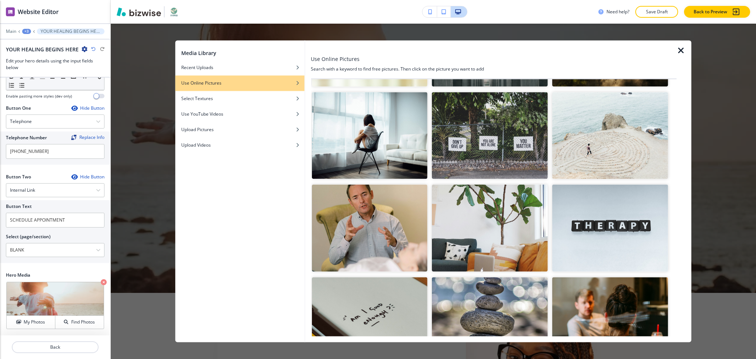
scroll to position [0, 0]
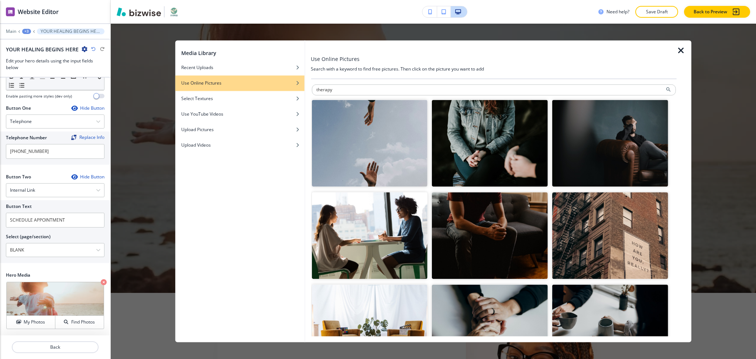
click at [682, 50] on icon "button" at bounding box center [680, 50] width 9 height 9
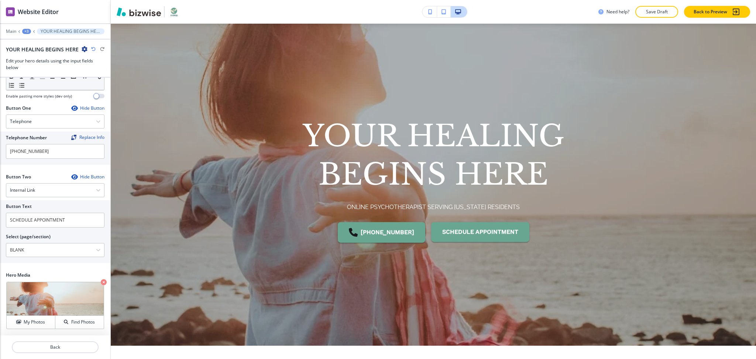
scroll to position [10, 0]
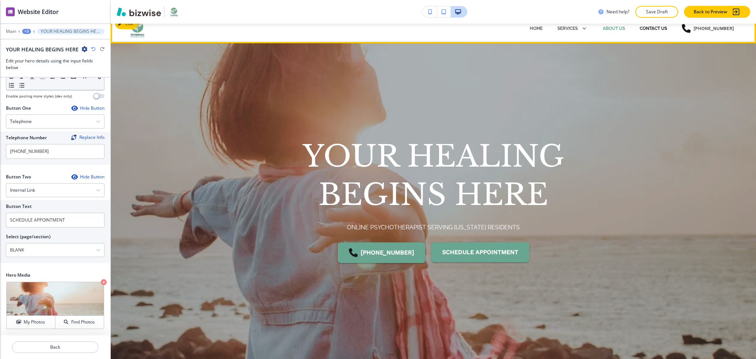
click at [643, 28] on p "CONTACT US" at bounding box center [652, 28] width 27 height 7
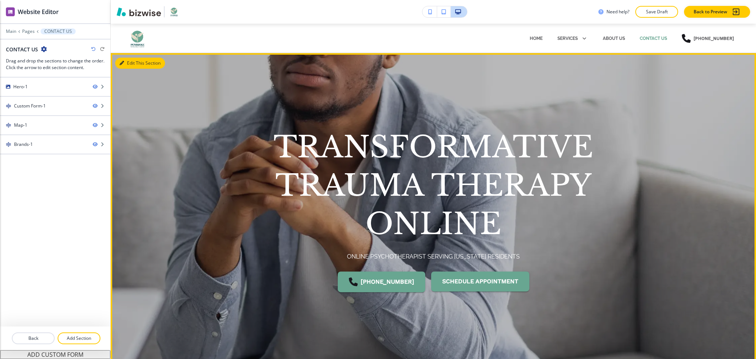
click at [129, 62] on button "Edit This Section" at bounding box center [140, 63] width 50 height 11
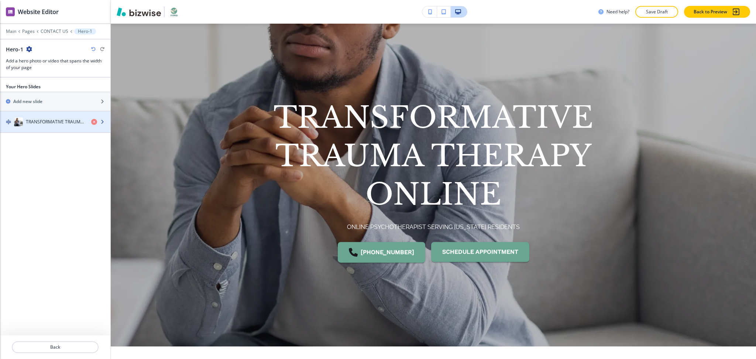
click at [39, 122] on h4 "TRANSFORMATIVE TRAUMA THERAPY ONLINE" at bounding box center [55, 121] width 59 height 7
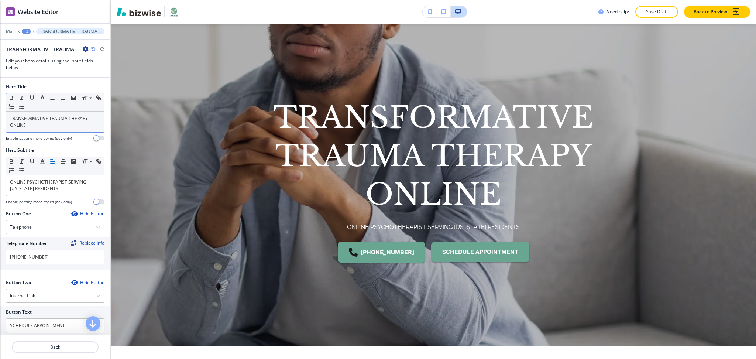
scroll to position [104, 0]
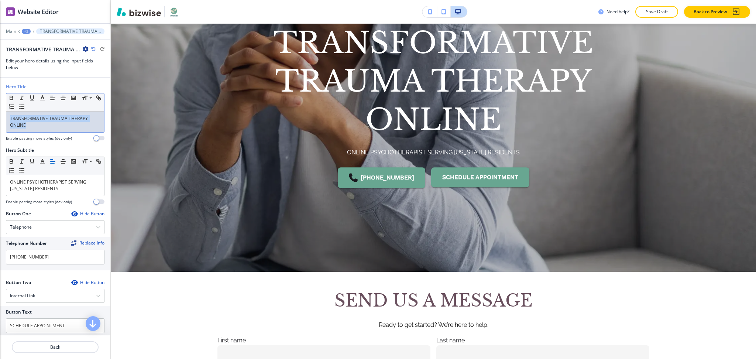
drag, startPoint x: 52, startPoint y: 128, endPoint x: 2, endPoint y: 93, distance: 60.5
click at [0, 100] on div "Hero Title Small Normal Large Huge TRANSFORMATIVE TRAUMA THERAPY ONLINE Enable …" at bounding box center [55, 114] width 110 height 63
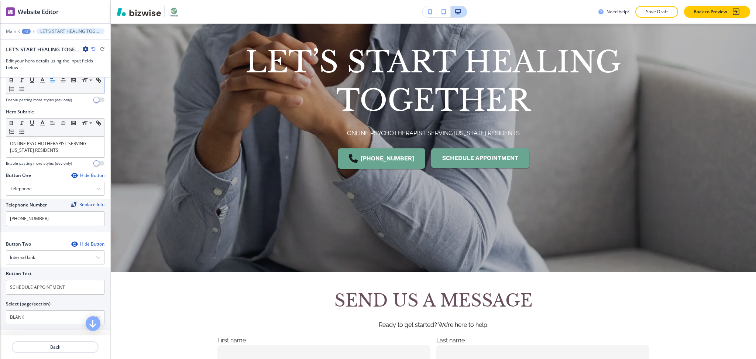
scroll to position [99, 0]
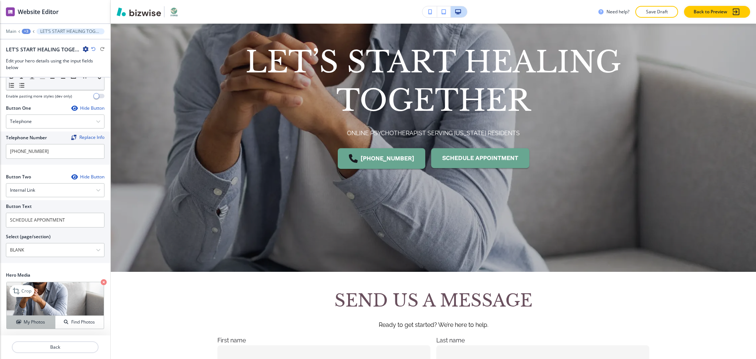
click at [36, 320] on h4 "My Photos" at bounding box center [34, 321] width 21 height 7
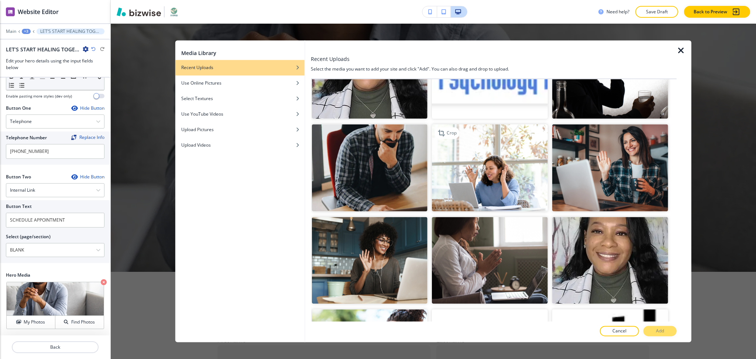
scroll to position [145, 0]
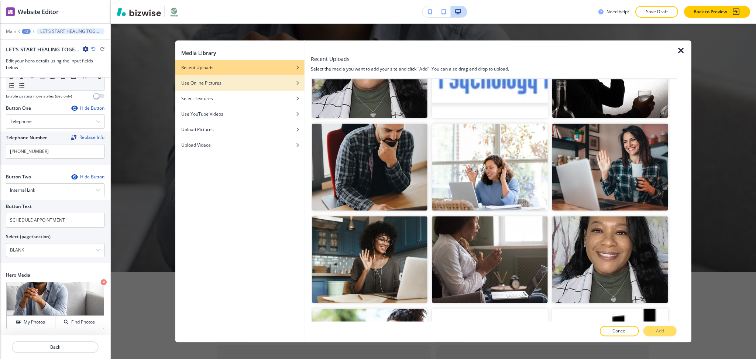
click at [263, 87] on div "button" at bounding box center [239, 88] width 129 height 4
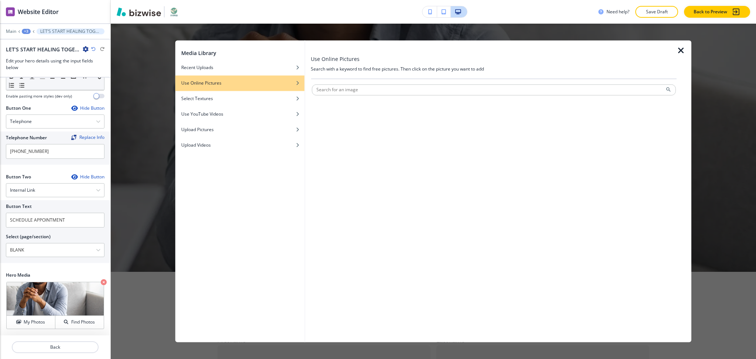
scroll to position [0, 0]
type input "appointment"
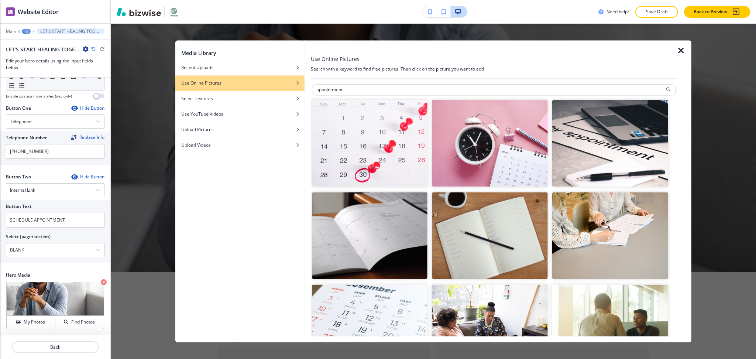
click at [352, 255] on img "button" at bounding box center [369, 235] width 116 height 87
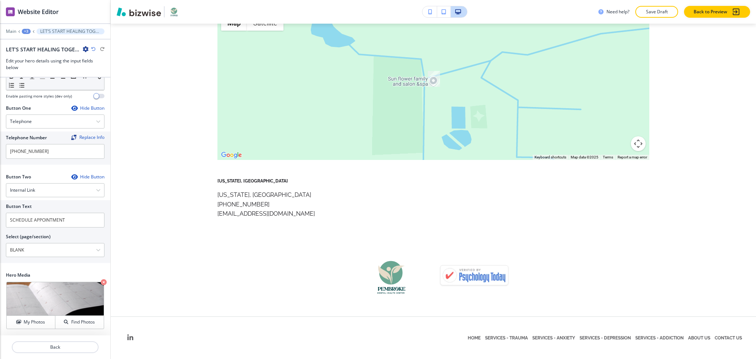
scroll to position [433, 0]
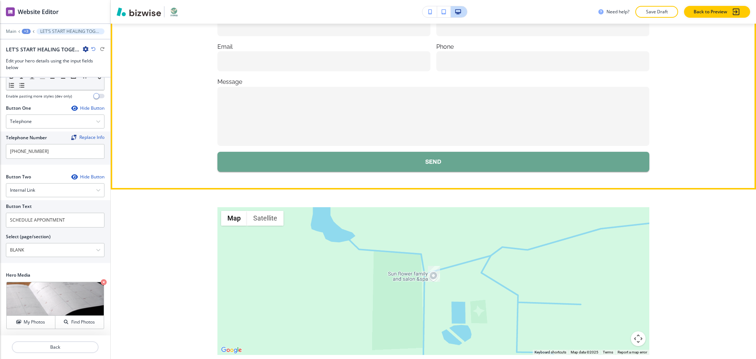
click at [746, 187] on section "SEND US A MESSAGE Ready to get started? We’re here to help. First name Last nam…" at bounding box center [433, 66] width 645 height 247
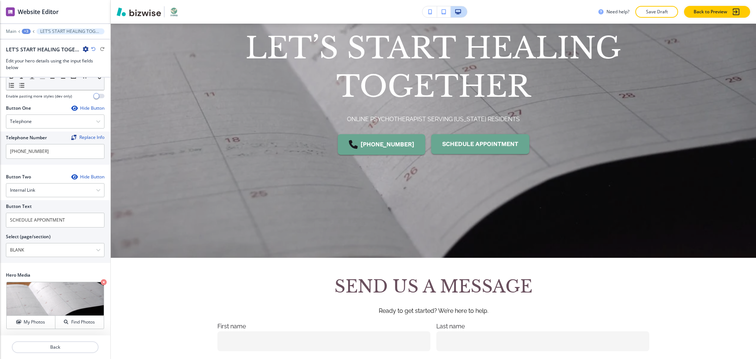
scroll to position [0, 0]
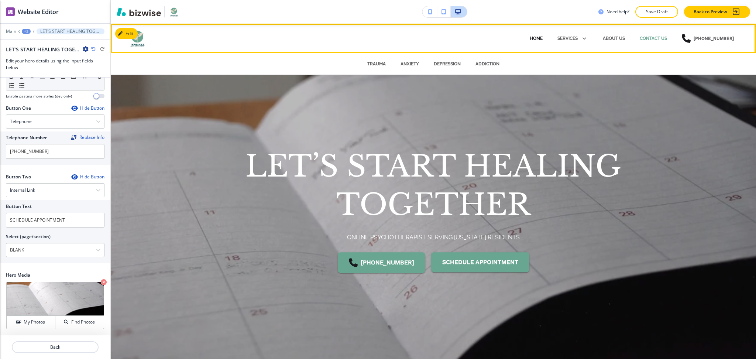
click at [533, 37] on p "HOME" at bounding box center [536, 38] width 13 height 7
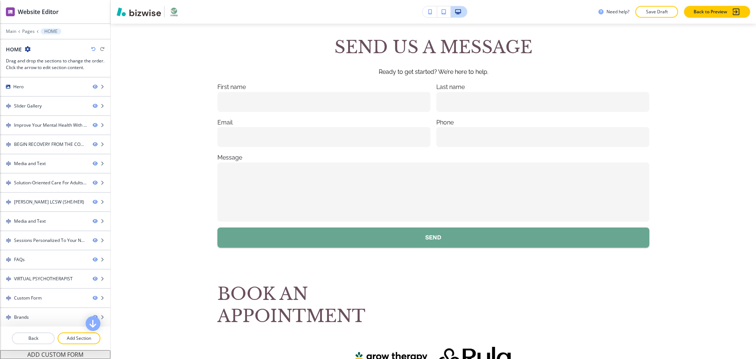
scroll to position [3208, 0]
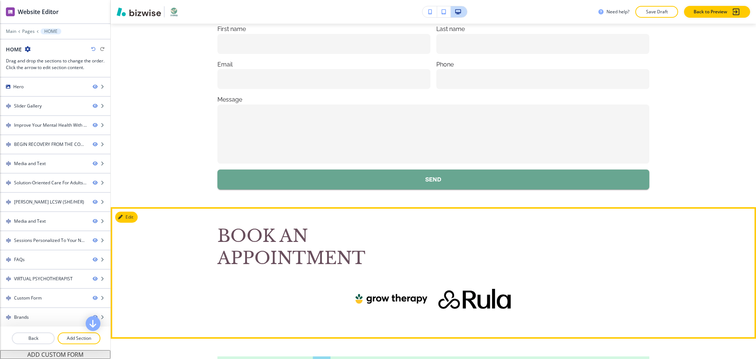
click at [262, 254] on span "BOOK AN APPOINTMENT" at bounding box center [291, 246] width 148 height 43
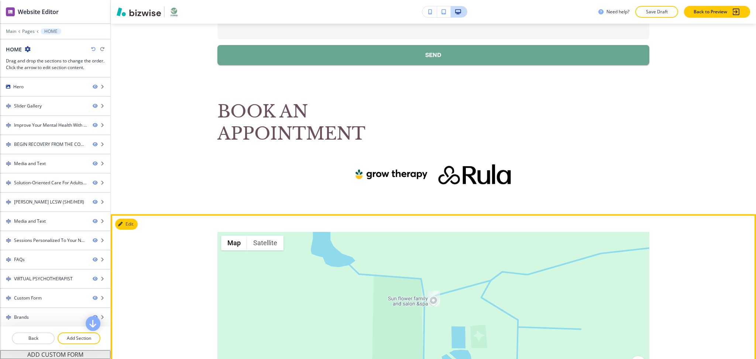
scroll to position [3328, 0]
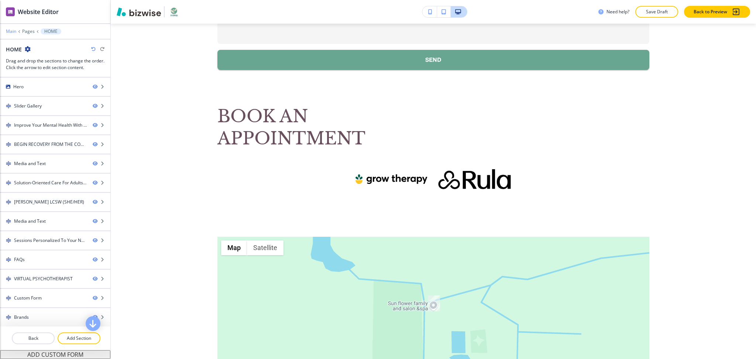
click at [10, 29] on p "Main" at bounding box center [11, 31] width 10 height 5
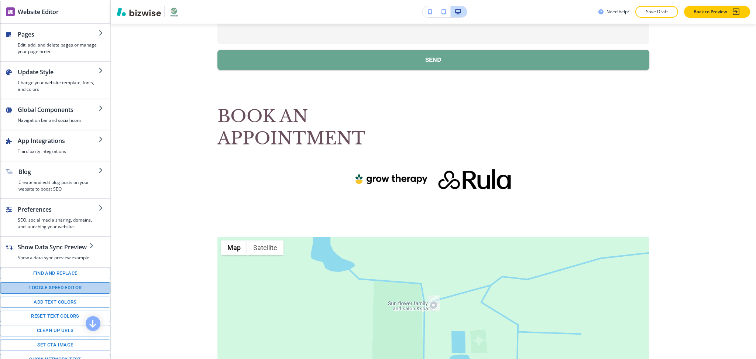
click at [77, 292] on button "Toggle speed editor" at bounding box center [55, 287] width 110 height 11
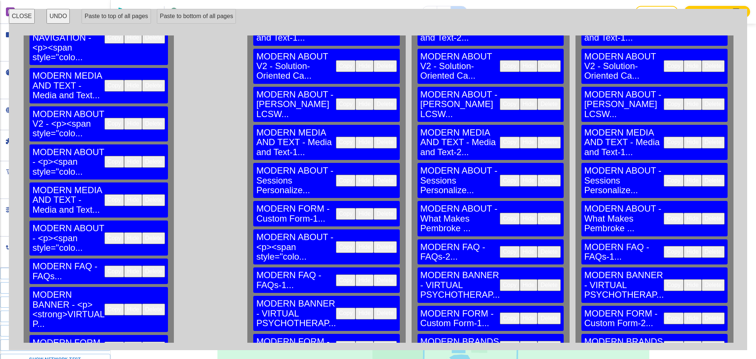
scroll to position [165, 0]
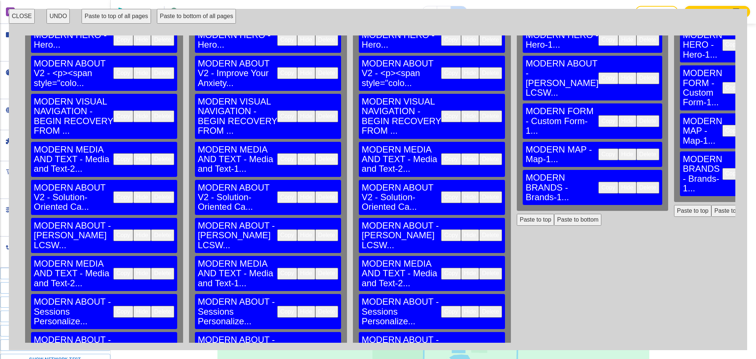
scroll to position [26, 386]
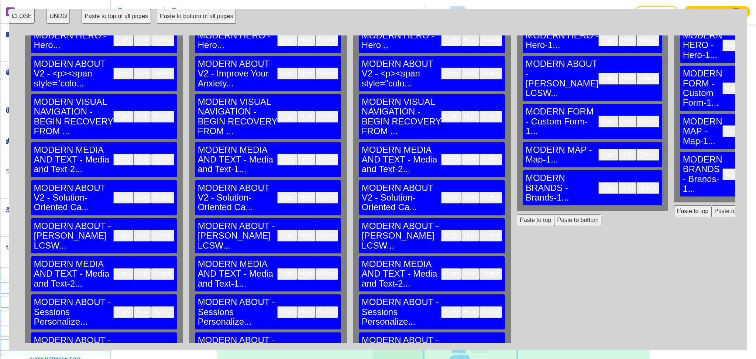
click at [554, 217] on button "Paste to bottom" at bounding box center [577, 220] width 47 height 12
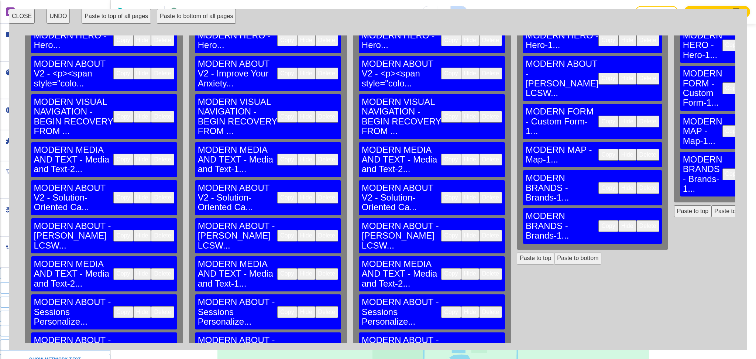
click at [711, 205] on button "Paste to bottom" at bounding box center [734, 211] width 47 height 12
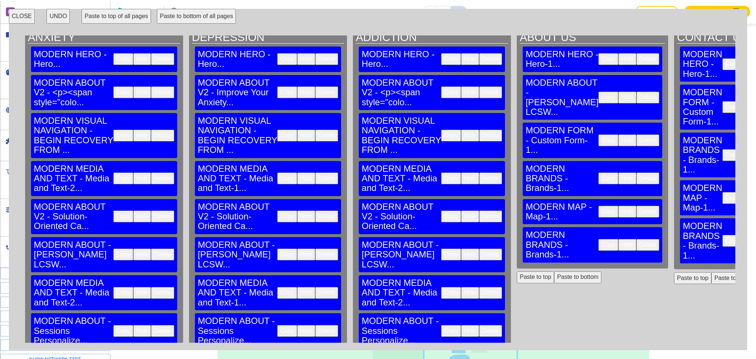
scroll to position [0, 386]
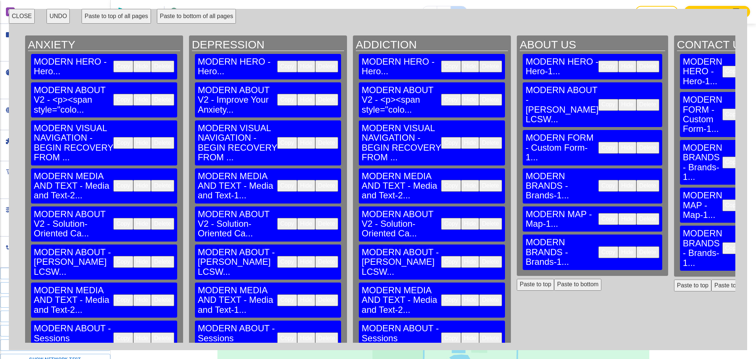
click at [20, 19] on button "CLOSE" at bounding box center [22, 16] width 26 height 15
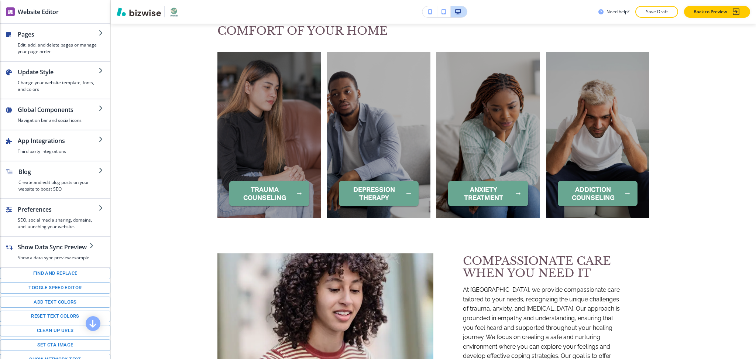
scroll to position [0, 0]
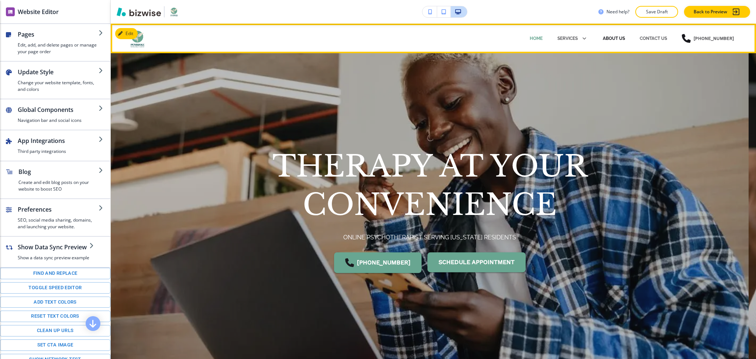
click at [613, 35] on p "ABOUT US" at bounding box center [614, 38] width 22 height 7
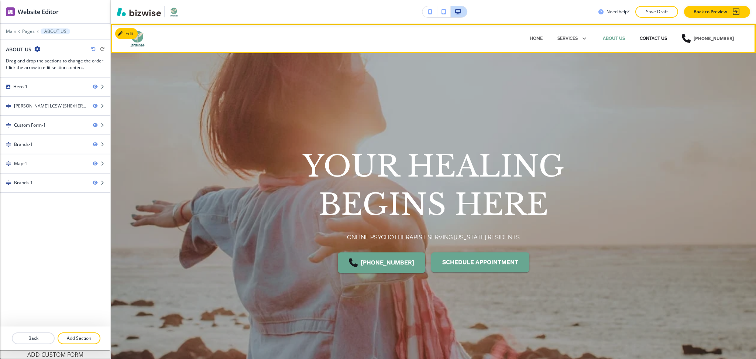
click at [653, 39] on p "CONTACT US" at bounding box center [652, 38] width 27 height 7
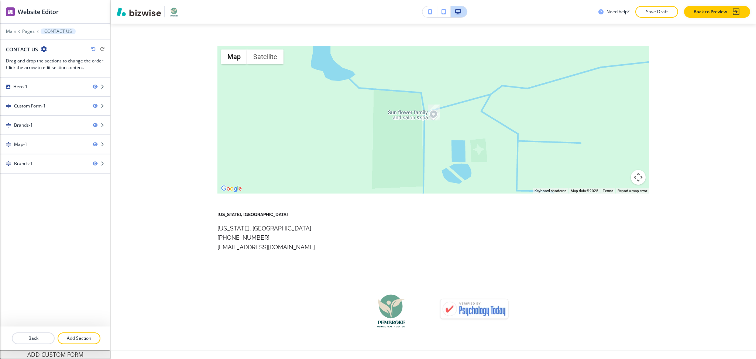
scroll to position [752, 0]
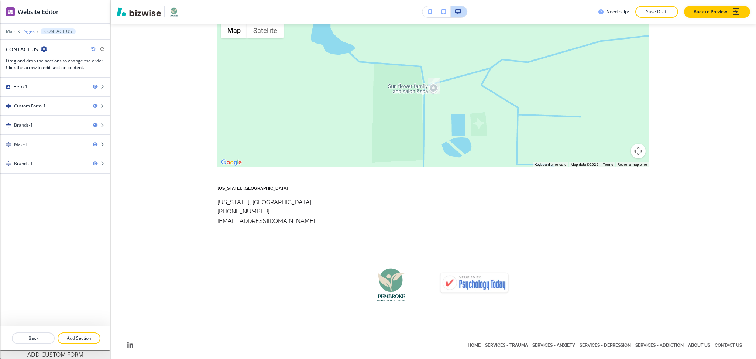
click at [26, 32] on p "Pages" at bounding box center [28, 31] width 13 height 5
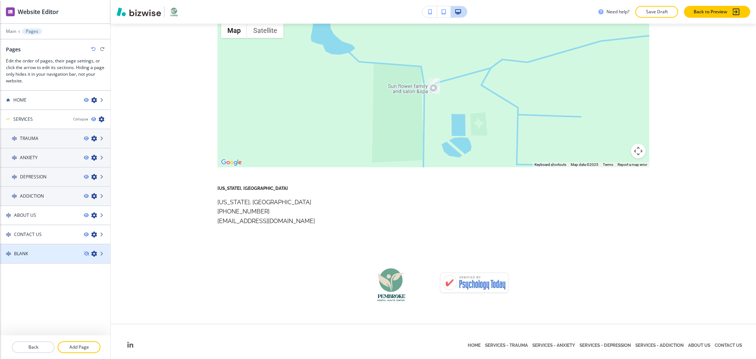
click at [18, 250] on h4 "BLANK" at bounding box center [21, 253] width 14 height 7
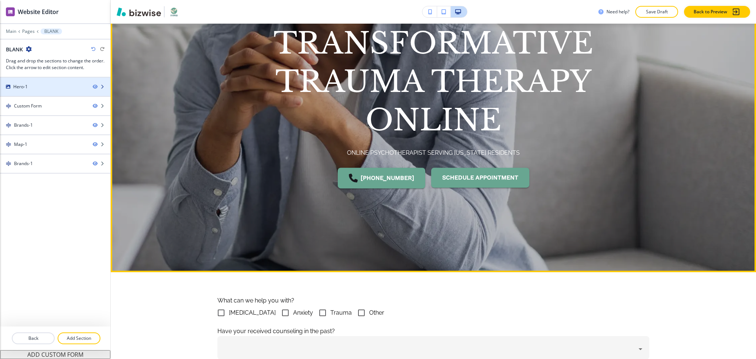
scroll to position [104, 0]
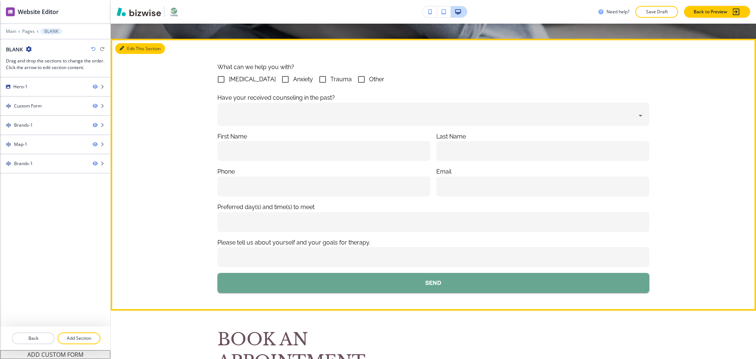
click at [125, 49] on button "Edit This Section" at bounding box center [140, 48] width 50 height 11
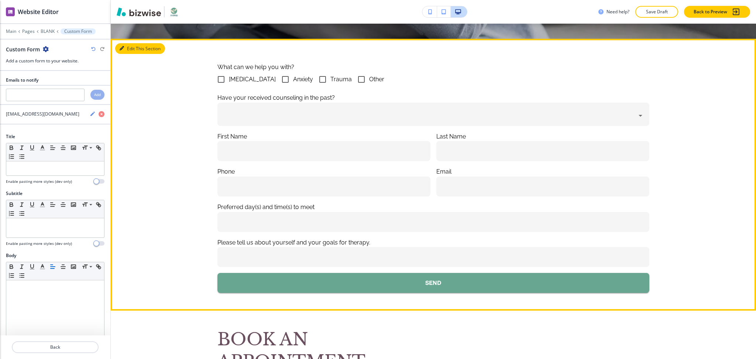
scroll to position [352, 0]
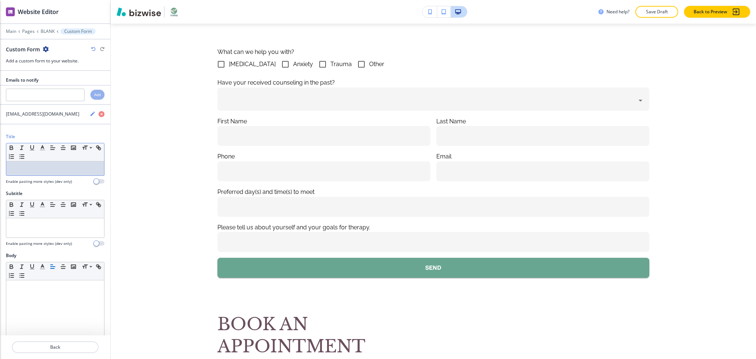
click at [49, 166] on p at bounding box center [55, 168] width 90 height 7
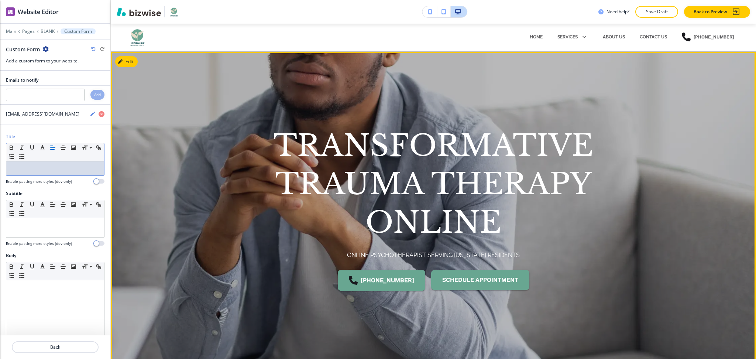
scroll to position [0, 0]
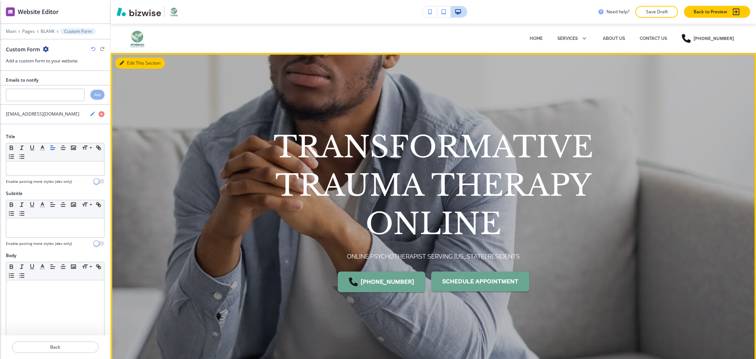
click at [131, 61] on button "Edit This Section" at bounding box center [140, 63] width 50 height 11
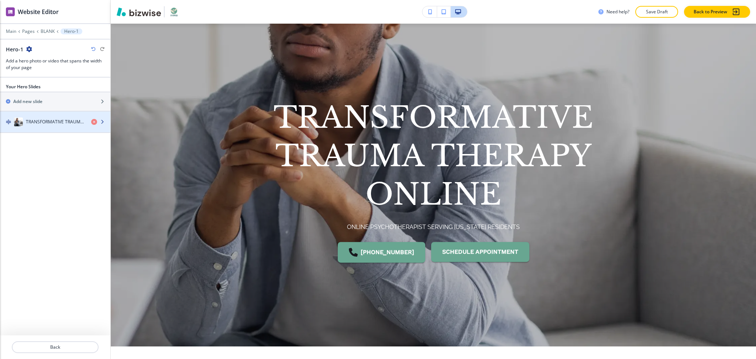
click at [45, 121] on h4 "TRANSFORMATIVE TRAUMA THERAPY ONLINE" at bounding box center [55, 121] width 59 height 7
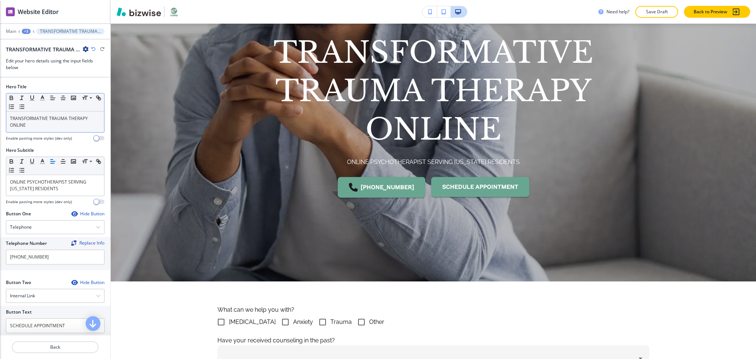
scroll to position [104, 0]
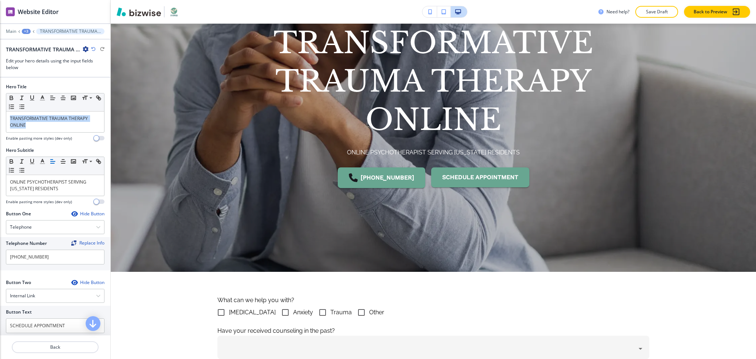
drag, startPoint x: 31, startPoint y: 125, endPoint x: 0, endPoint y: 100, distance: 39.6
click at [0, 102] on div "Hero Title Small Normal Large Huge TRANSFORMATIVE TRAUMA THERAPY ONLINE Enable …" at bounding box center [55, 114] width 110 height 63
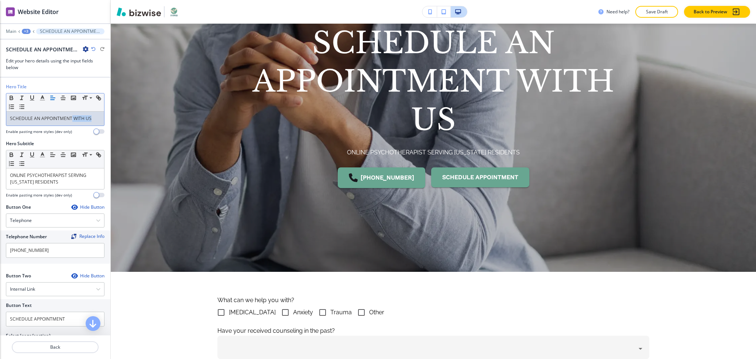
drag, startPoint x: 71, startPoint y: 118, endPoint x: 115, endPoint y: 121, distance: 44.7
click at [115, 121] on div "Website Editor Main +3 SCHEDULE AN APPOINTMENT WITH US SCHEDULE AN APPOINTMENT …" at bounding box center [378, 179] width 756 height 359
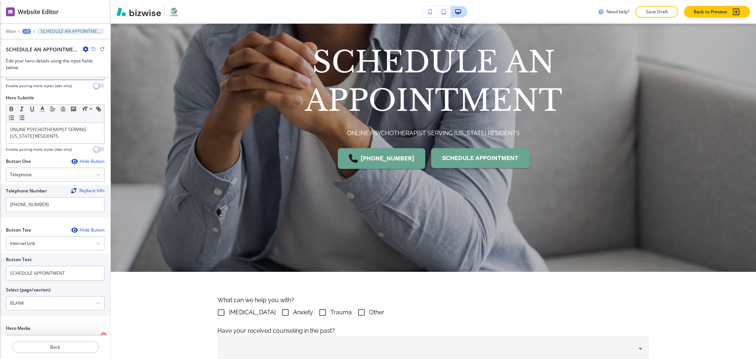
scroll to position [99, 0]
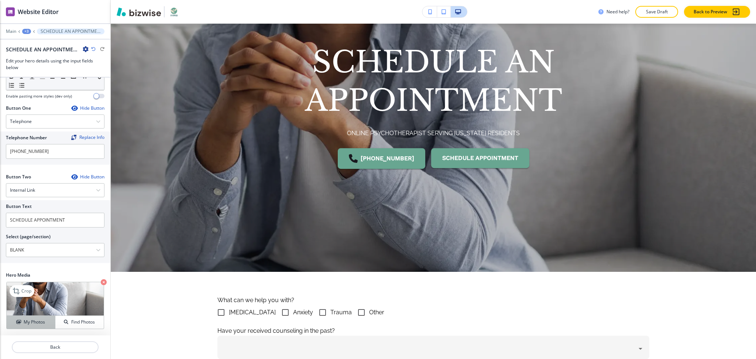
click at [34, 317] on button "My Photos" at bounding box center [31, 321] width 49 height 13
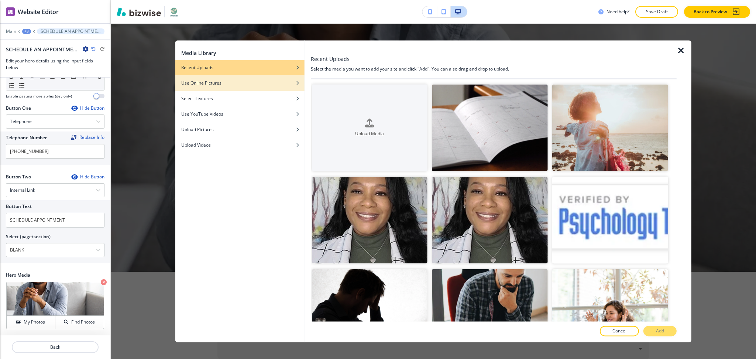
click at [209, 85] on h4 "Use Online Pictures" at bounding box center [201, 83] width 40 height 7
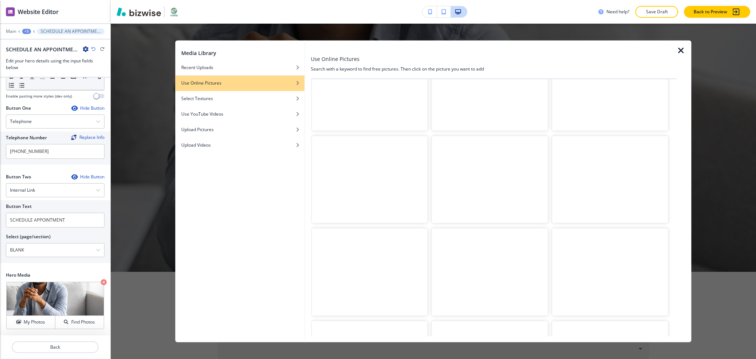
scroll to position [0, 0]
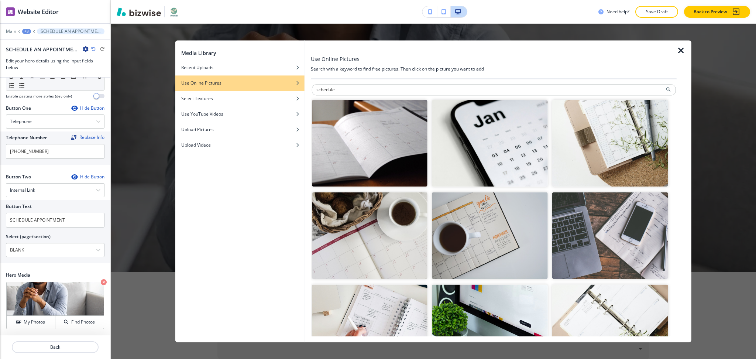
drag, startPoint x: 297, startPoint y: 86, endPoint x: 166, endPoint y: 67, distance: 132.7
click at [207, 76] on div "Media Library Recent Uploads Use Online Pictures Select Textures Use YouTube Vi…" at bounding box center [433, 190] width 516 height 301
type input "contact"
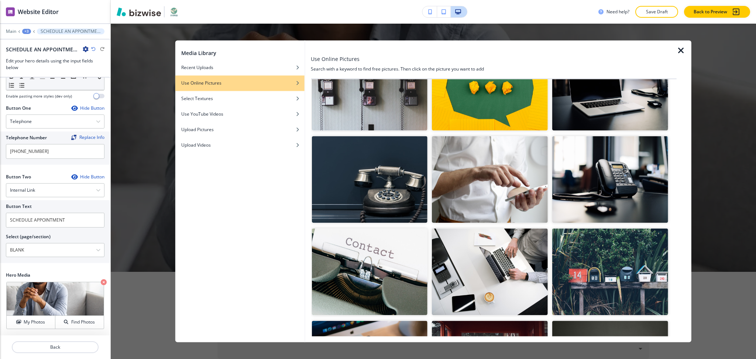
scroll to position [241, 0]
click at [505, 269] on img "button" at bounding box center [490, 271] width 116 height 87
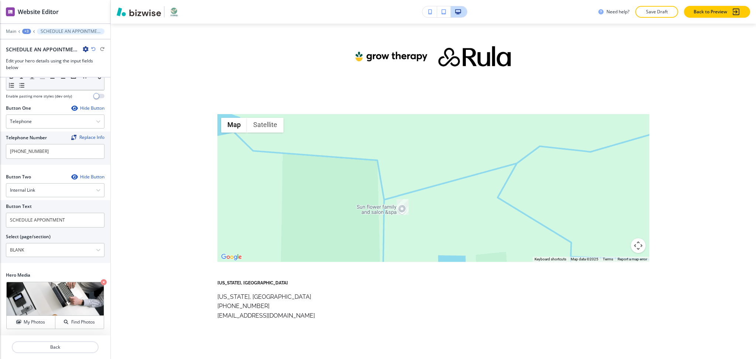
scroll to position [0, 0]
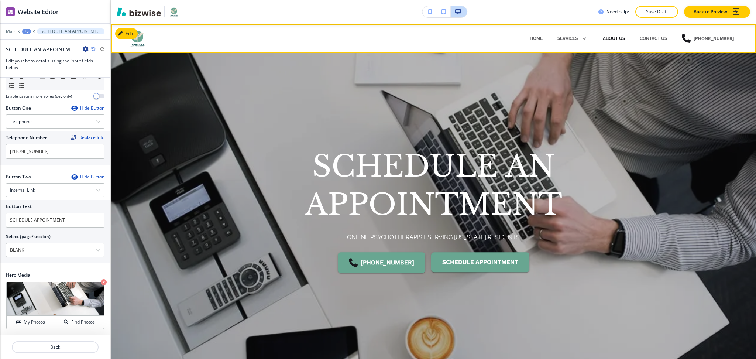
click at [612, 36] on p "ABOUT US" at bounding box center [614, 38] width 22 height 7
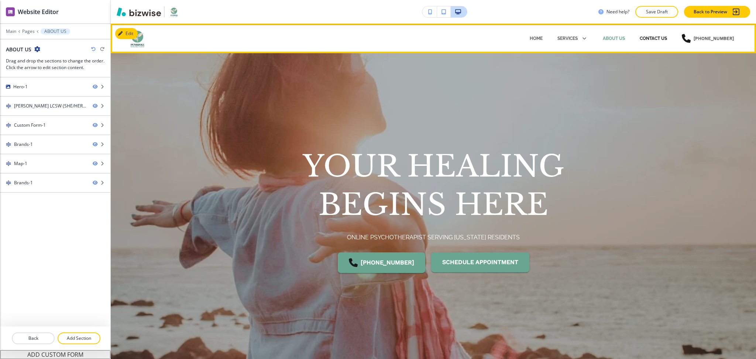
click at [645, 37] on p "CONTACT US" at bounding box center [652, 38] width 27 height 7
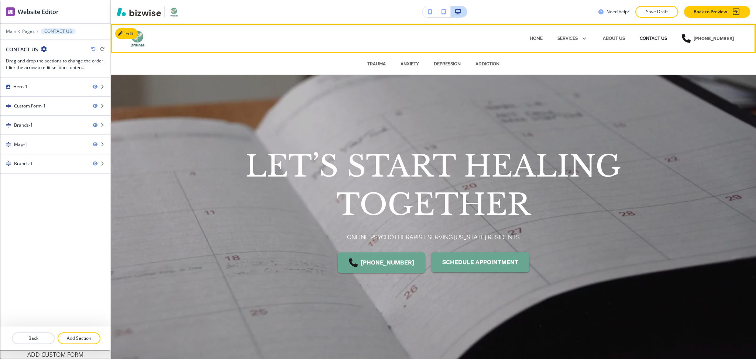
click at [648, 37] on p "CONTACT US" at bounding box center [652, 38] width 27 height 7
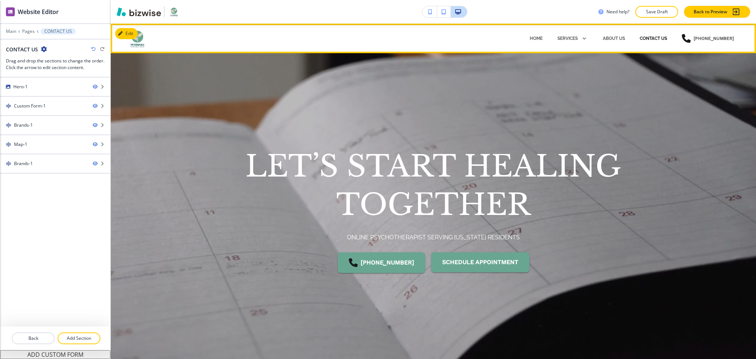
click at [652, 35] on p "CONTACT US" at bounding box center [652, 38] width 27 height 7
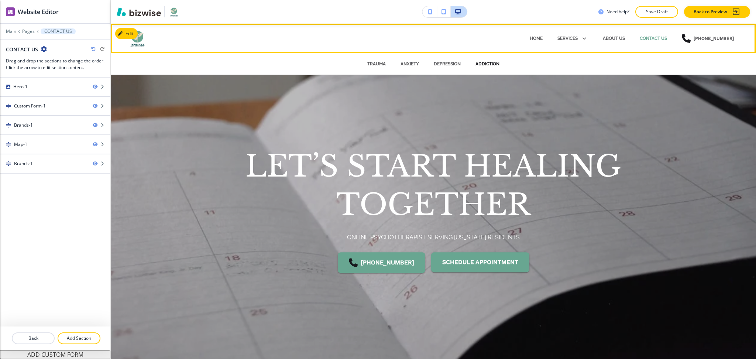
click at [485, 64] on p "ADDICTION" at bounding box center [487, 64] width 24 height 7
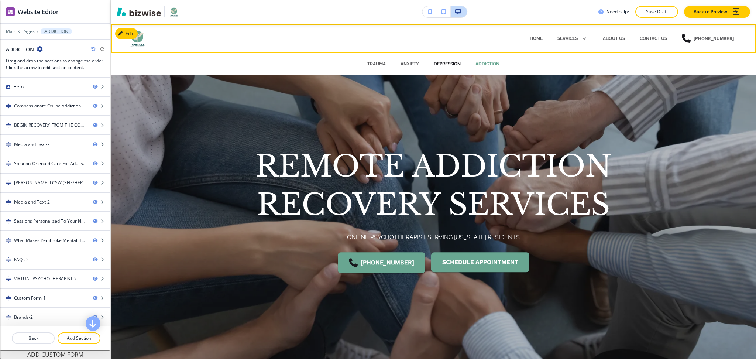
click at [447, 64] on p "DEPRESSION" at bounding box center [447, 64] width 27 height 7
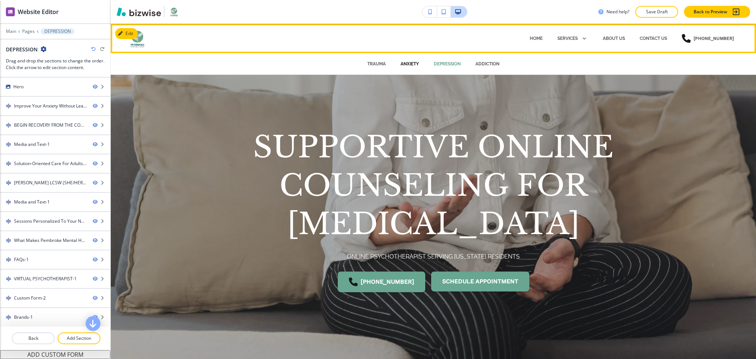
click at [408, 65] on p "ANXIETY" at bounding box center [409, 64] width 18 height 7
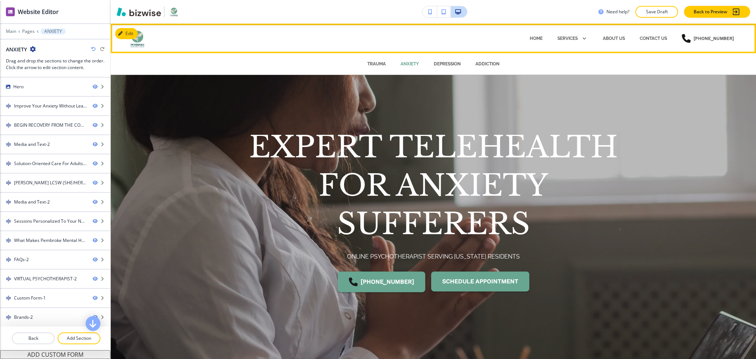
click at [657, 34] on div "CONTACT US" at bounding box center [653, 38] width 42 height 22
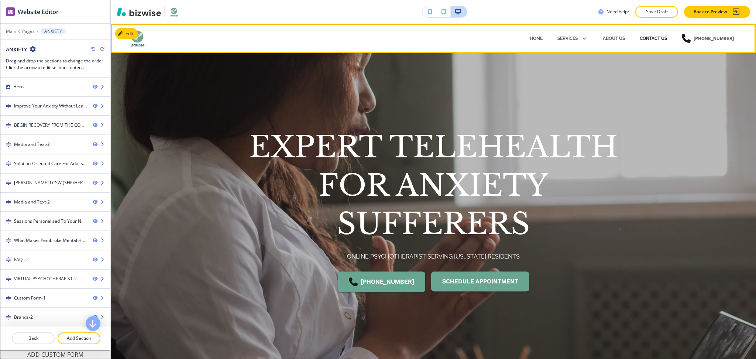
click at [656, 36] on p "CONTACT US" at bounding box center [652, 38] width 27 height 7
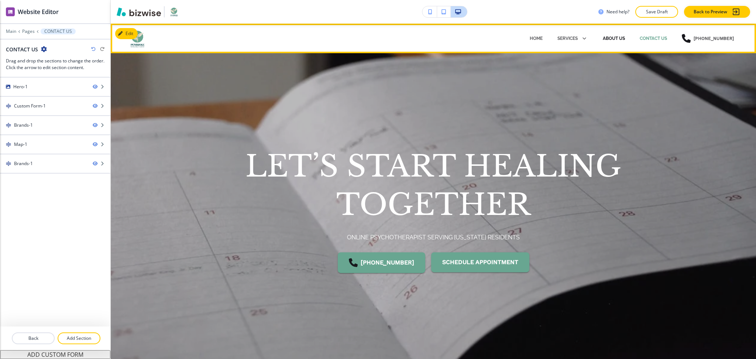
click at [622, 36] on p "ABOUT US" at bounding box center [614, 38] width 22 height 7
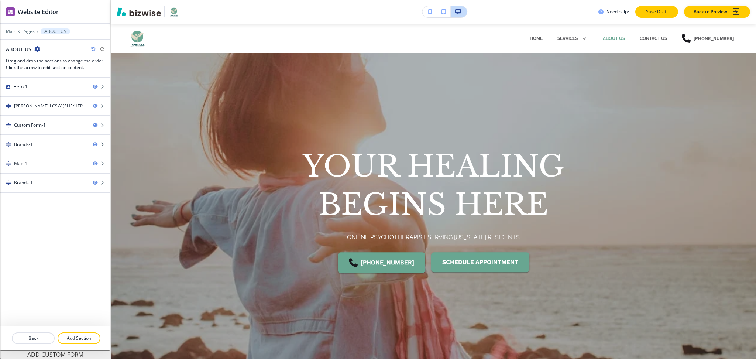
click at [652, 17] on button "Save Draft" at bounding box center [656, 12] width 43 height 12
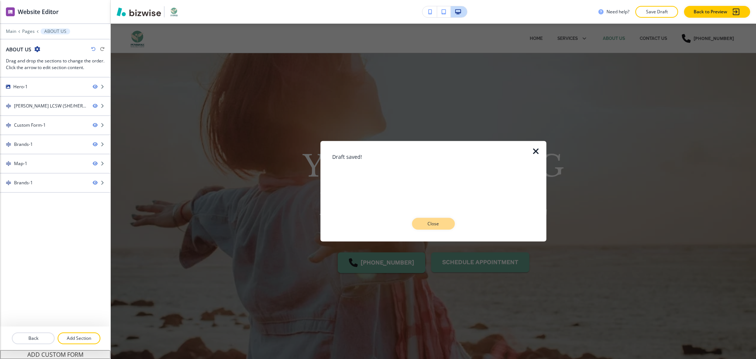
click at [429, 224] on p "Close" at bounding box center [433, 223] width 24 height 7
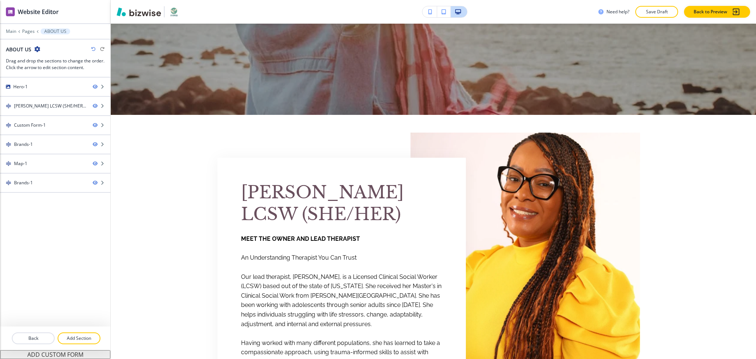
scroll to position [323, 0]
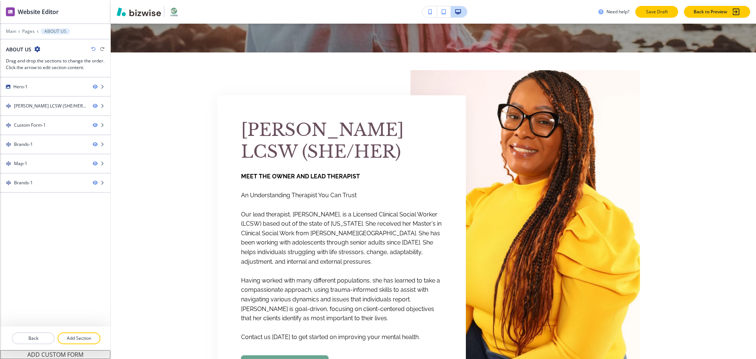
click at [662, 13] on p "Save Draft" at bounding box center [657, 11] width 24 height 7
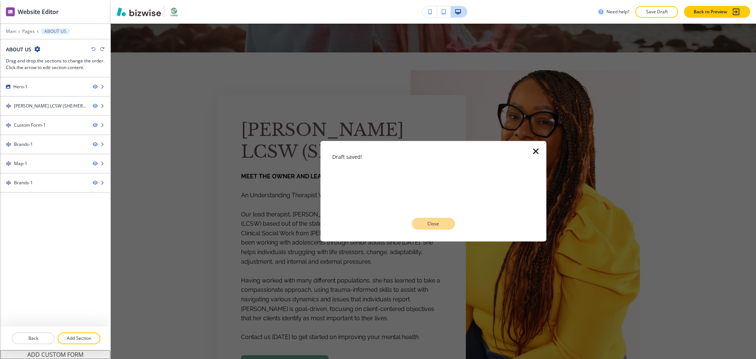
click at [432, 225] on p "Close" at bounding box center [433, 223] width 24 height 7
